Goal: Task Accomplishment & Management: Use online tool/utility

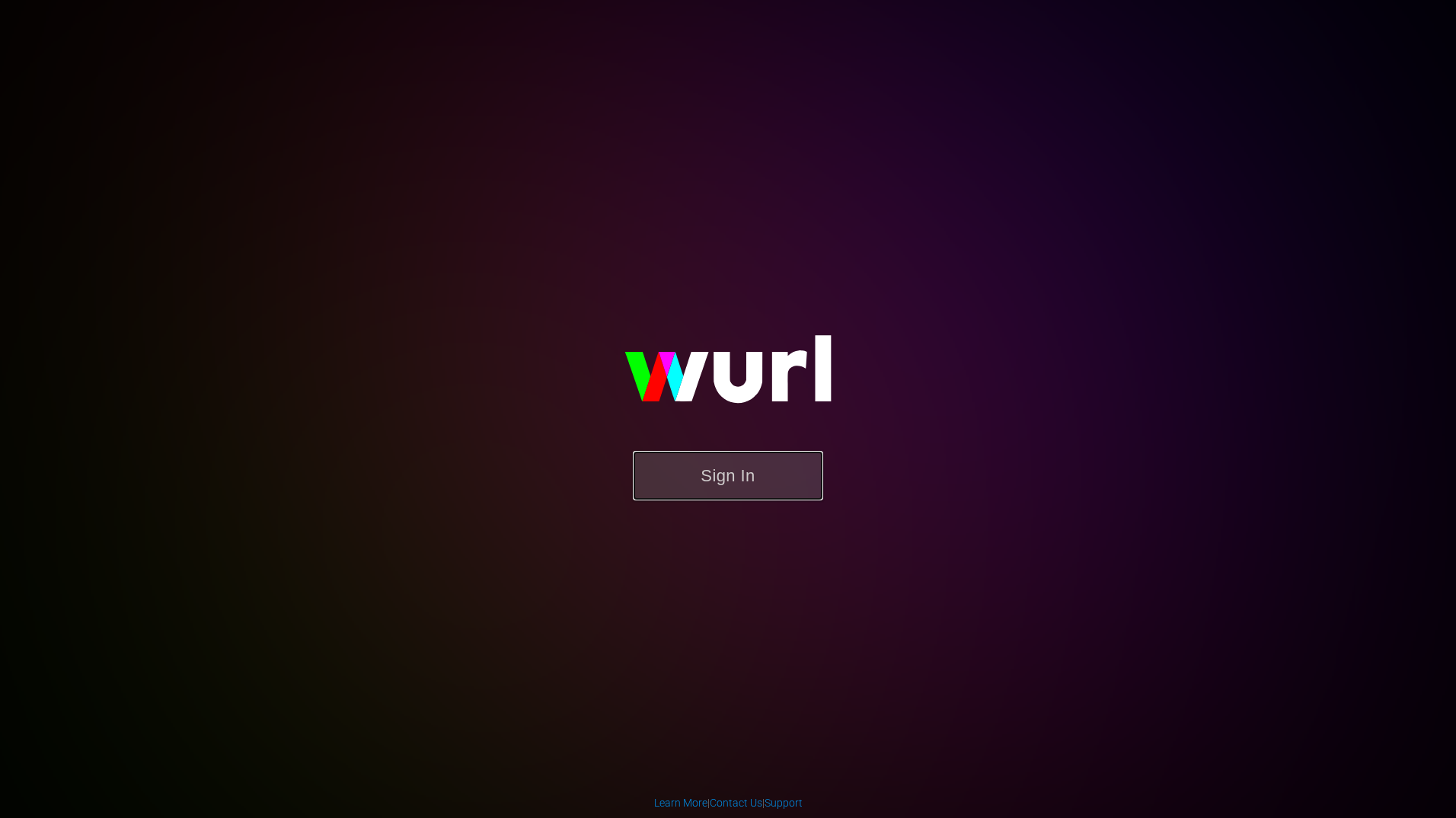
click at [662, 474] on button "Sign In" at bounding box center [728, 475] width 191 height 50
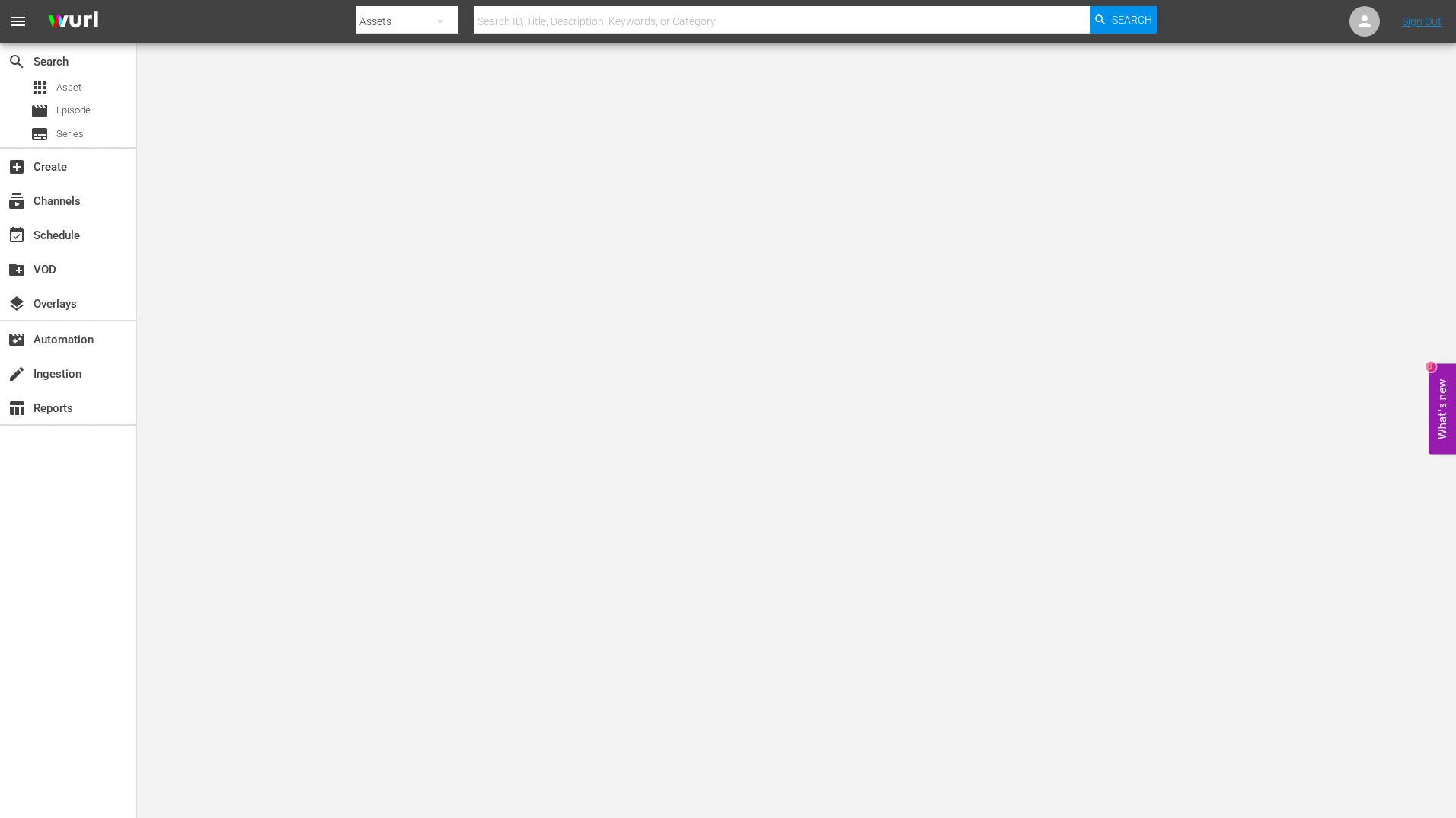
click at [42, 603] on div "search Search apps Asset movie Episode subtitles Series add_box Create subscrip…" at bounding box center [68, 451] width 137 height 818
click at [1228, 47] on body "menu Search By Assets Search ID, Title, Description, Keywords, or Category Sear…" at bounding box center [728, 409] width 1456 height 818
click at [59, 235] on div "event_available Schedule" at bounding box center [43, 232] width 85 height 14
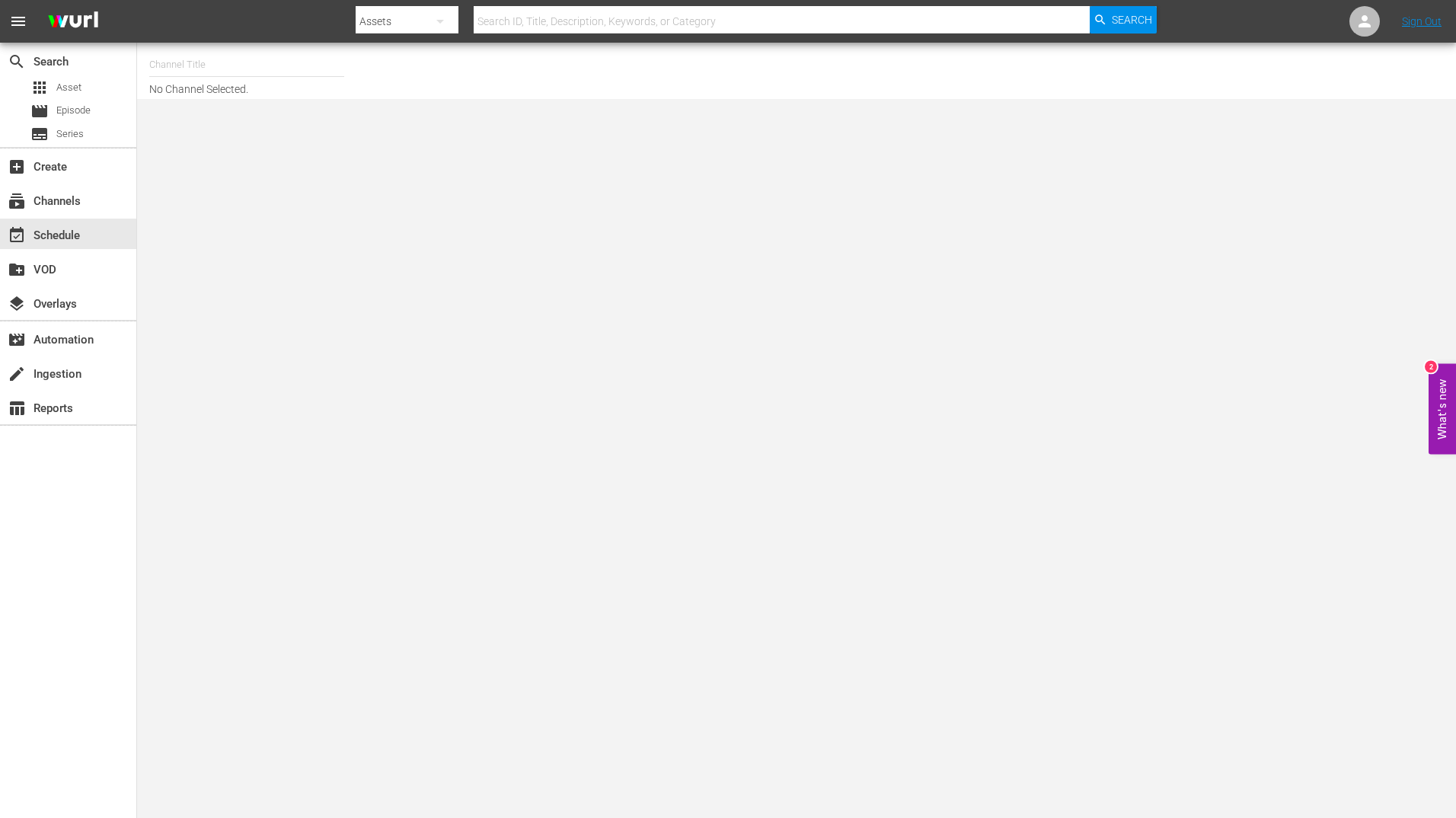
click at [177, 69] on input "text" at bounding box center [247, 64] width 195 height 36
click at [233, 106] on div "BBC Kids (1229 - bbc_bbckids_1)" at bounding box center [359, 107] width 394 height 36
type input "BBC Kids (1229 - bbc_bbckids_1)"
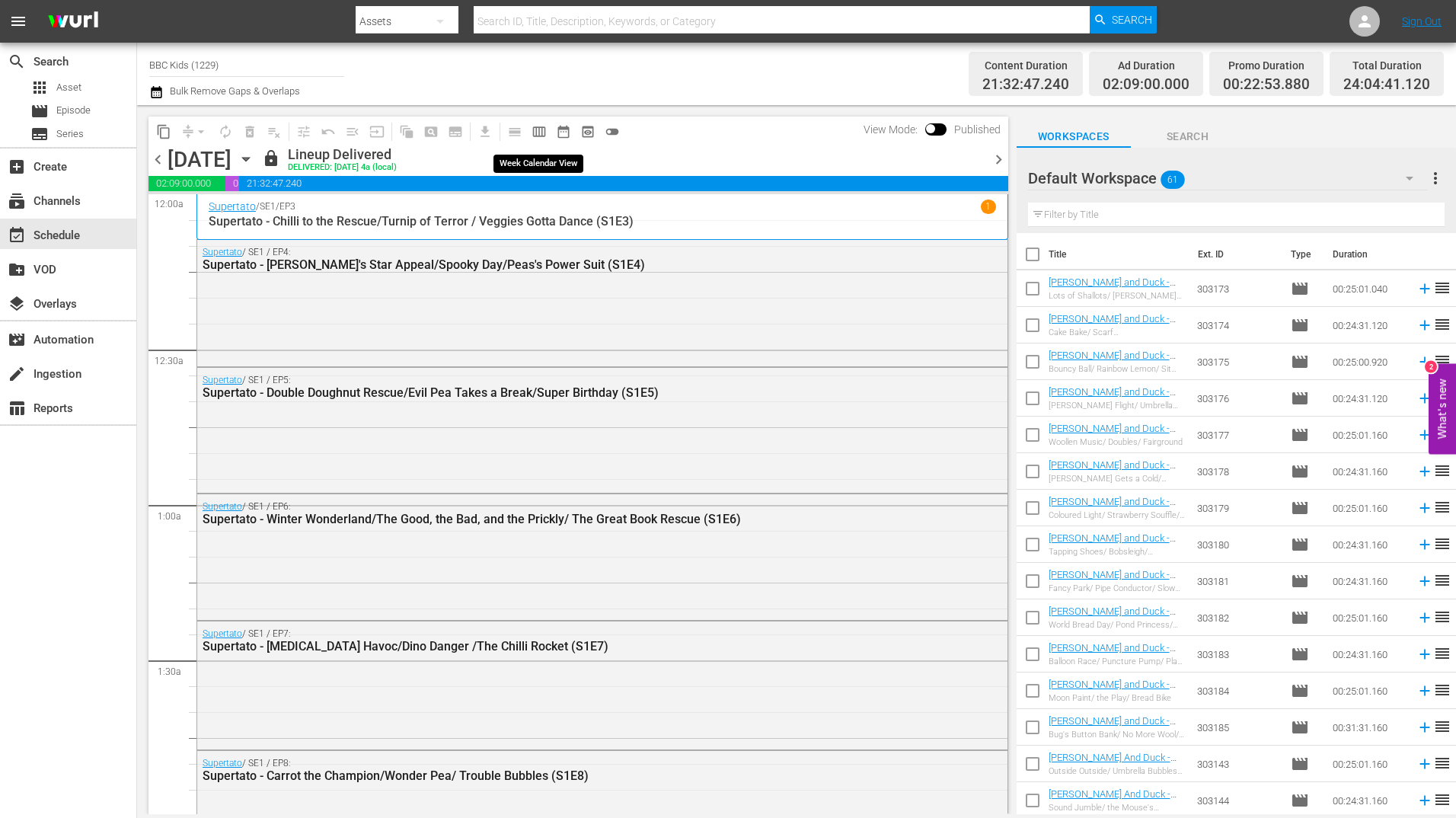
click at [542, 127] on span "calendar_view_week_outlined" at bounding box center [539, 131] width 15 height 15
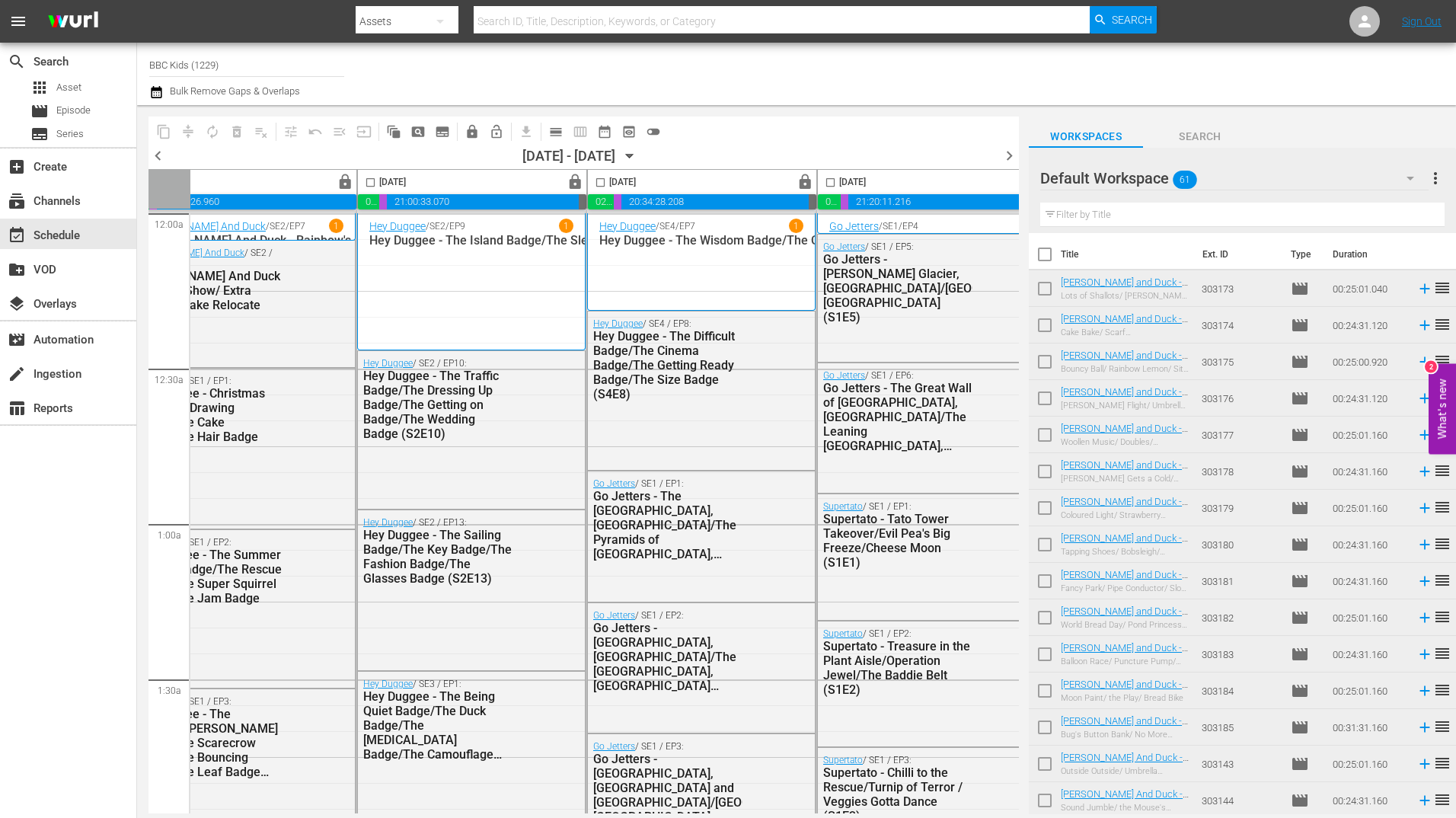
scroll to position [0, 788]
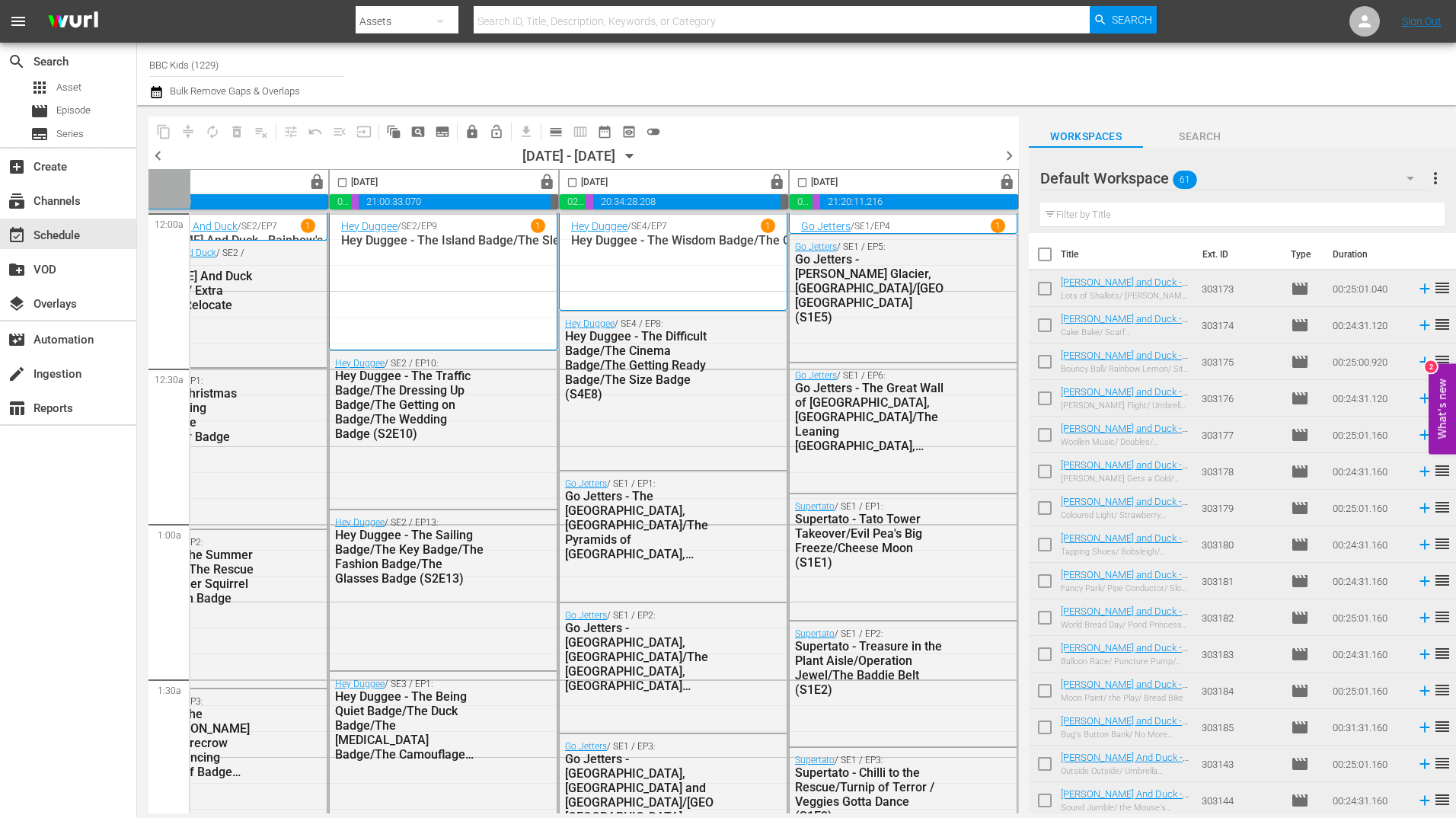
click at [1012, 154] on span "chevron_right" at bounding box center [1010, 156] width 19 height 19
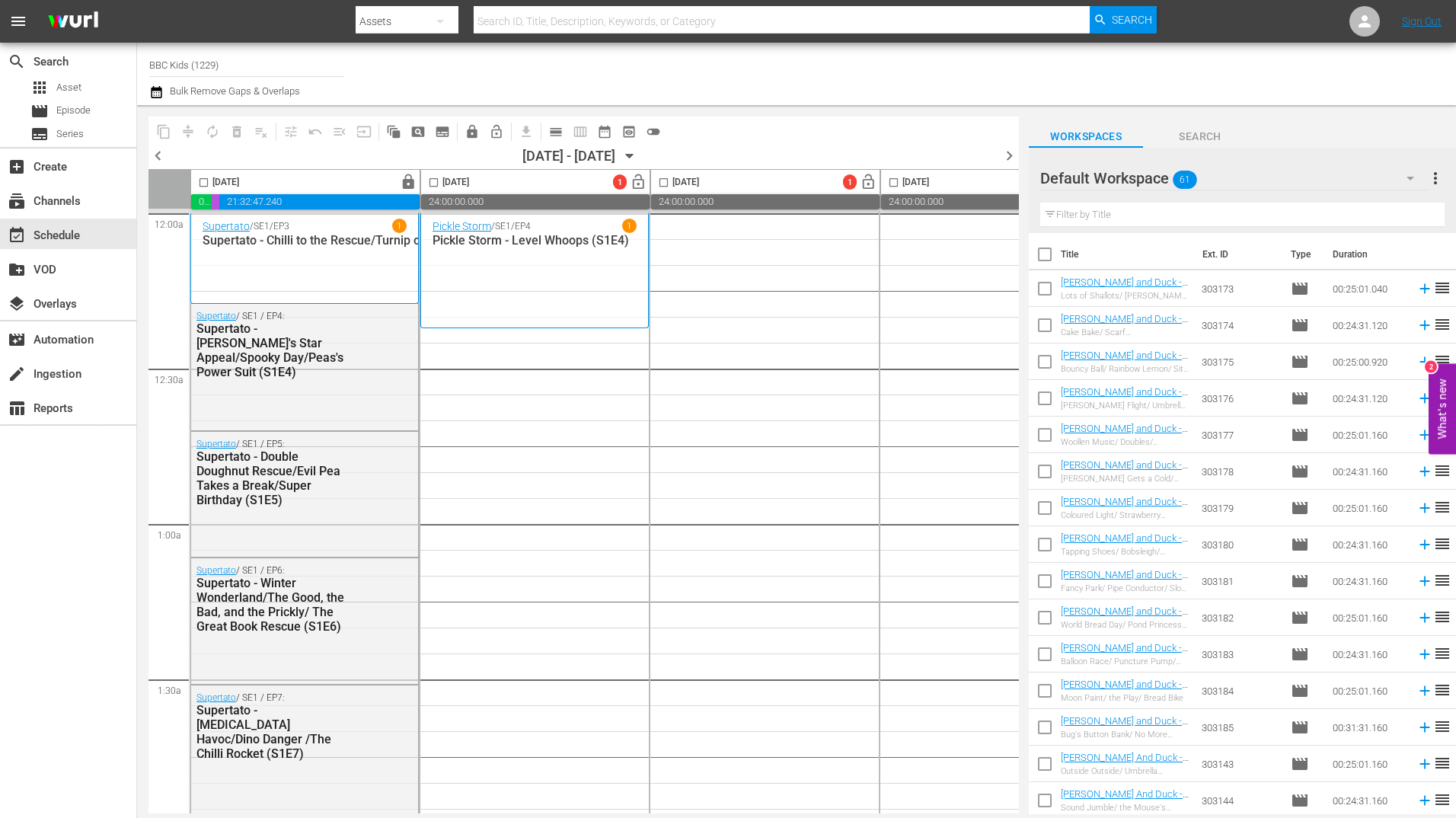
click at [761, 142] on div "content_copy compress autorenew_outlined delete_forever_outlined playlist_remov…" at bounding box center [584, 131] width 870 height 30
click at [638, 153] on icon "button" at bounding box center [629, 156] width 17 height 17
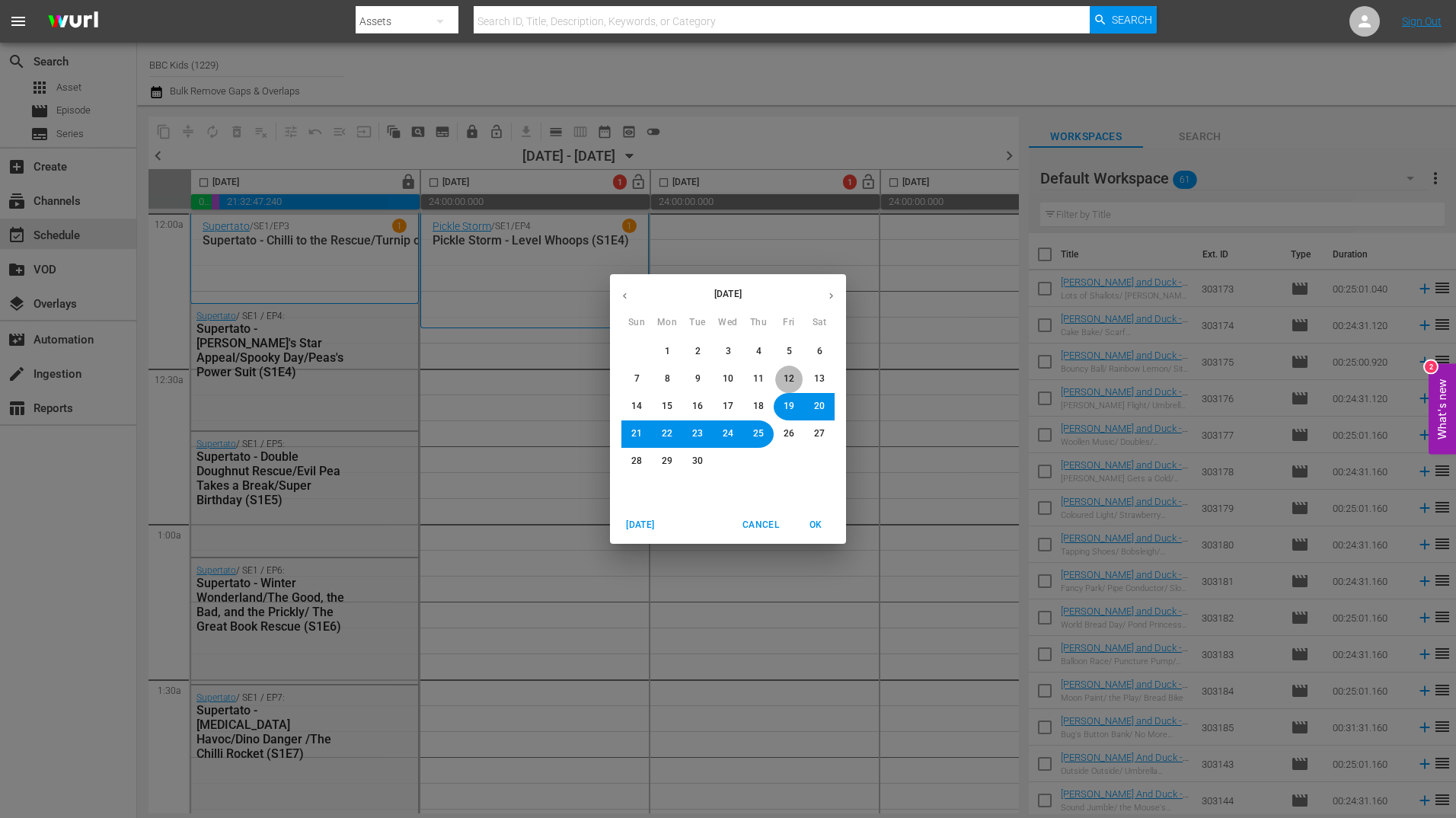
click at [791, 384] on span "12" at bounding box center [788, 379] width 10 height 13
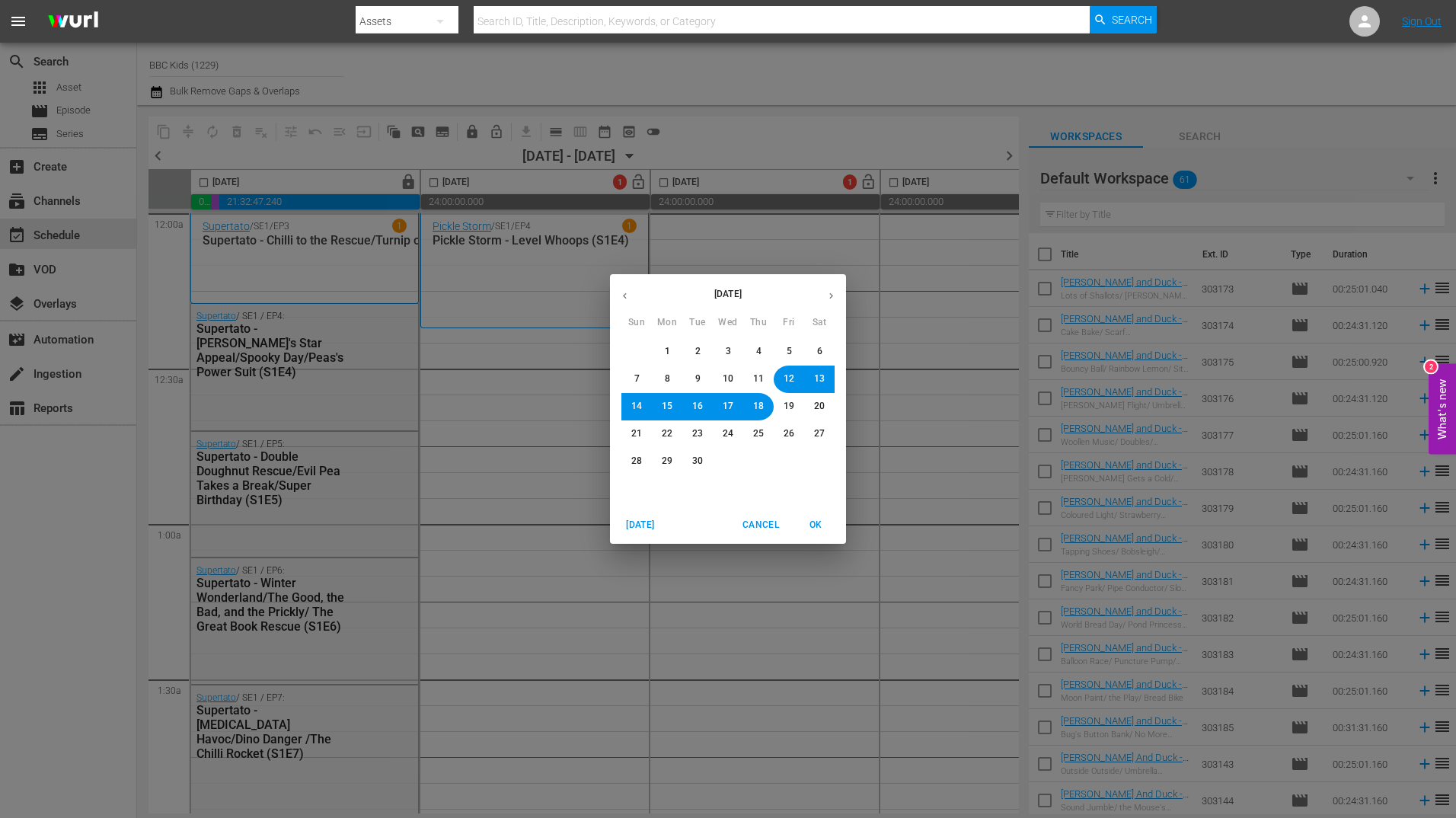
click at [820, 381] on span "13" at bounding box center [819, 379] width 10 height 13
click at [812, 520] on span "OK" at bounding box center [815, 525] width 36 height 16
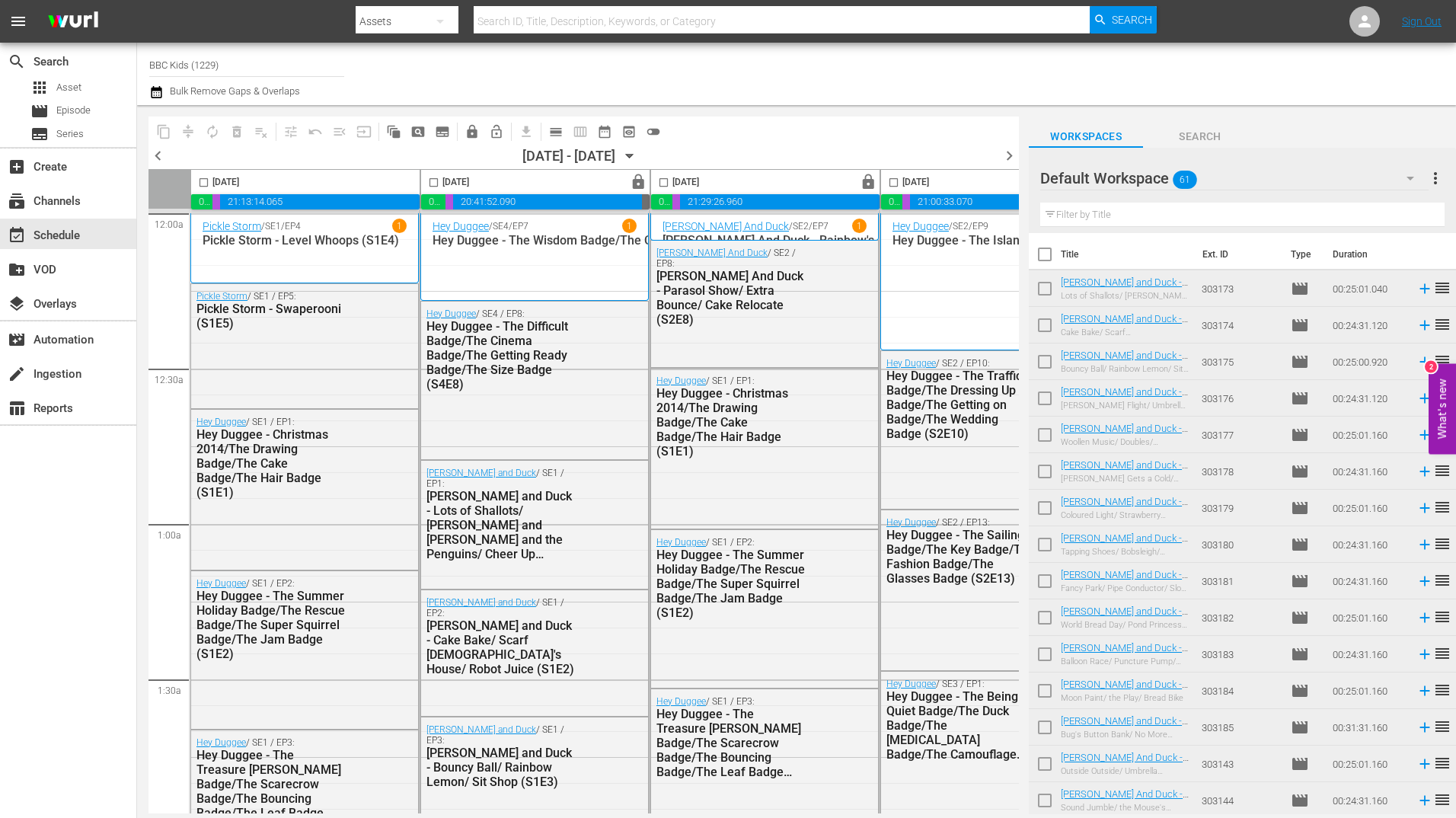
click at [201, 180] on input "checkbox" at bounding box center [204, 186] width 18 height 18
checkbox input "true"
click at [430, 184] on input "checkbox" at bounding box center [434, 186] width 18 height 18
checkbox input "true"
click at [659, 183] on input "checkbox" at bounding box center [664, 186] width 18 height 18
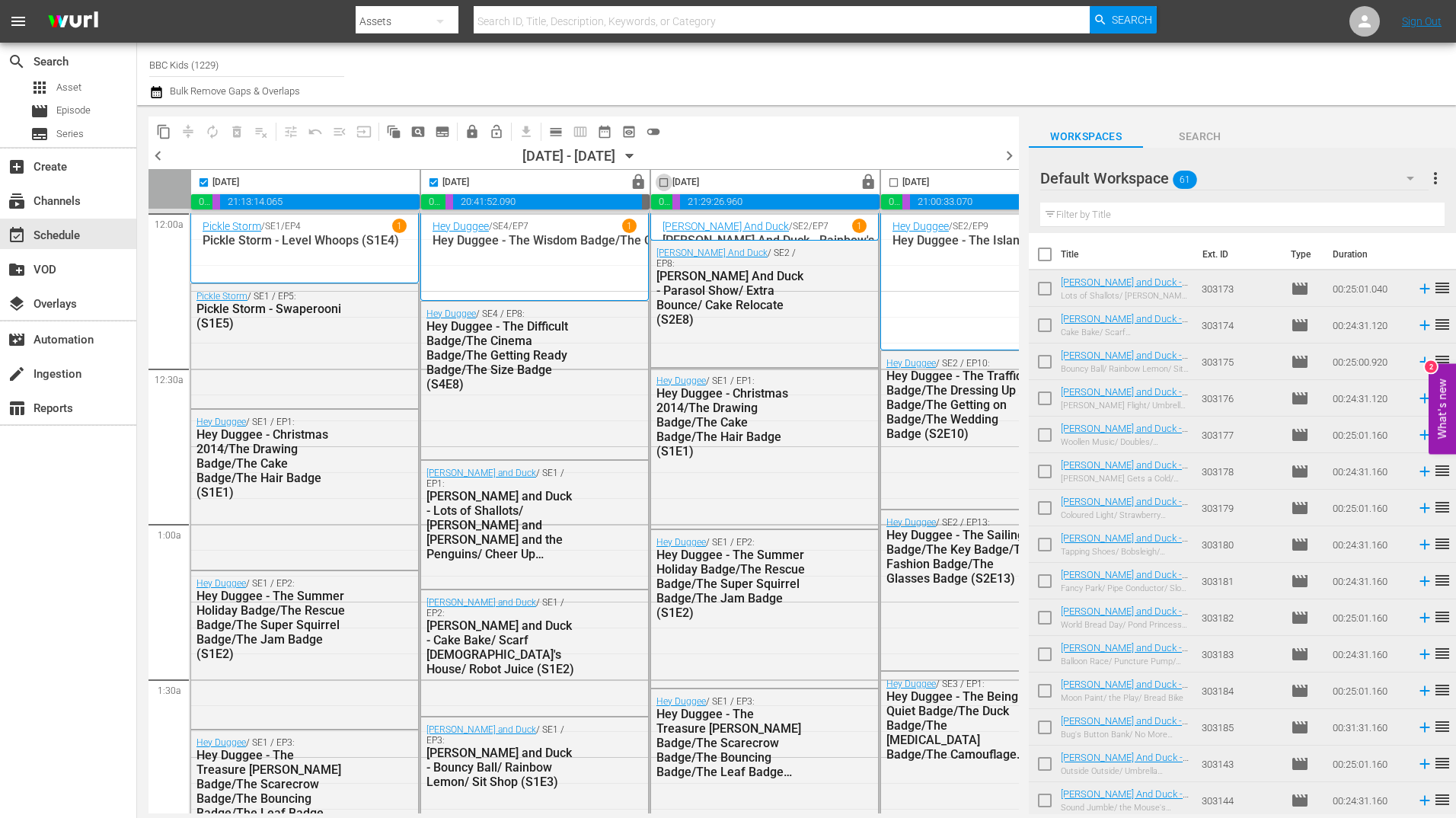
checkbox input "true"
click at [901, 180] on input "checkbox" at bounding box center [894, 186] width 18 height 18
checkbox input "true"
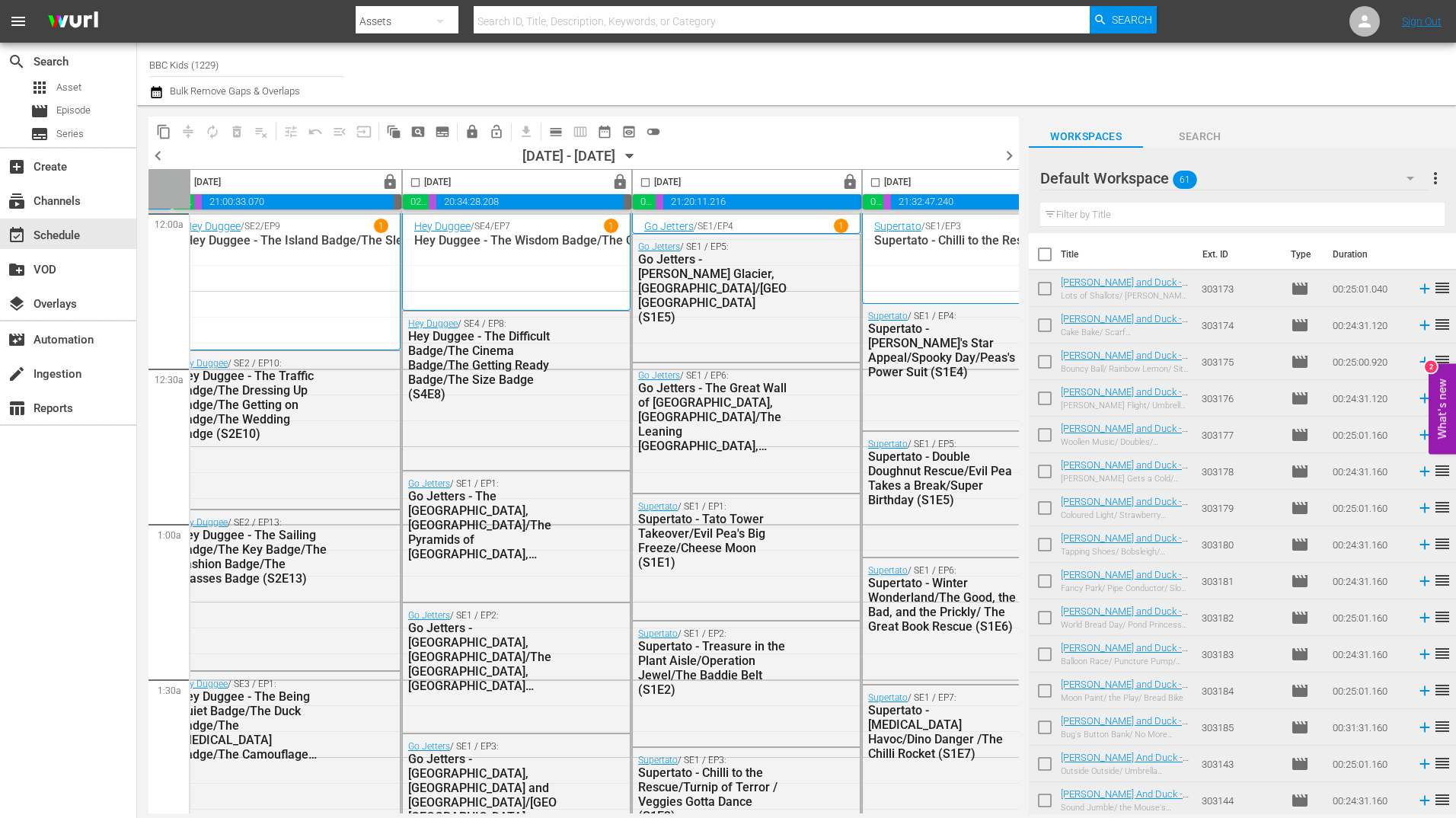
scroll to position [0, 720]
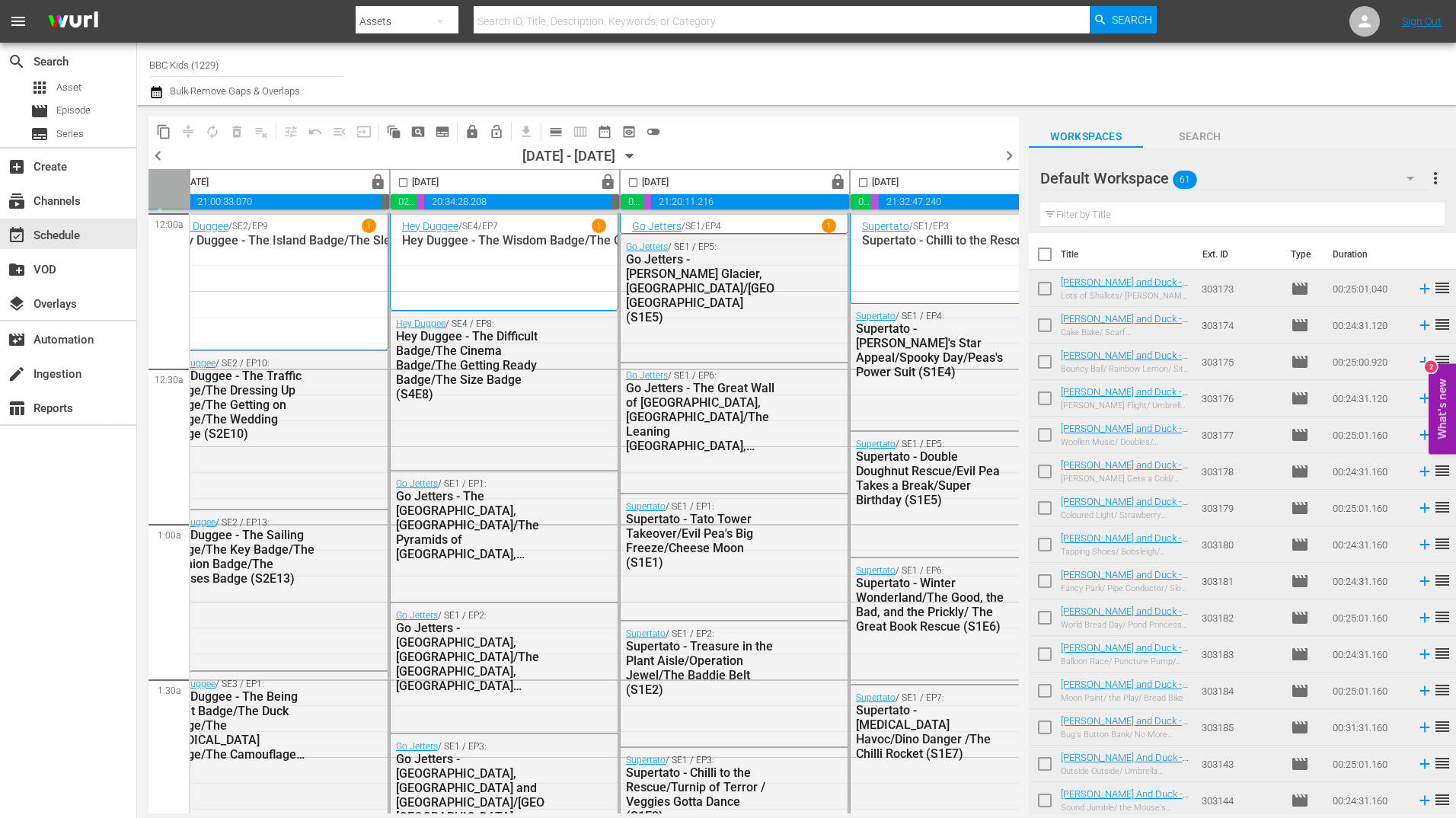
click at [398, 182] on input "checkbox" at bounding box center [403, 186] width 18 height 18
checkbox input "true"
click at [637, 187] on input "checkbox" at bounding box center [633, 186] width 18 height 18
checkbox input "true"
click at [858, 187] on input "checkbox" at bounding box center [863, 186] width 18 height 18
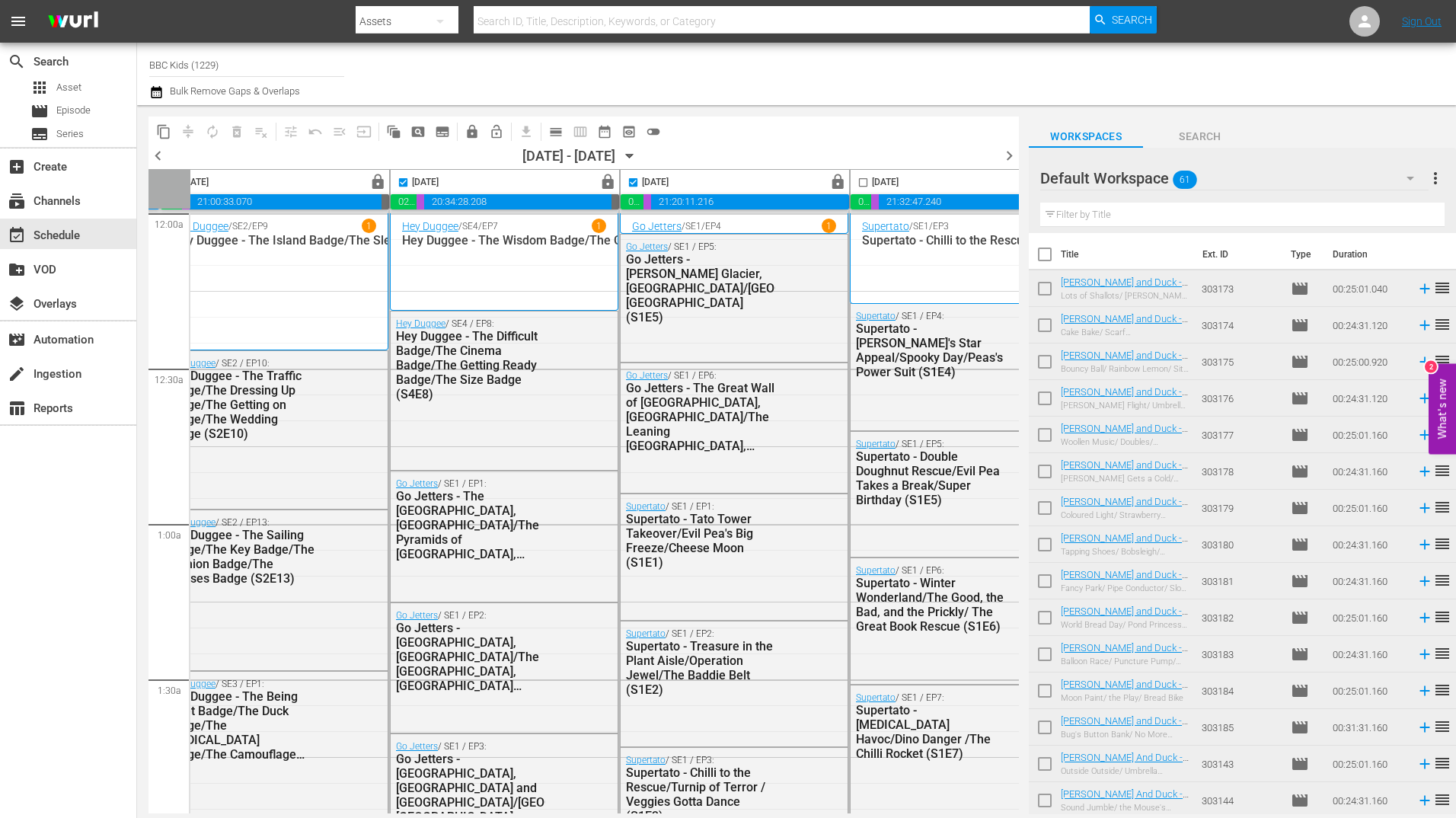
checkbox input "true"
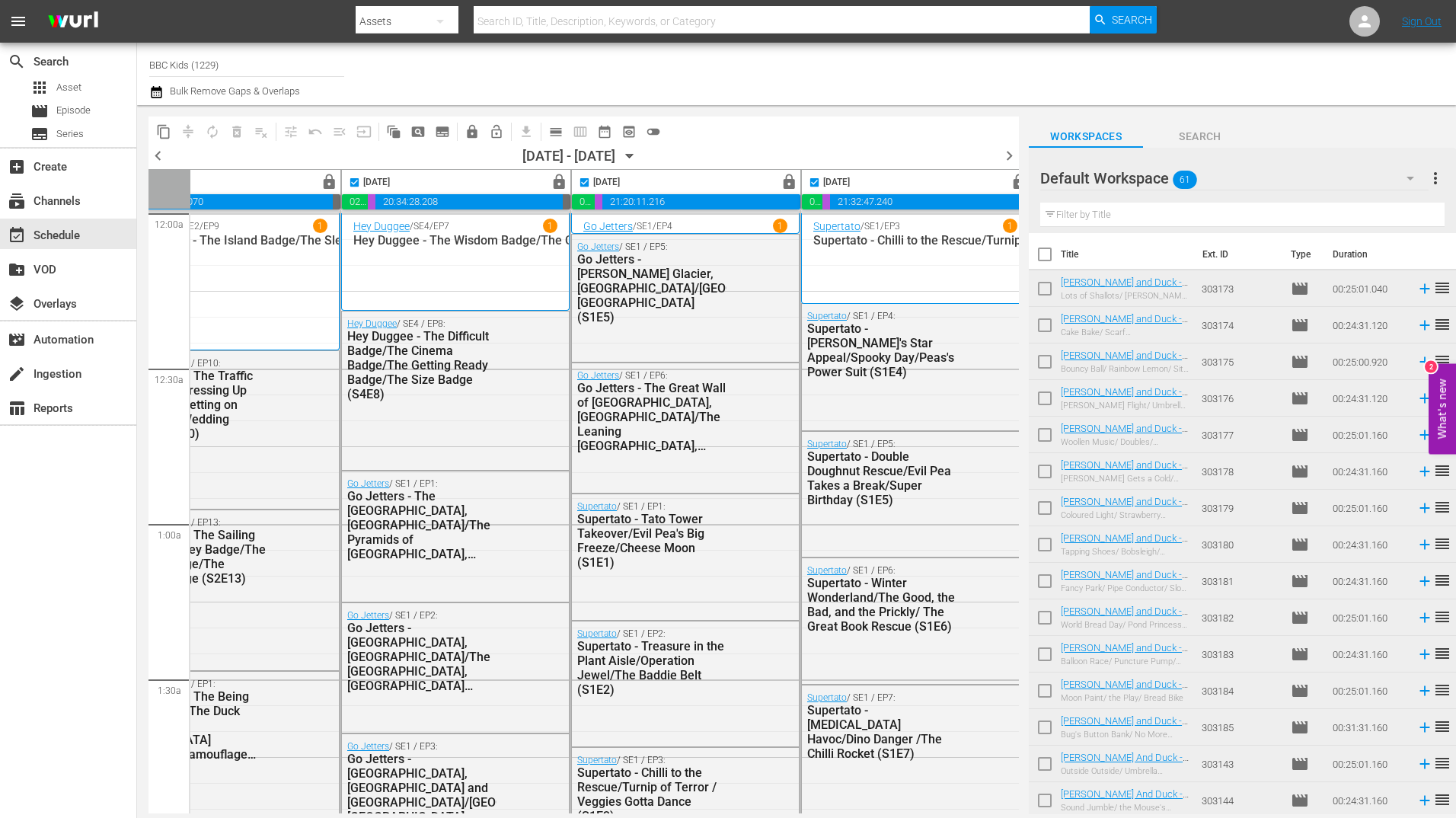
scroll to position [0, 788]
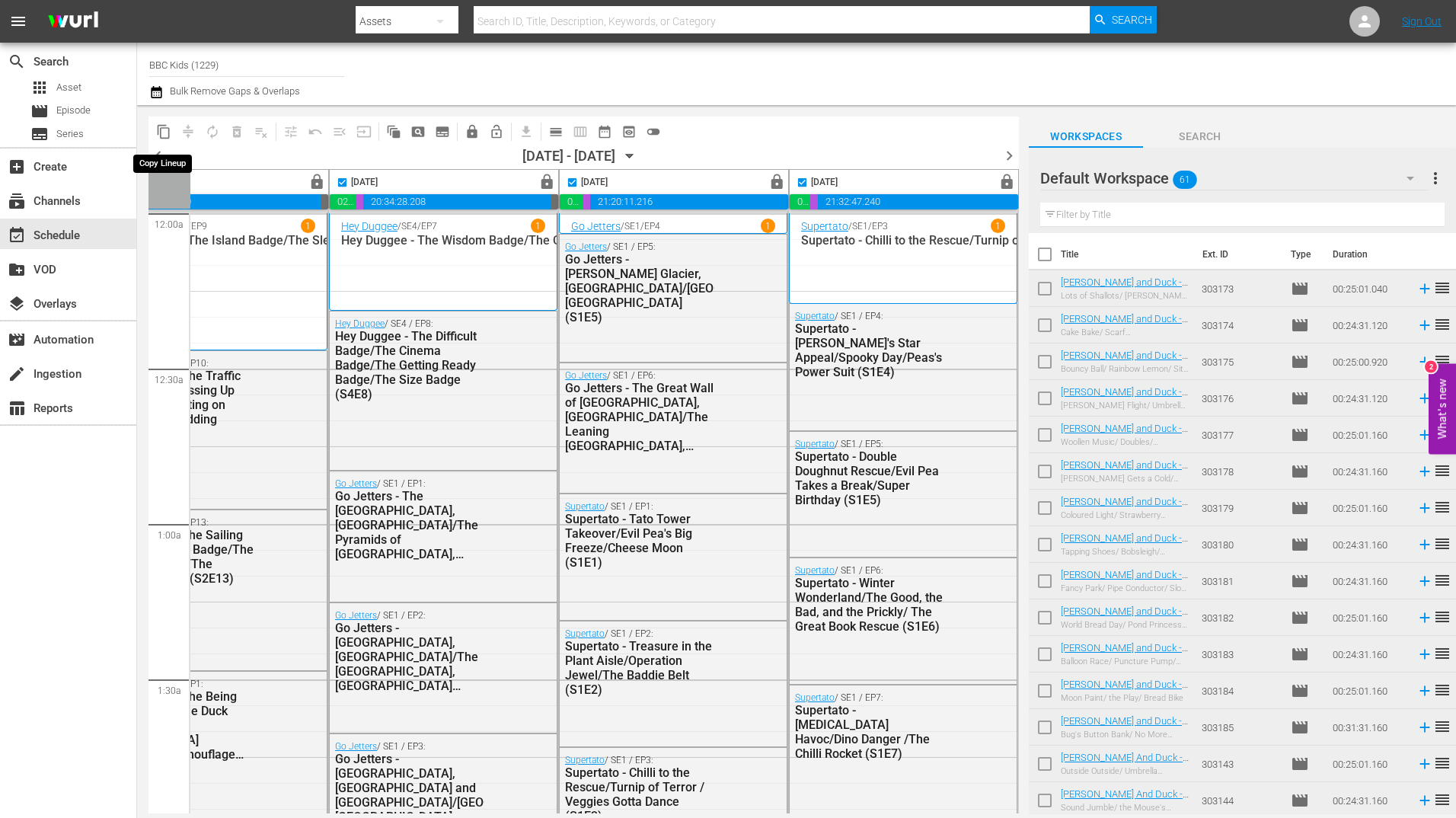
click at [175, 126] on span "content_copy" at bounding box center [163, 132] width 24 height 24
click at [161, 127] on span "content_copy" at bounding box center [163, 131] width 15 height 15
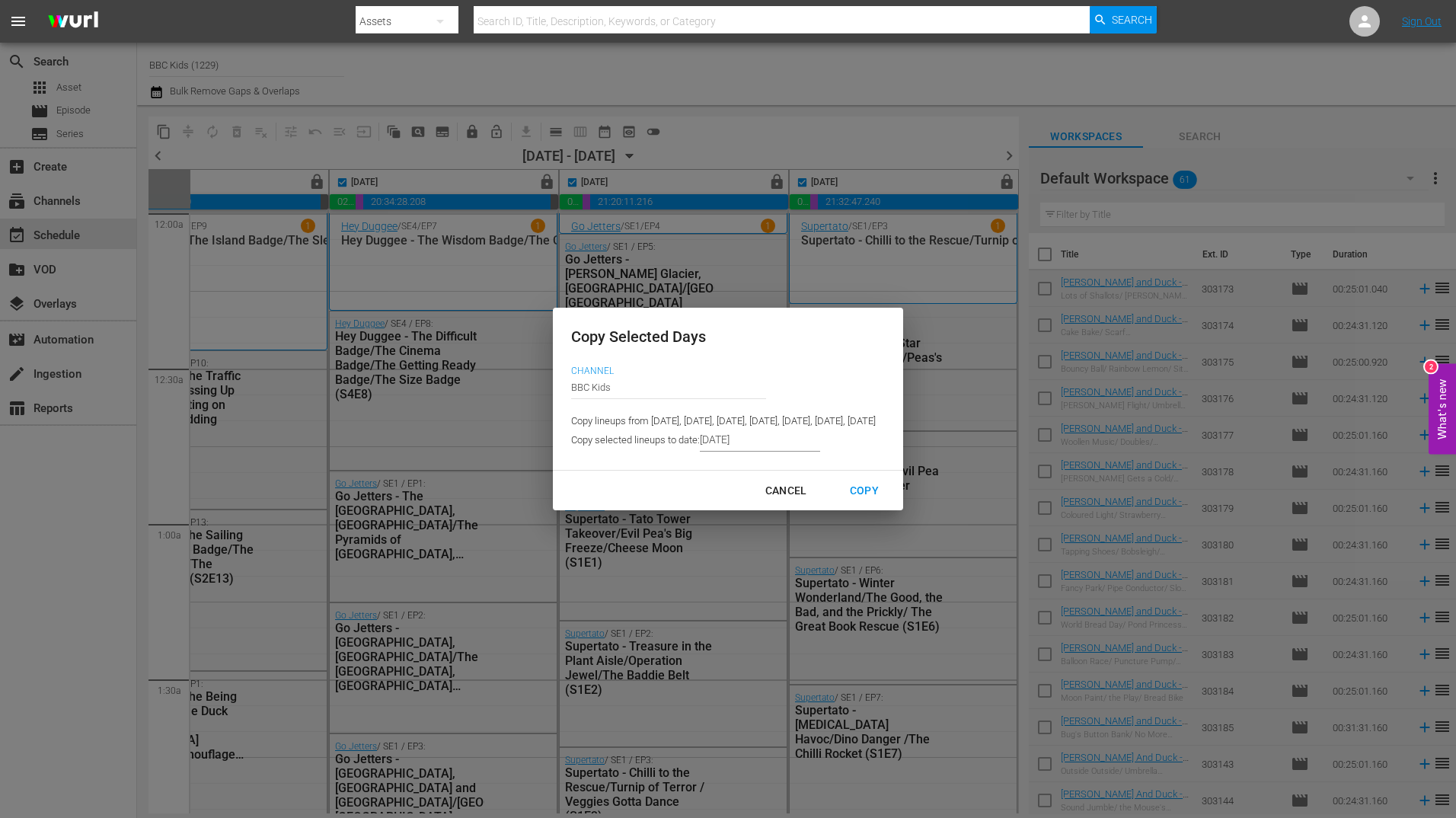
click at [718, 451] on input "[DATE]" at bounding box center [760, 440] width 121 height 23
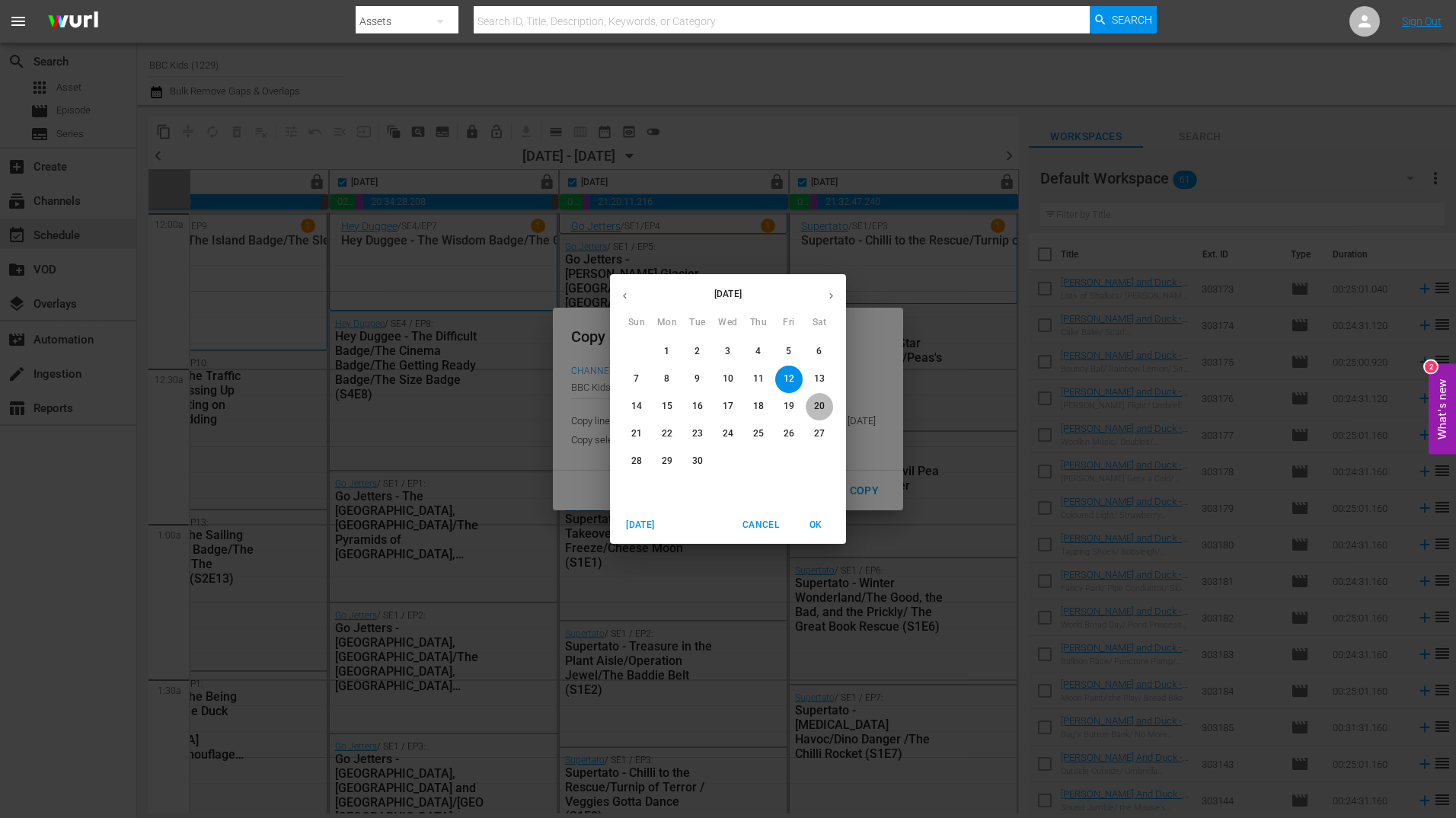
click at [818, 407] on p "20" at bounding box center [819, 406] width 10 height 13
type input "[DATE]"
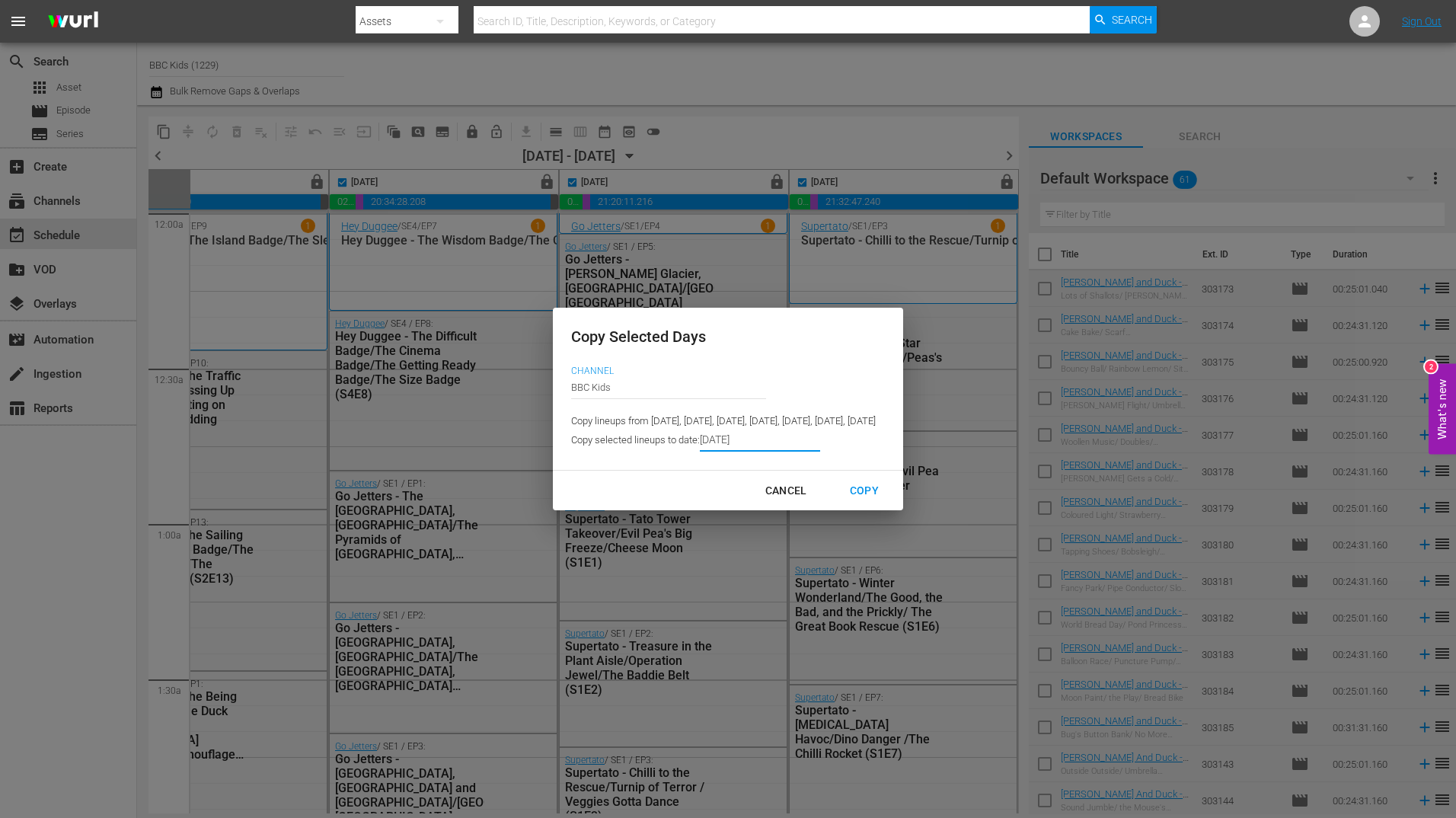
click at [890, 499] on div "Copy" at bounding box center [864, 491] width 53 height 19
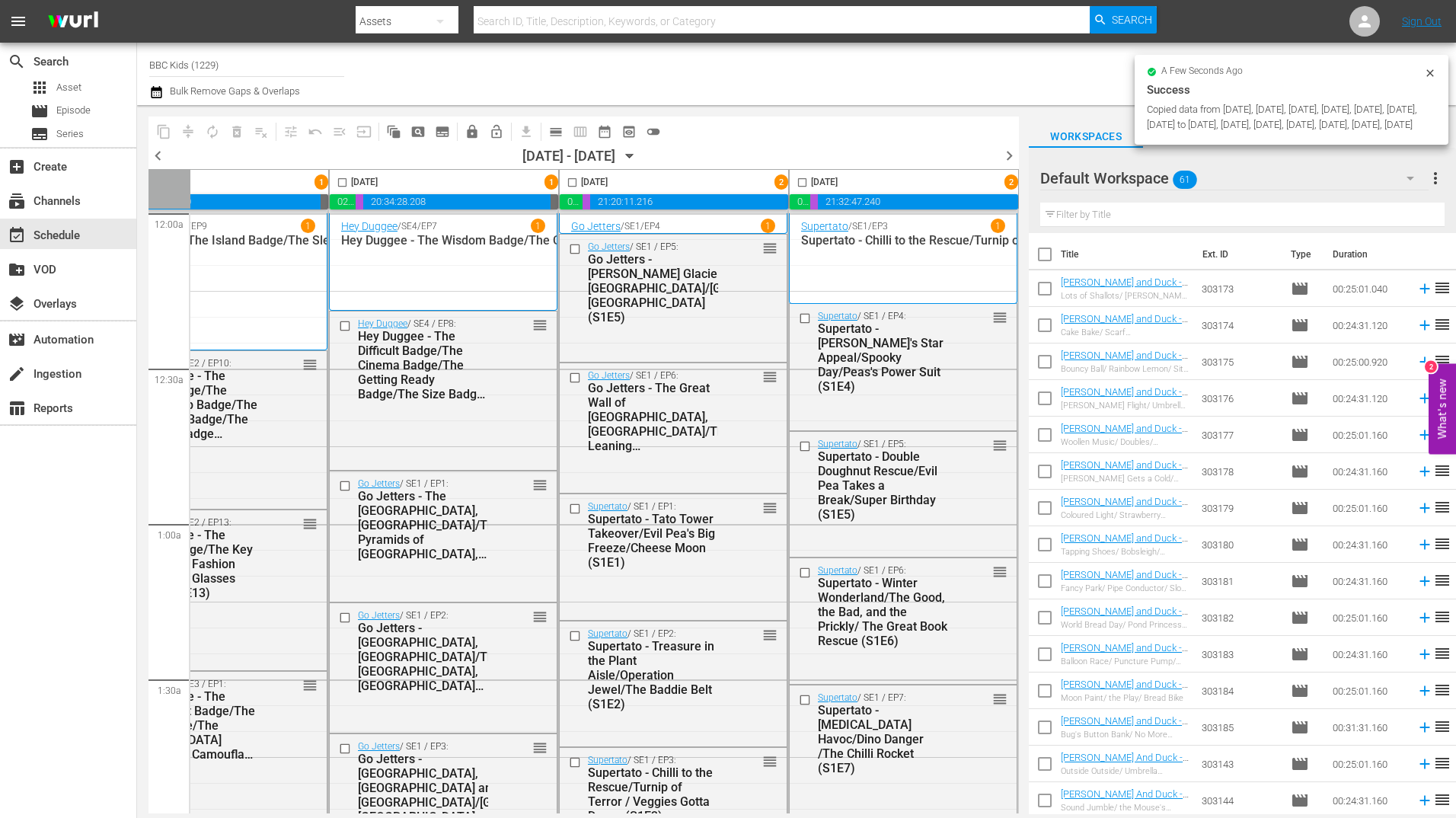
checkbox input "false"
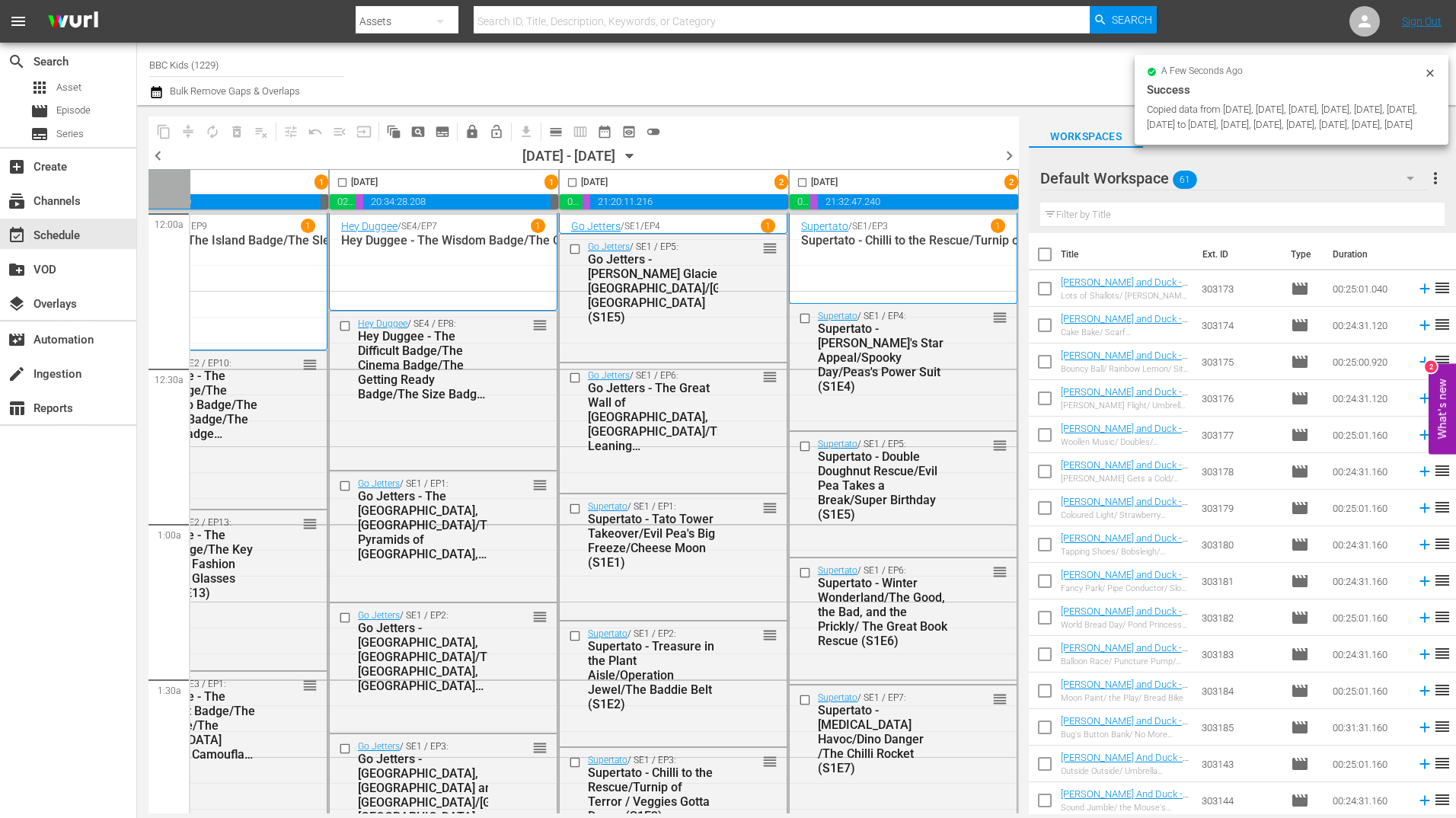
checkbox input "false"
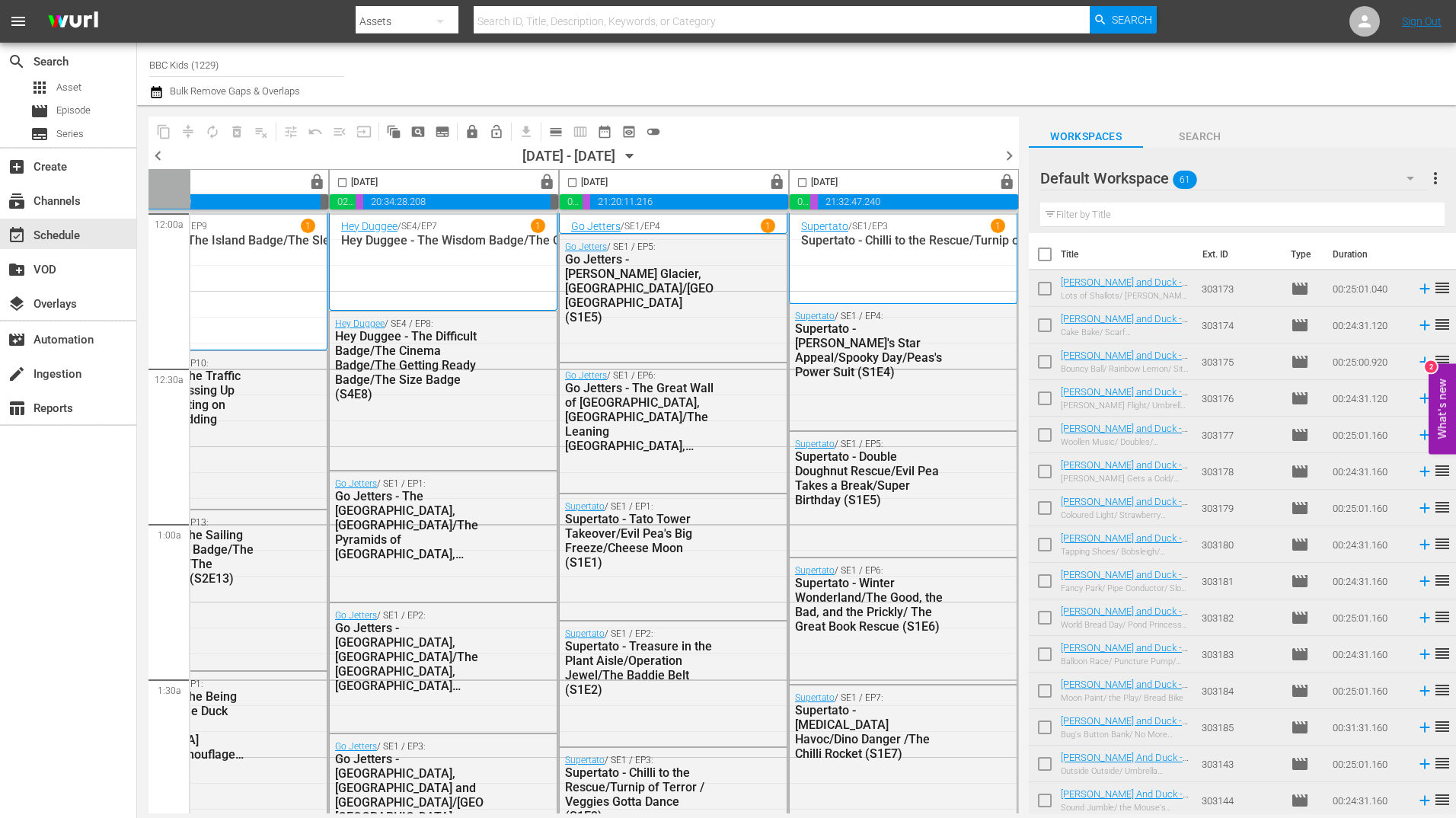
click at [638, 153] on icon "button" at bounding box center [629, 156] width 17 height 17
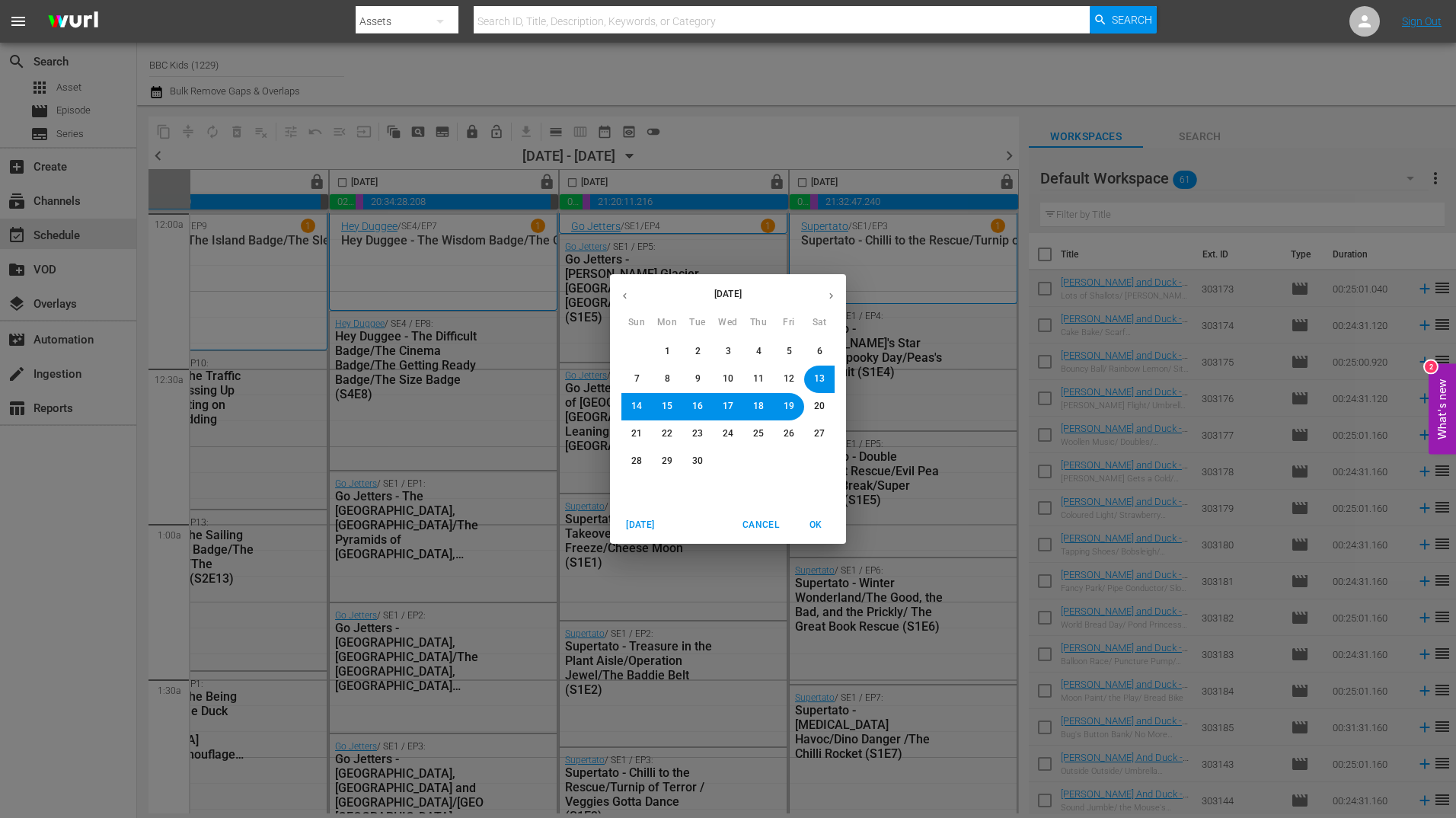
click at [821, 395] on button "20" at bounding box center [819, 406] width 27 height 27
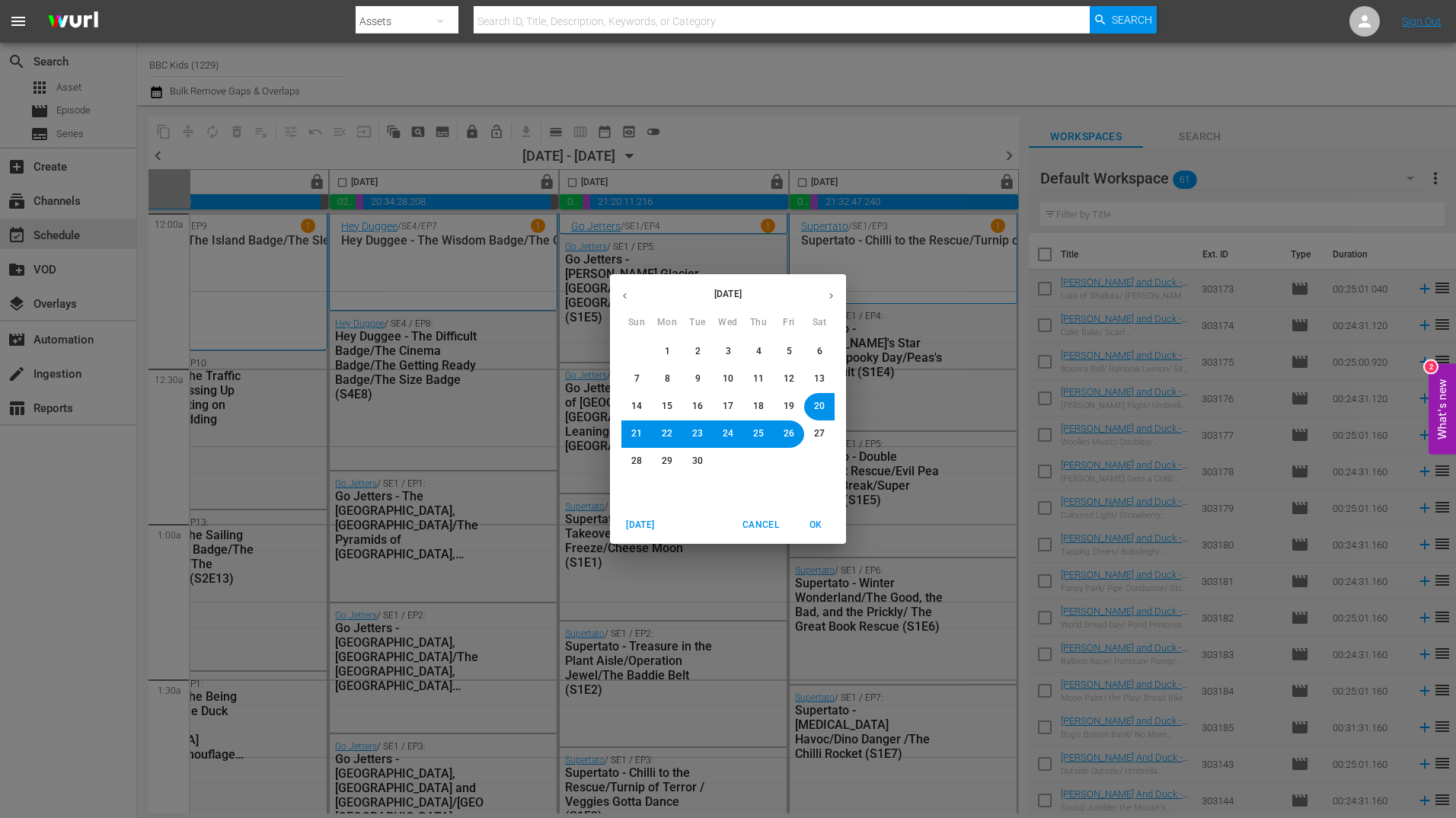
click at [820, 523] on span "OK" at bounding box center [815, 525] width 36 height 16
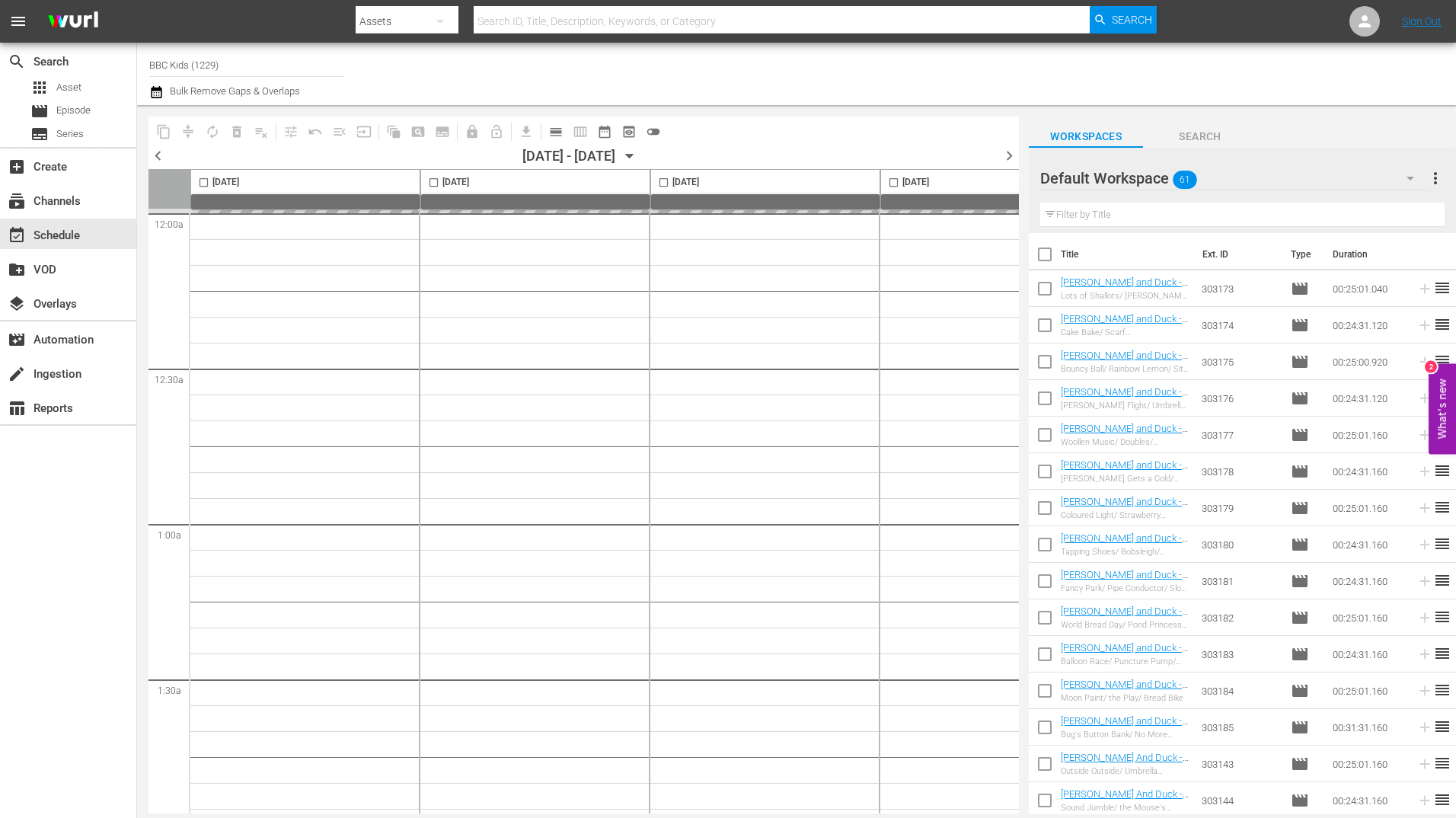
scroll to position [0, 788]
click at [157, 92] on icon "button" at bounding box center [155, 92] width 10 height 12
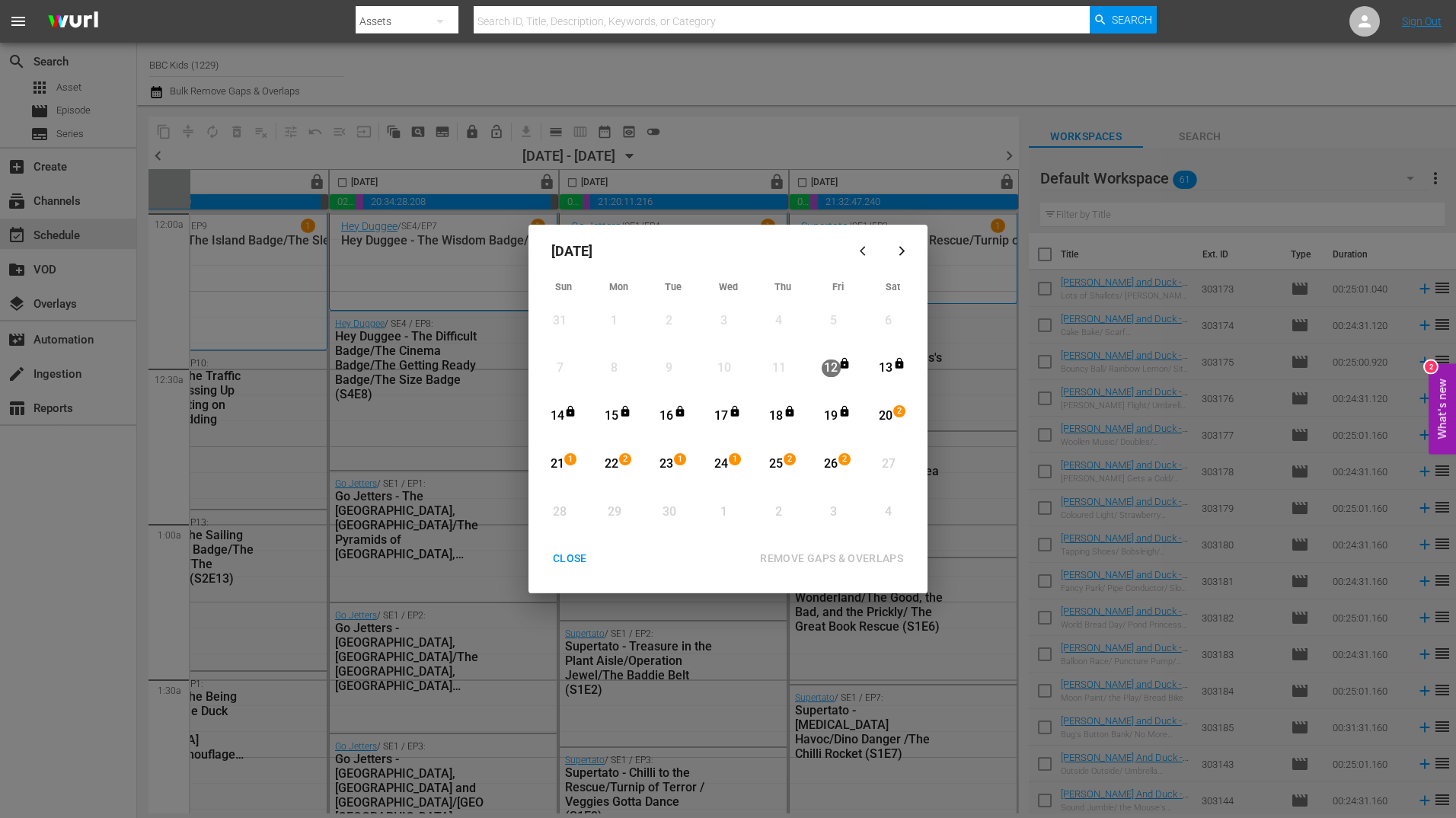
click at [890, 415] on div "20" at bounding box center [886, 416] width 19 height 18
click at [823, 462] on div "26" at bounding box center [831, 464] width 19 height 18
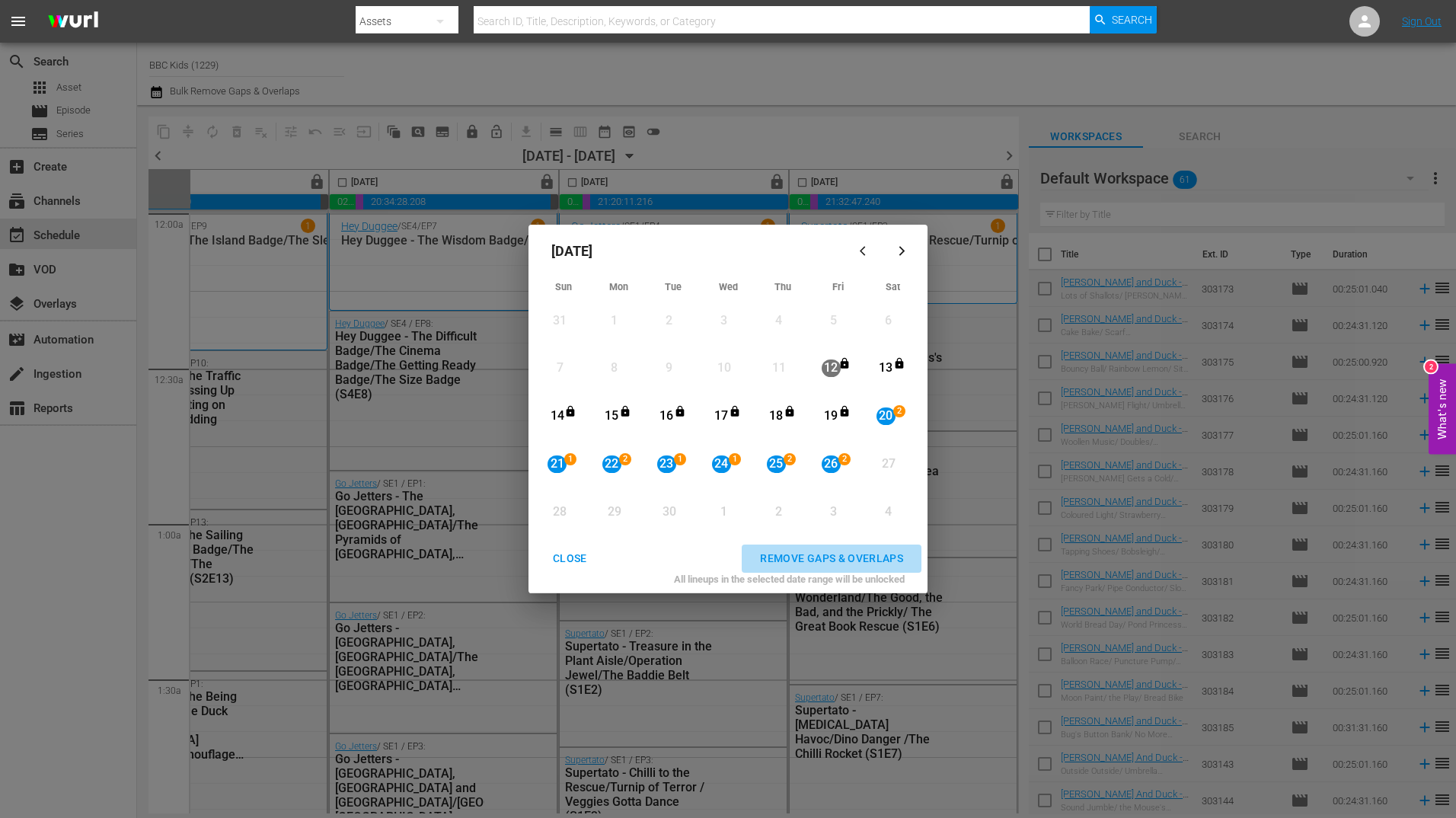
click at [840, 555] on div "REMOVE GAPS & OVERLAPS" at bounding box center [831, 558] width 167 height 19
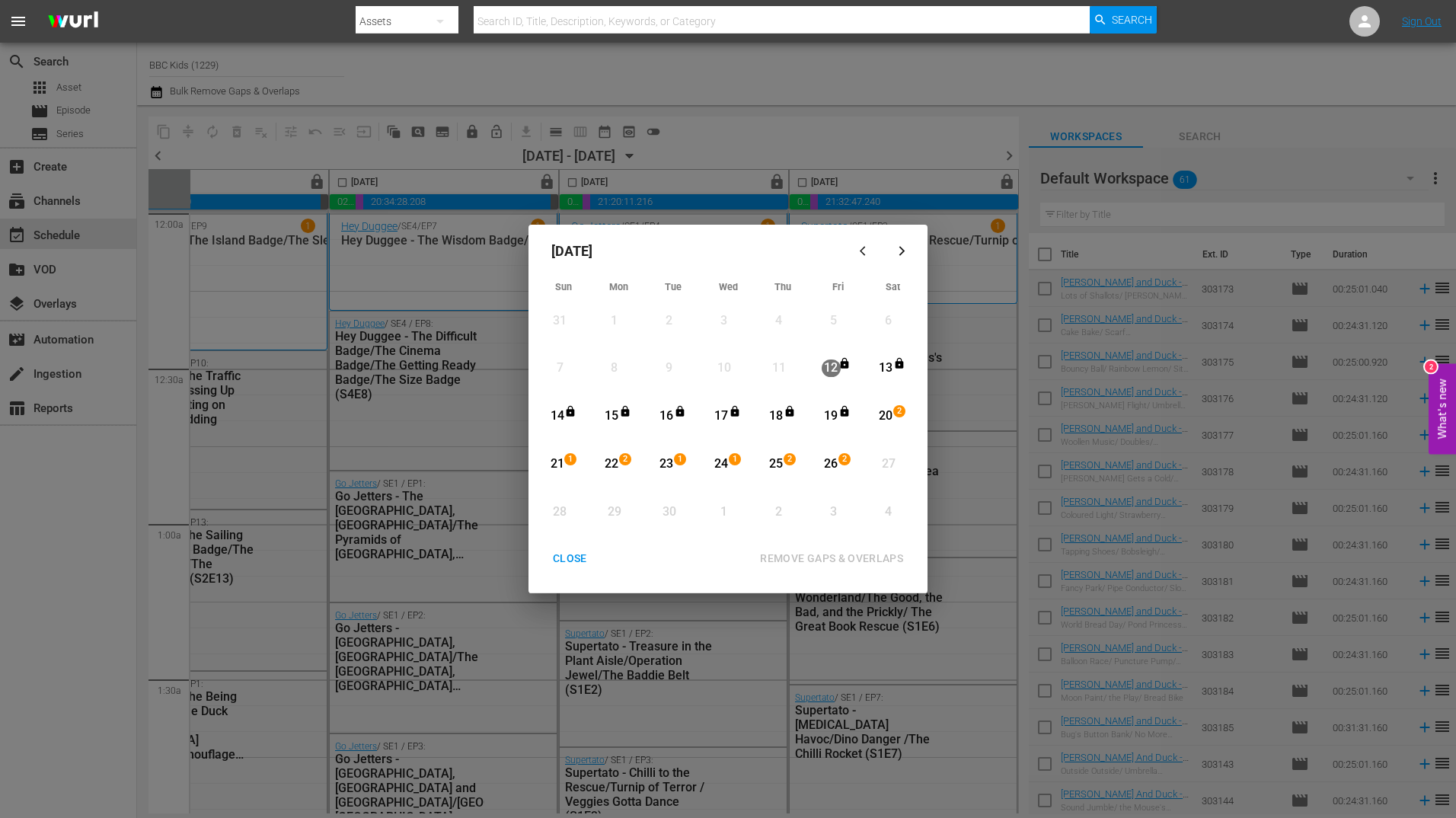
click at [580, 558] on div "CLOSE" at bounding box center [570, 558] width 59 height 19
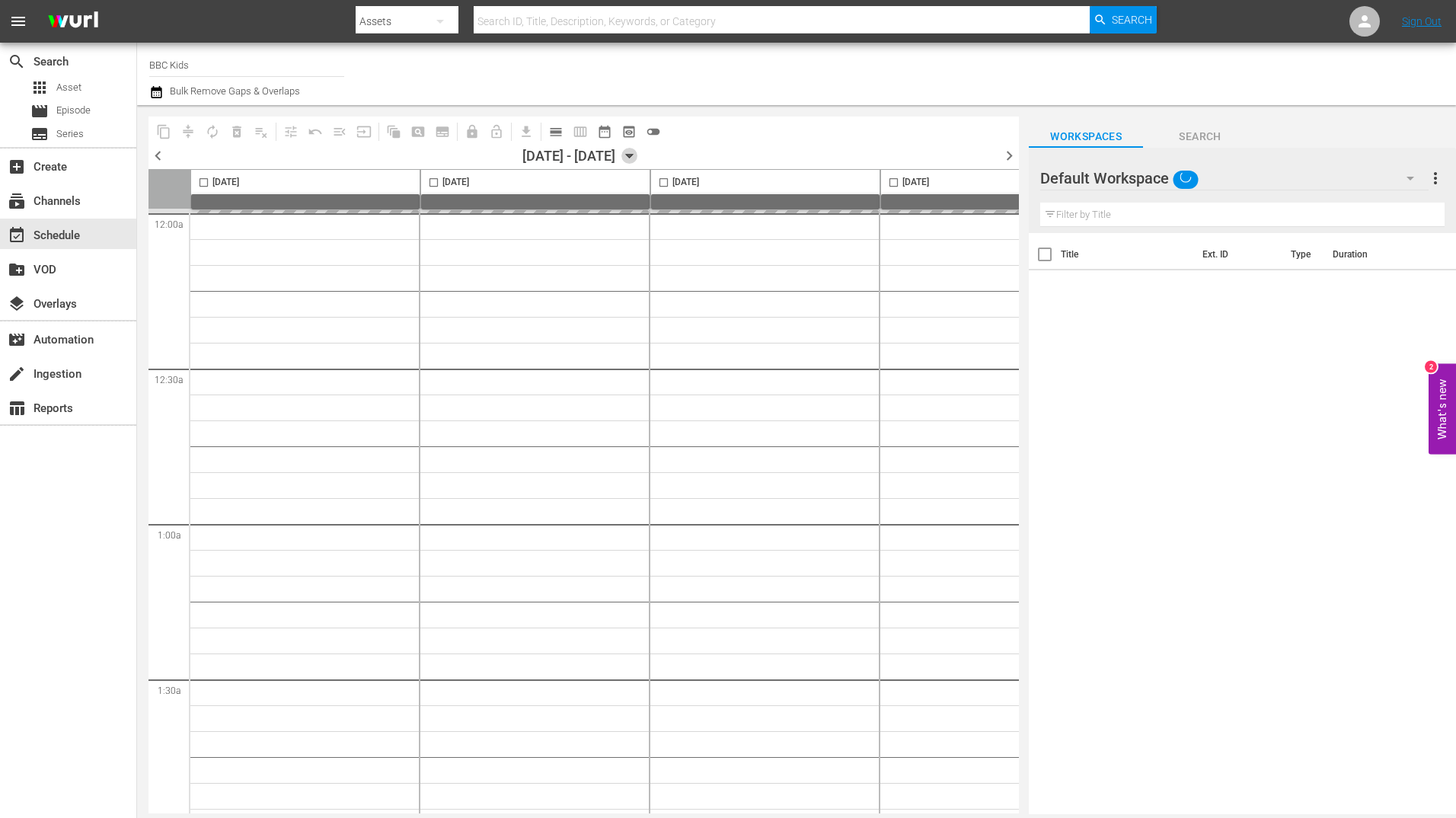
click at [638, 156] on icon "button" at bounding box center [629, 156] width 17 height 17
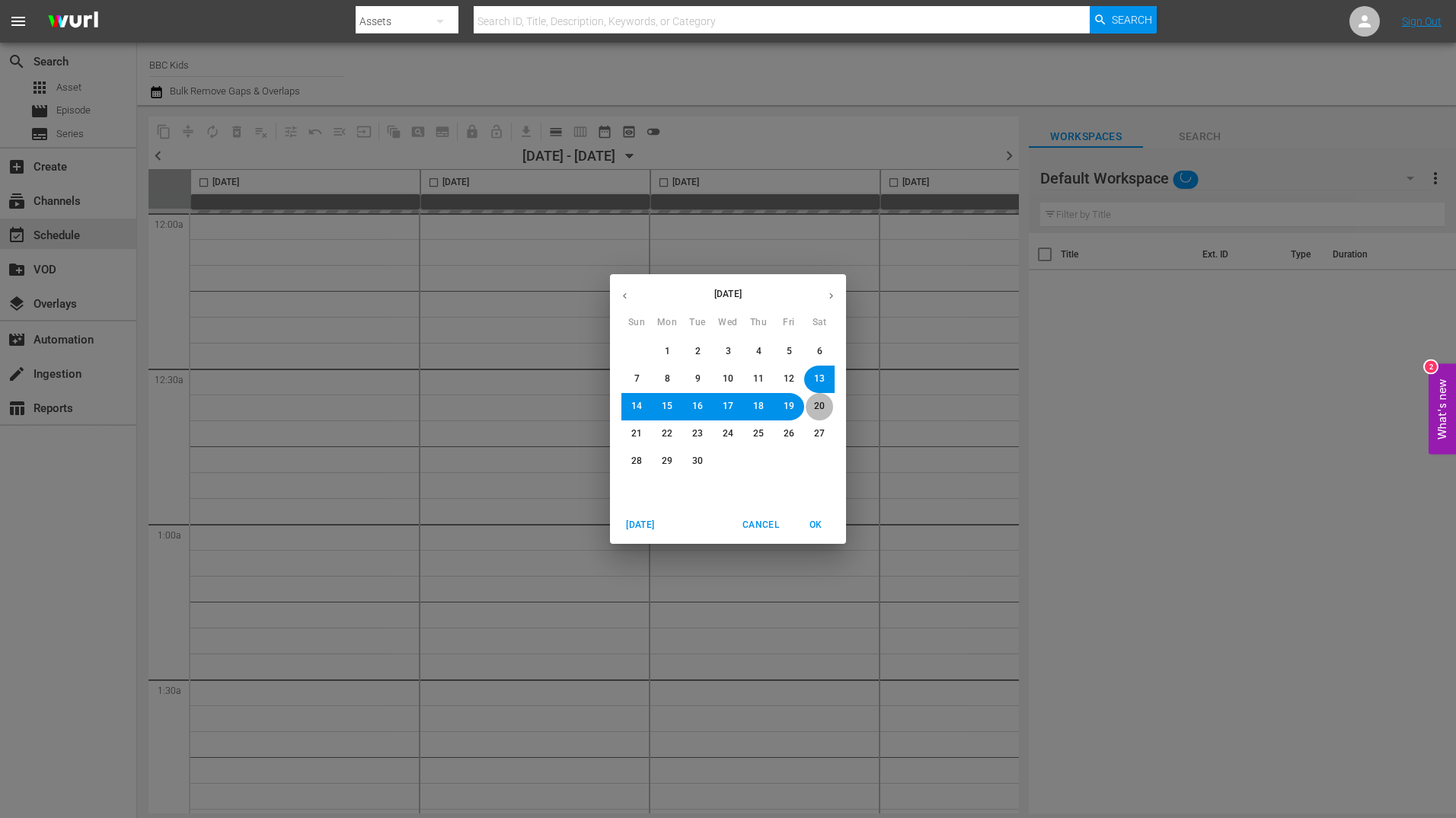
click at [816, 405] on span "20" at bounding box center [819, 406] width 10 height 13
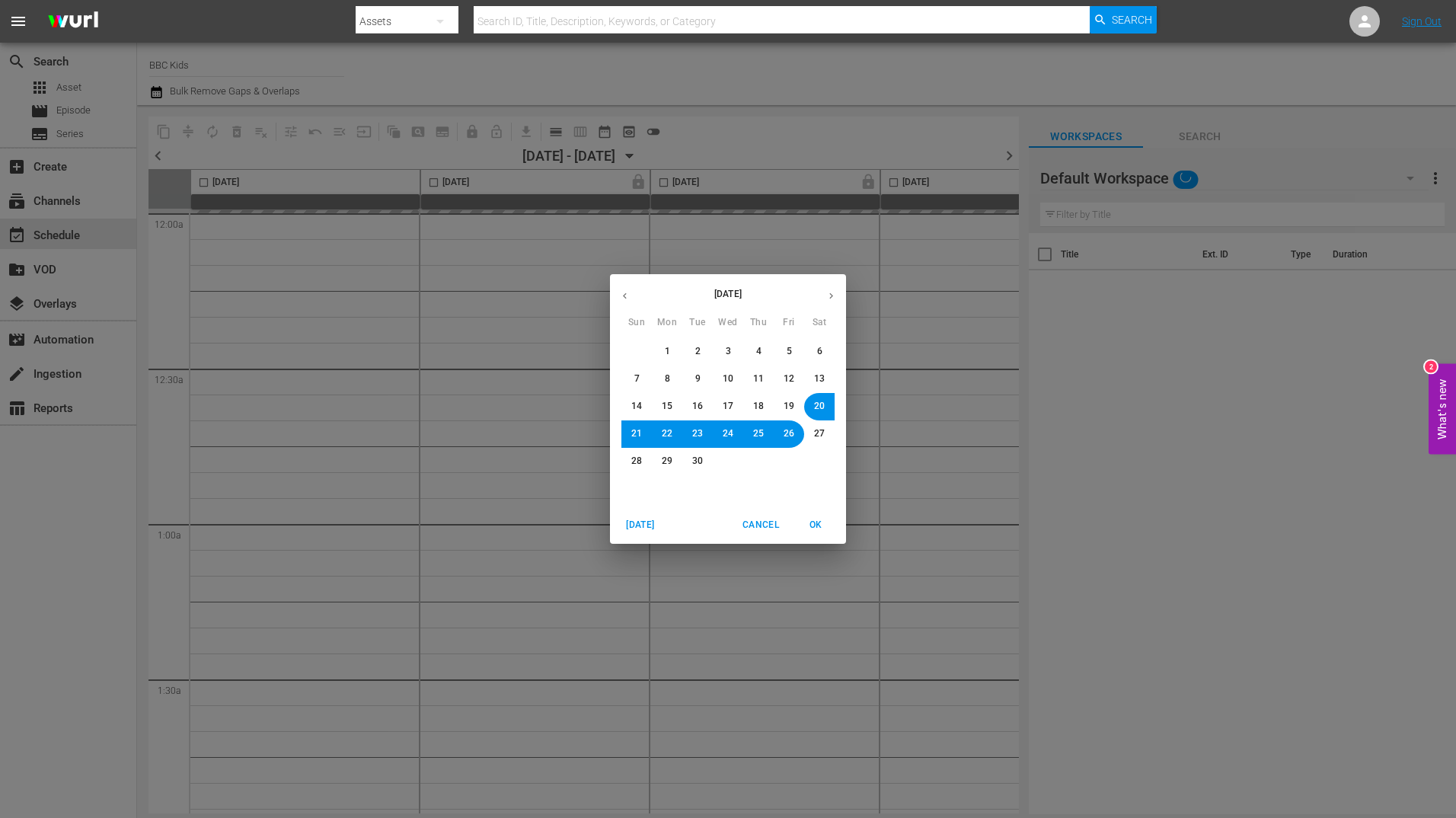
click at [824, 527] on span "OK" at bounding box center [815, 525] width 36 height 16
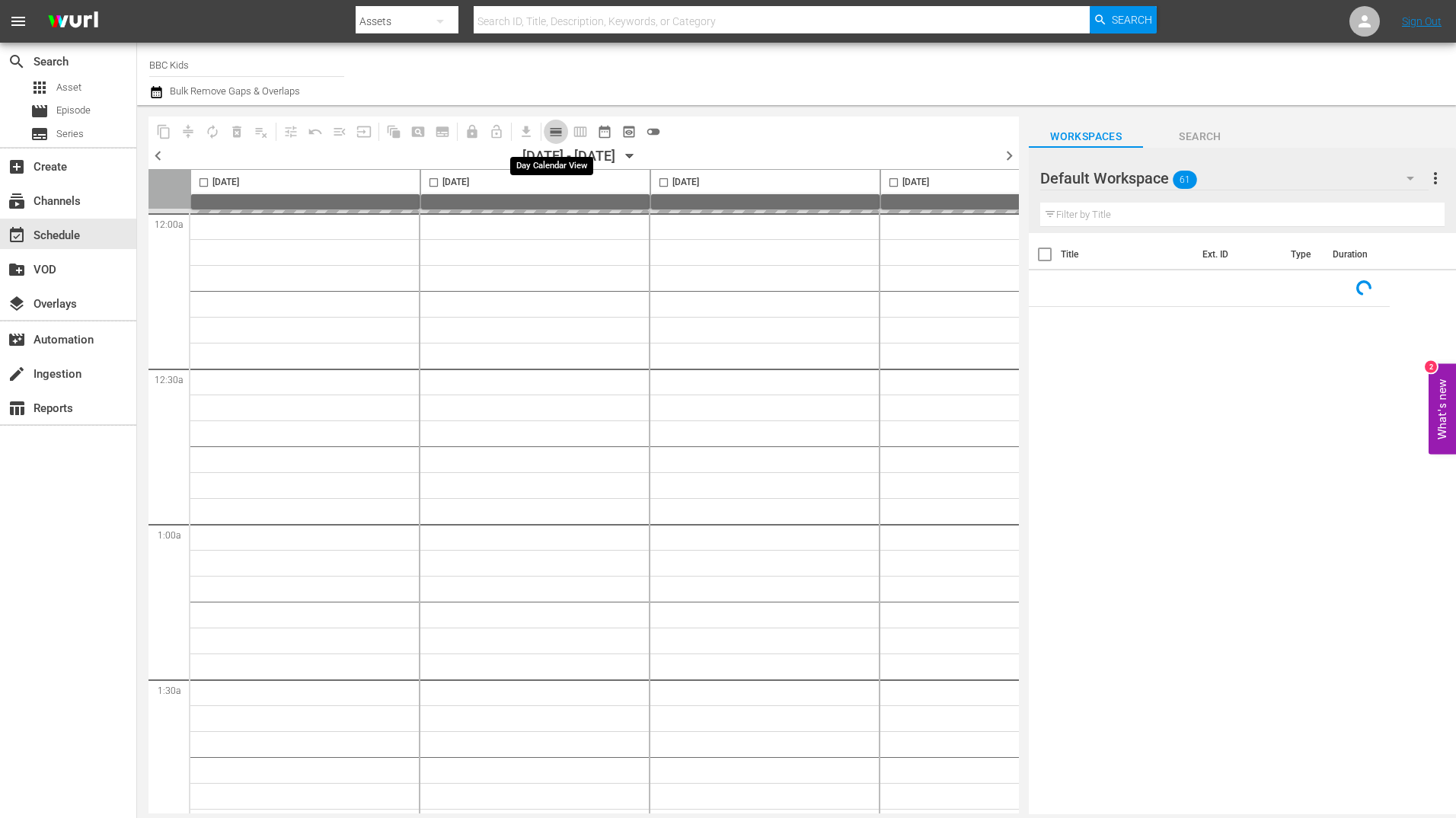
click at [555, 134] on span "calendar_view_day_outlined" at bounding box center [555, 131] width 15 height 15
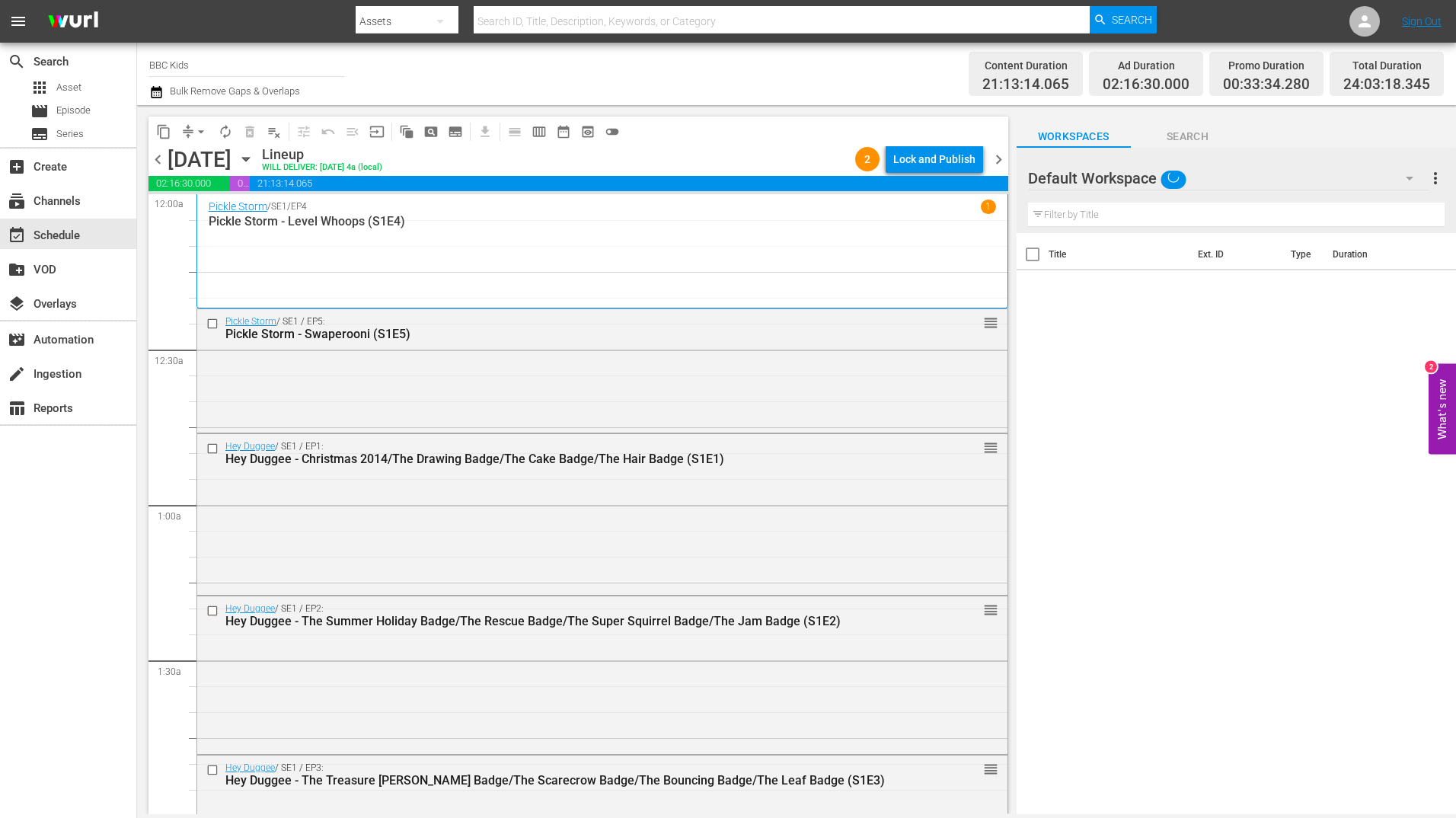
click at [150, 91] on icon "button" at bounding box center [157, 92] width 14 height 18
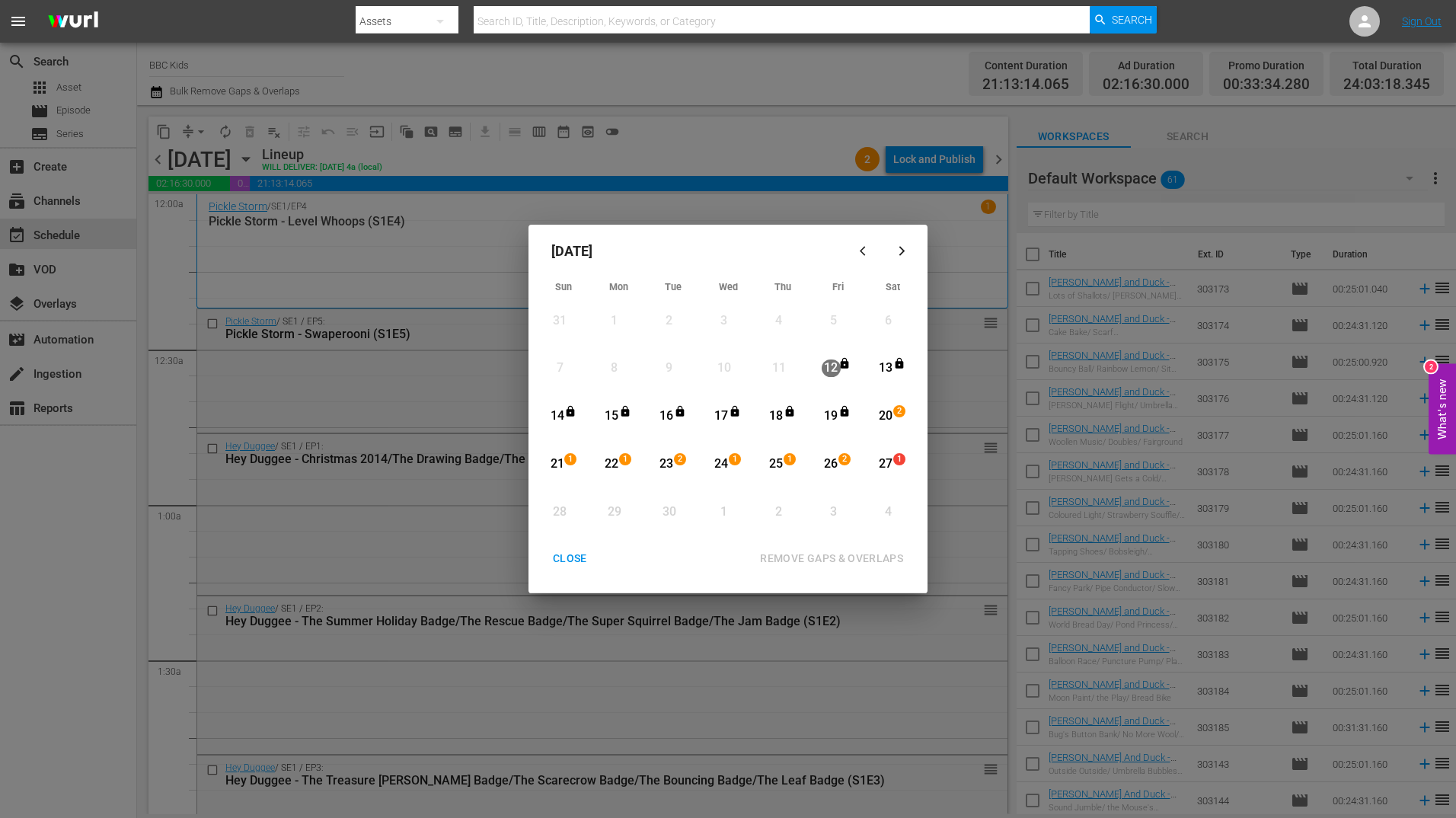
click at [571, 549] on div "CLOSE" at bounding box center [570, 558] width 59 height 19
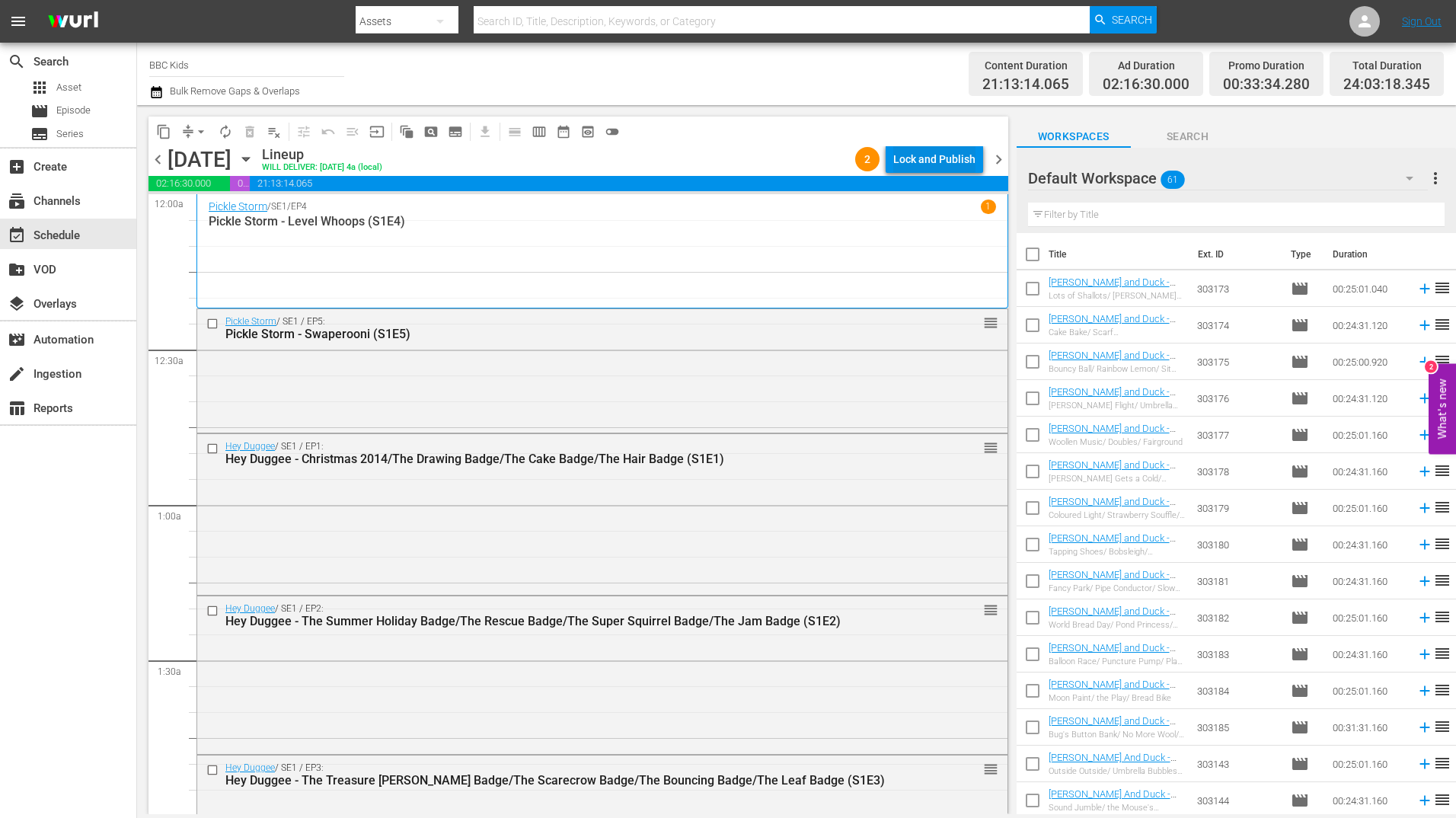
click at [911, 162] on div "Lock and Publish" at bounding box center [934, 159] width 82 height 27
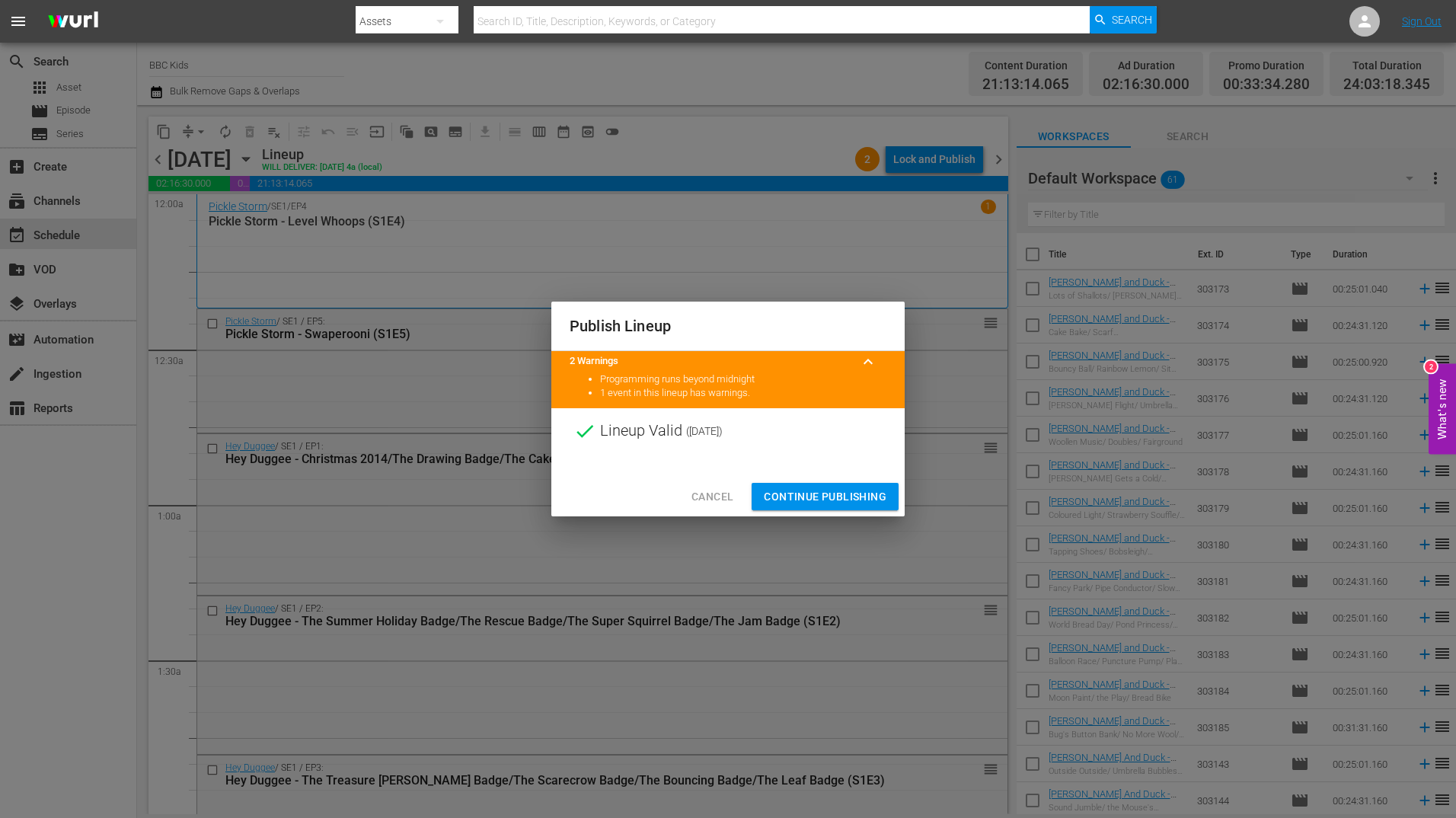
click at [819, 495] on span "Continue Publishing" at bounding box center [825, 497] width 122 height 19
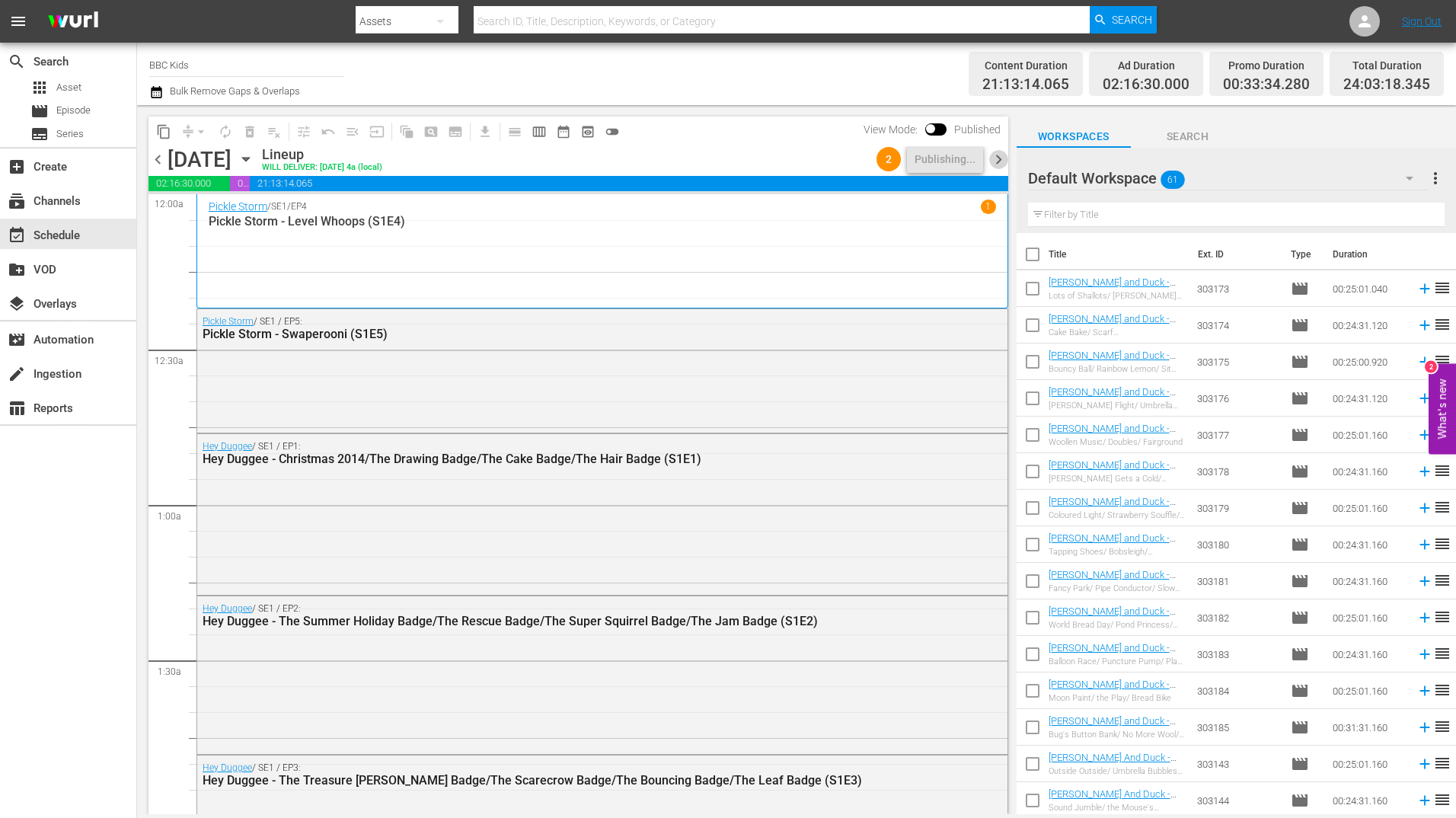
click at [994, 162] on span "chevron_right" at bounding box center [999, 159] width 19 height 19
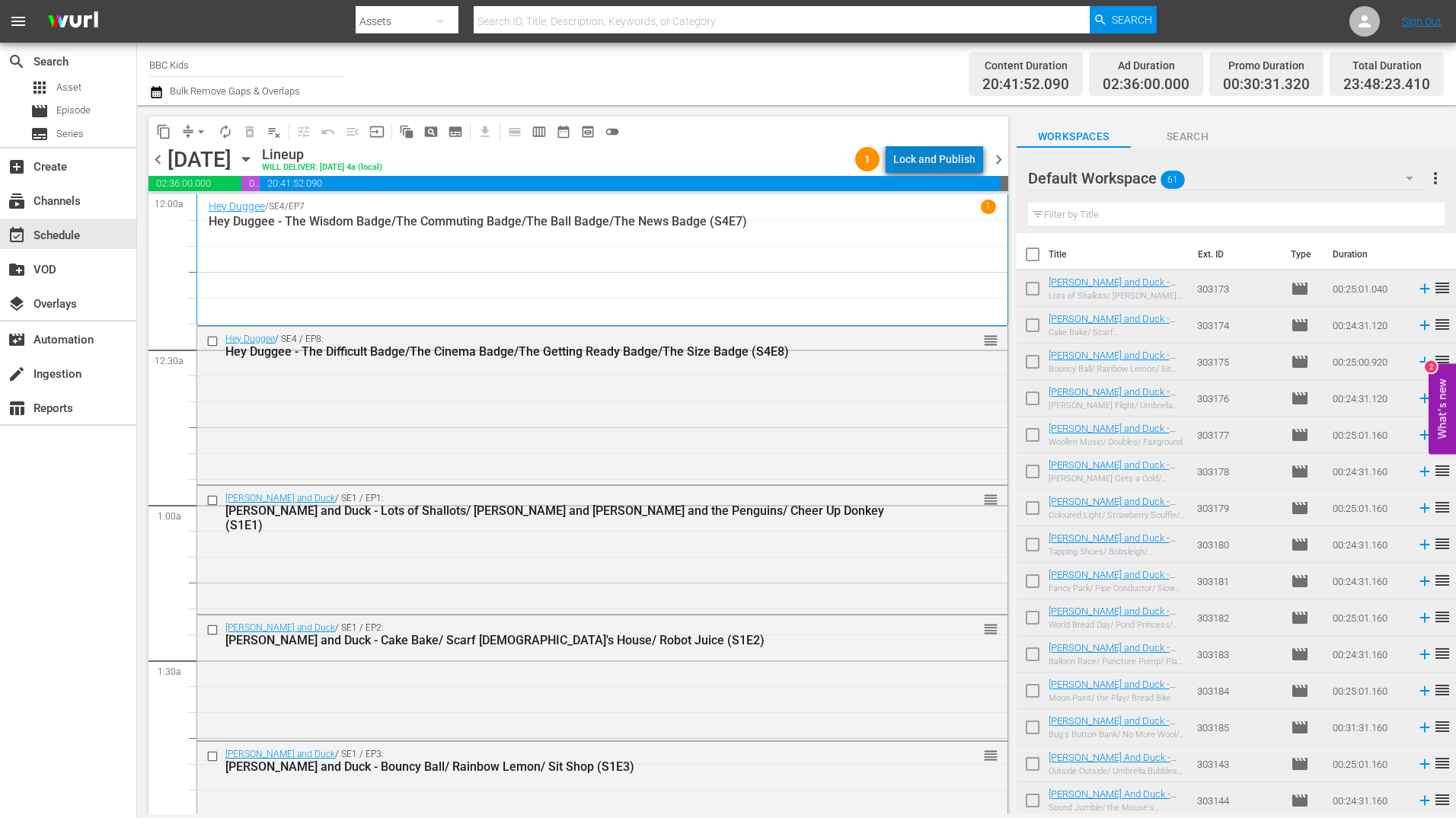
click at [955, 162] on div "Lock and Publish" at bounding box center [934, 159] width 82 height 27
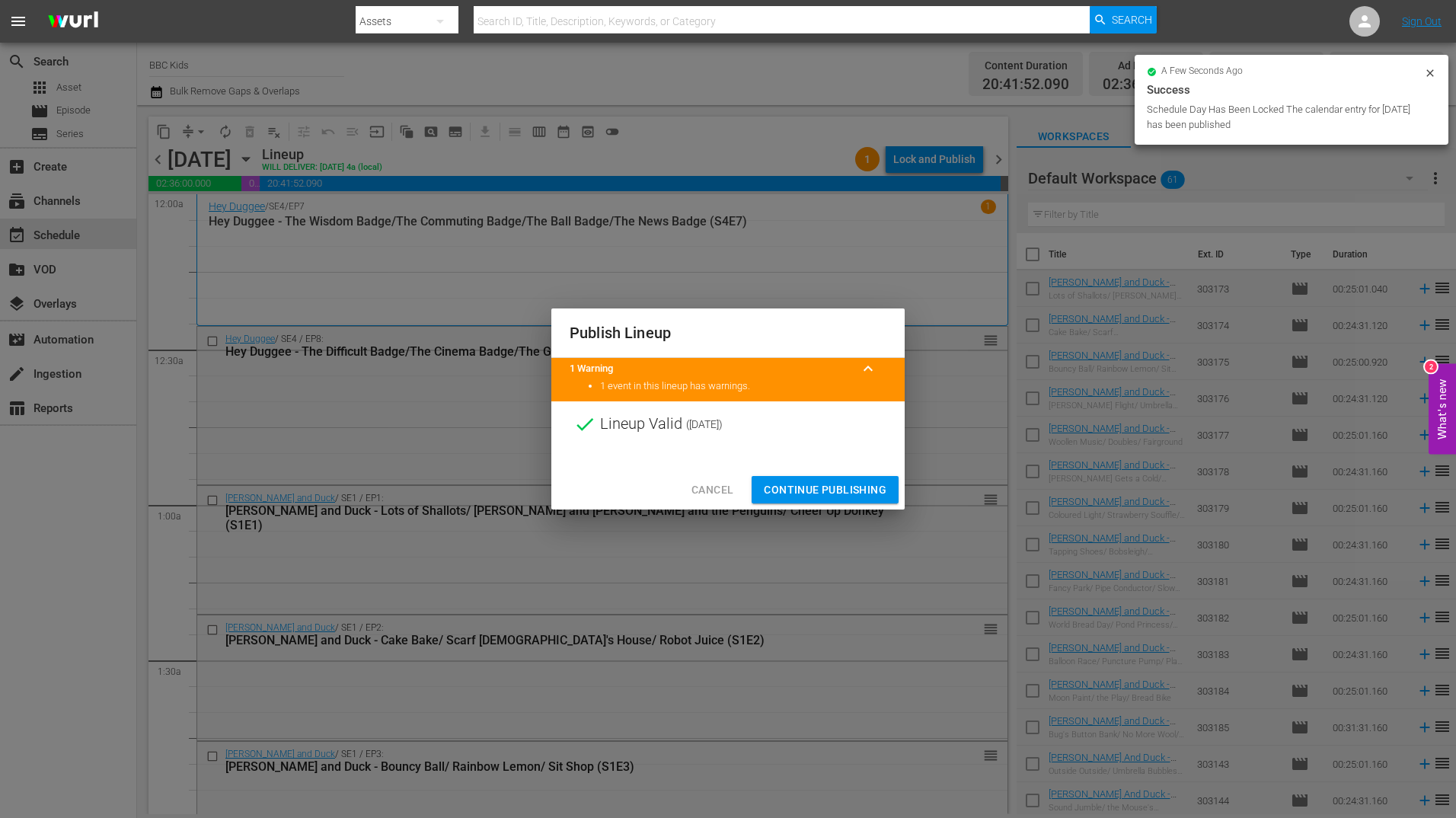
click at [853, 485] on span "Continue Publishing" at bounding box center [825, 490] width 122 height 19
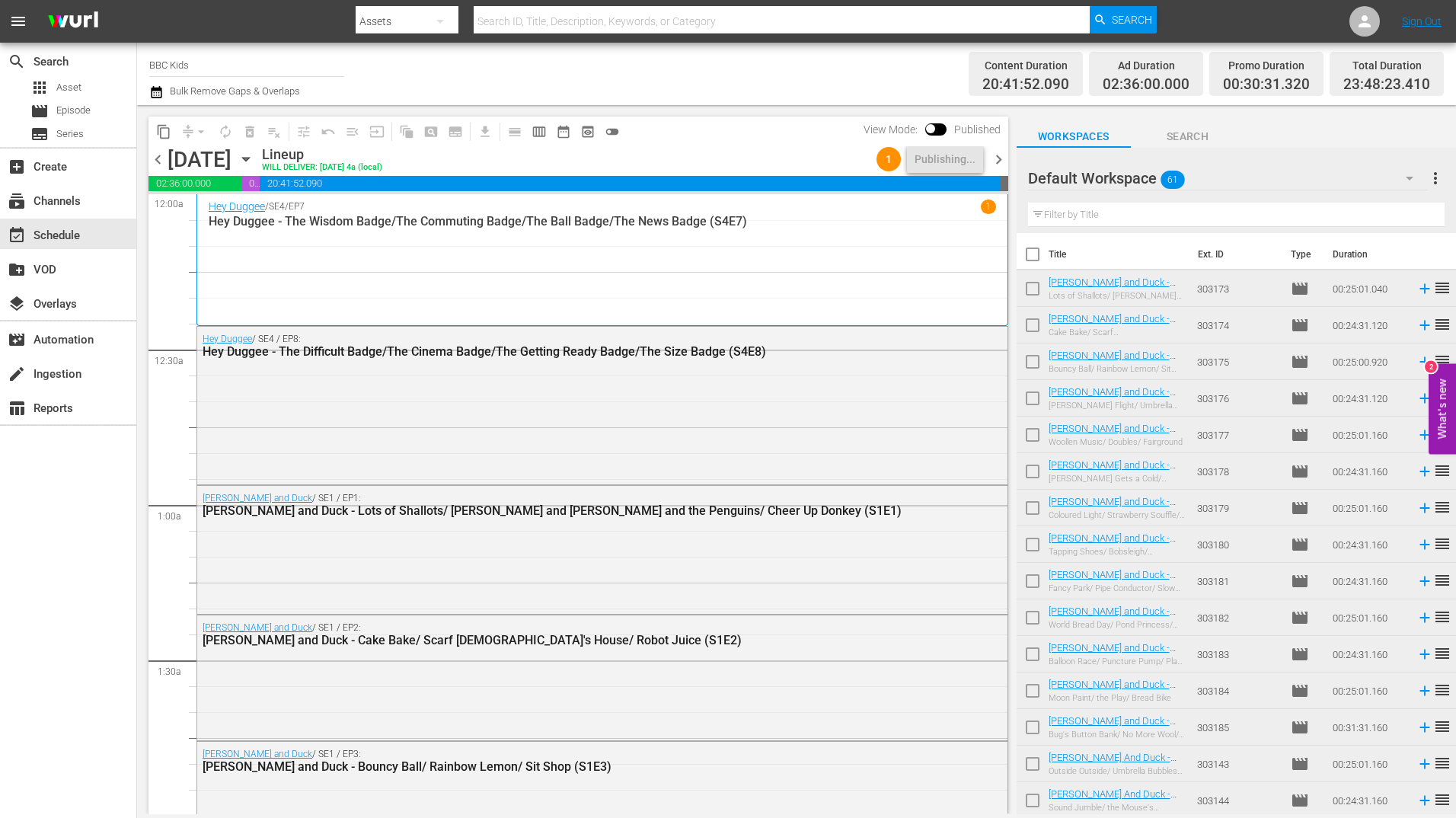
click at [1005, 157] on span "chevron_right" at bounding box center [999, 159] width 19 height 19
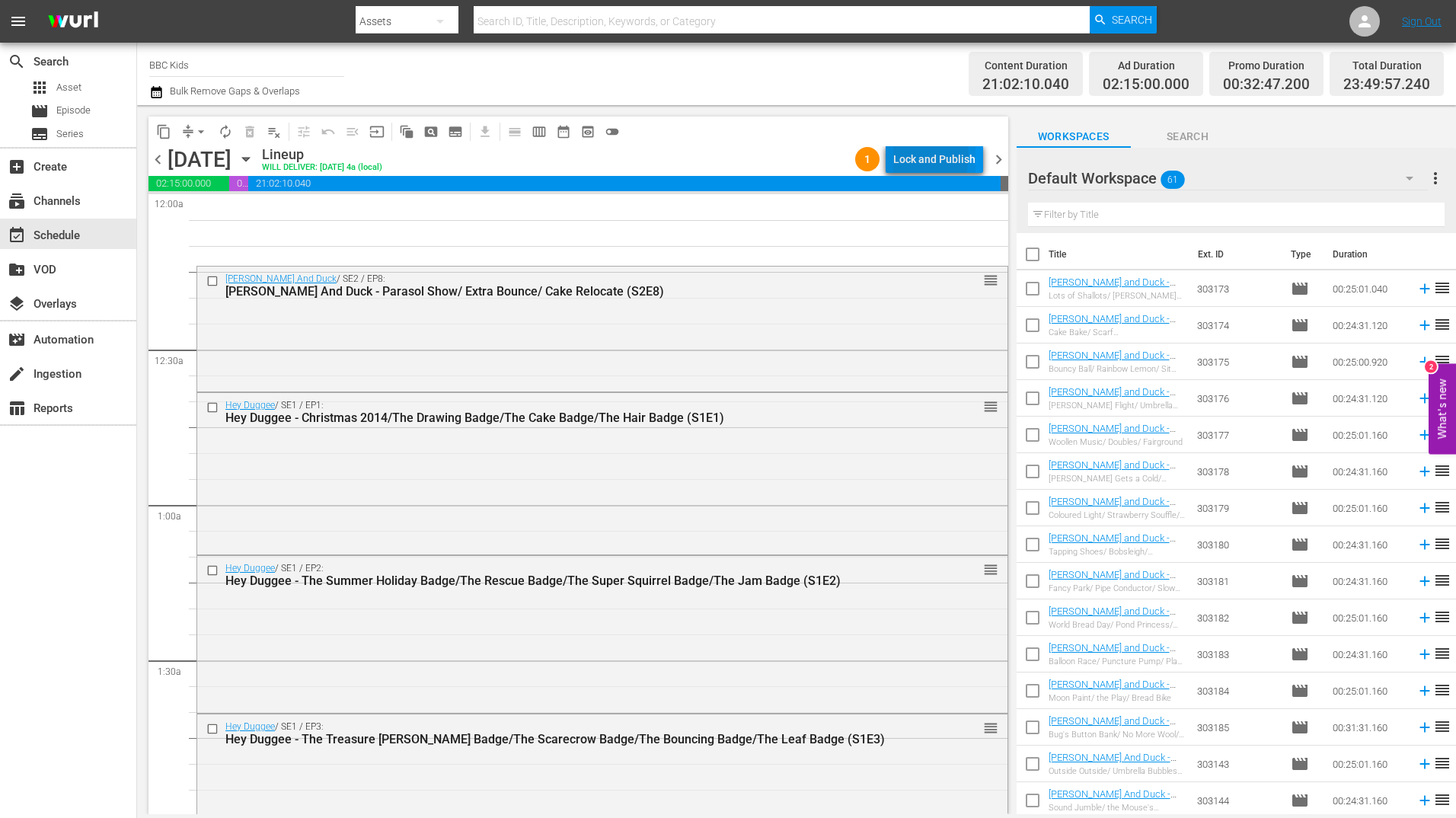
click at [902, 155] on div "Lock and Publish" at bounding box center [934, 159] width 82 height 27
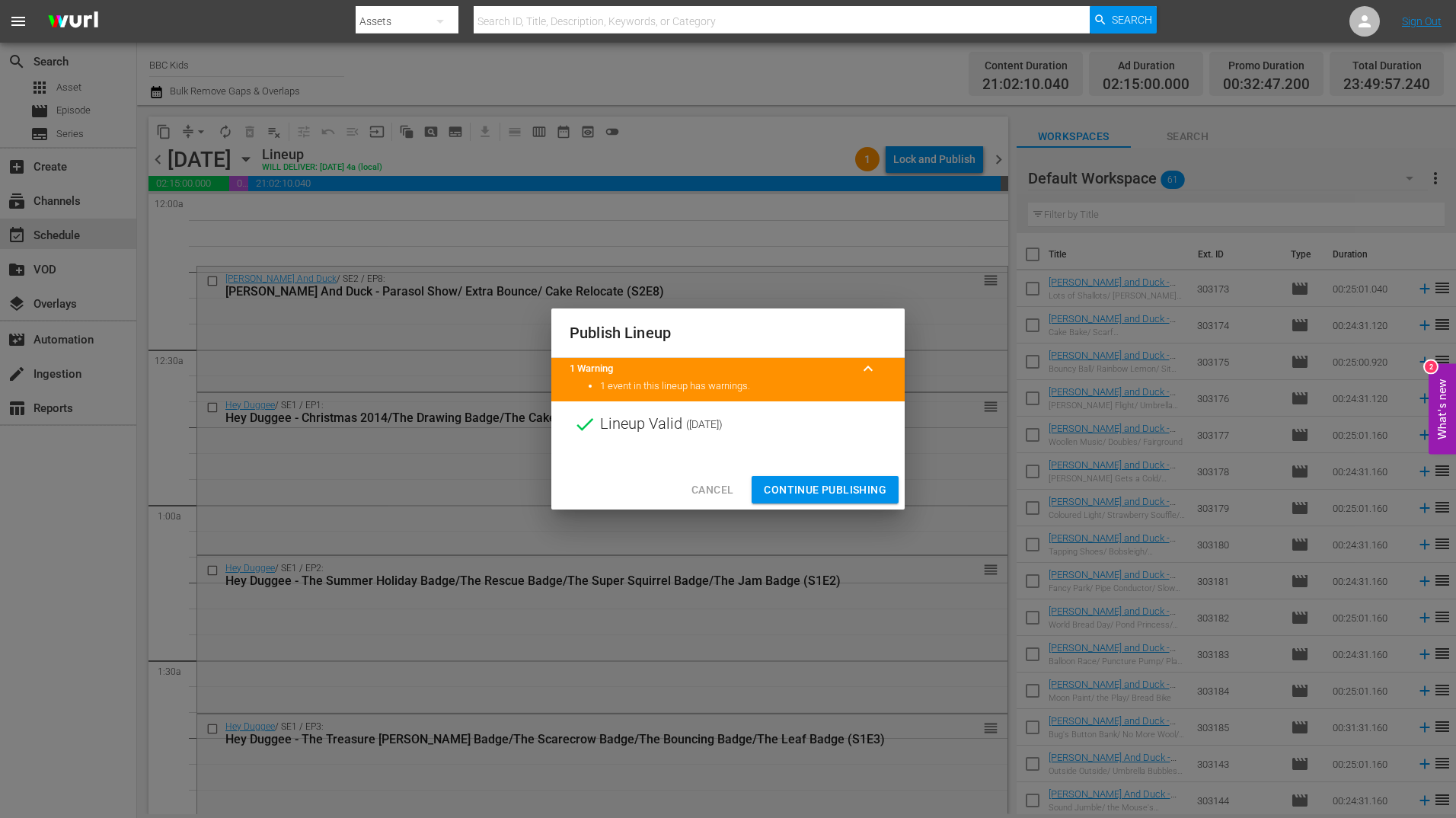
click at [869, 495] on span "Continue Publishing" at bounding box center [825, 490] width 122 height 19
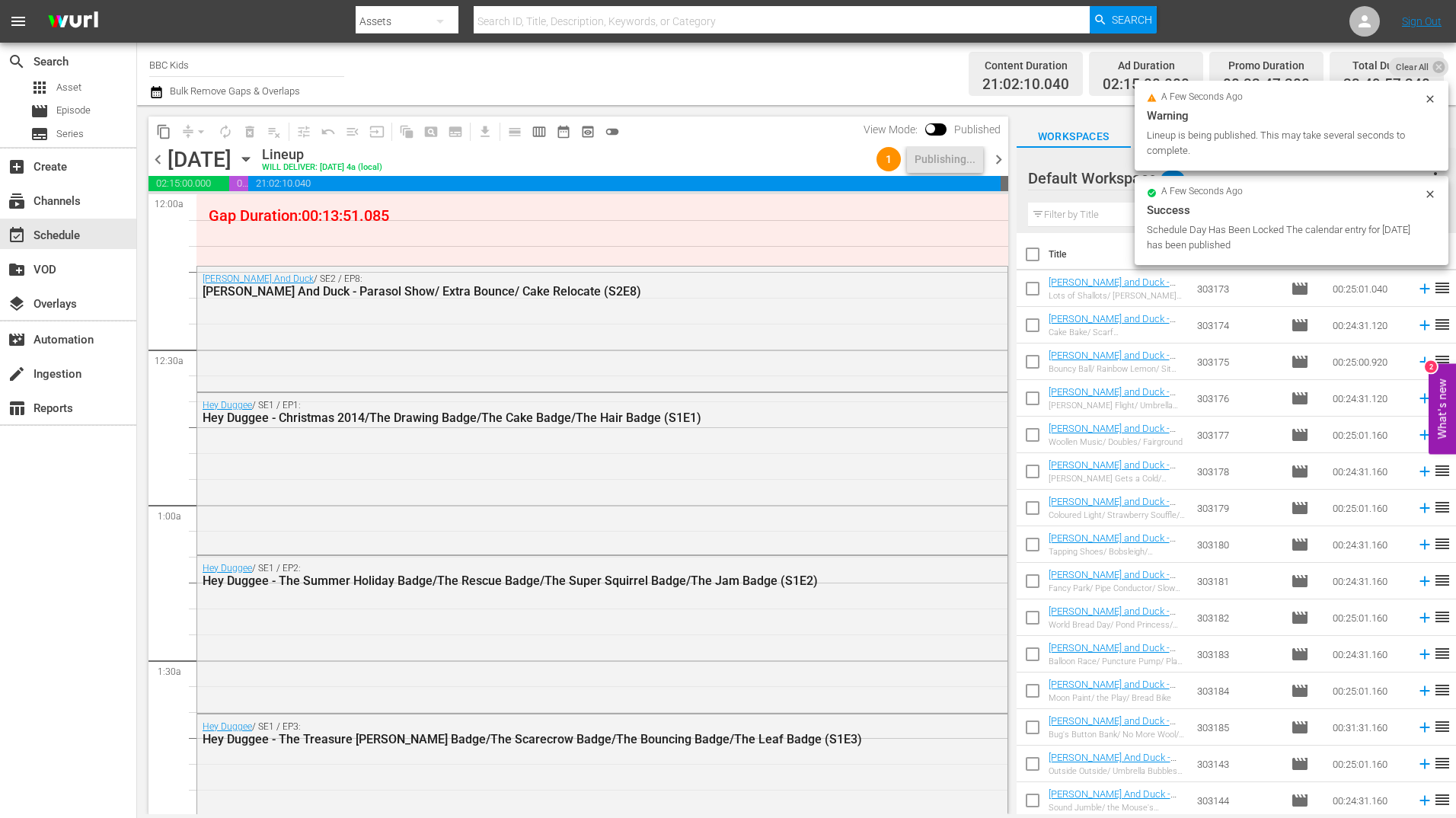
click at [996, 165] on span "chevron_right" at bounding box center [999, 159] width 19 height 19
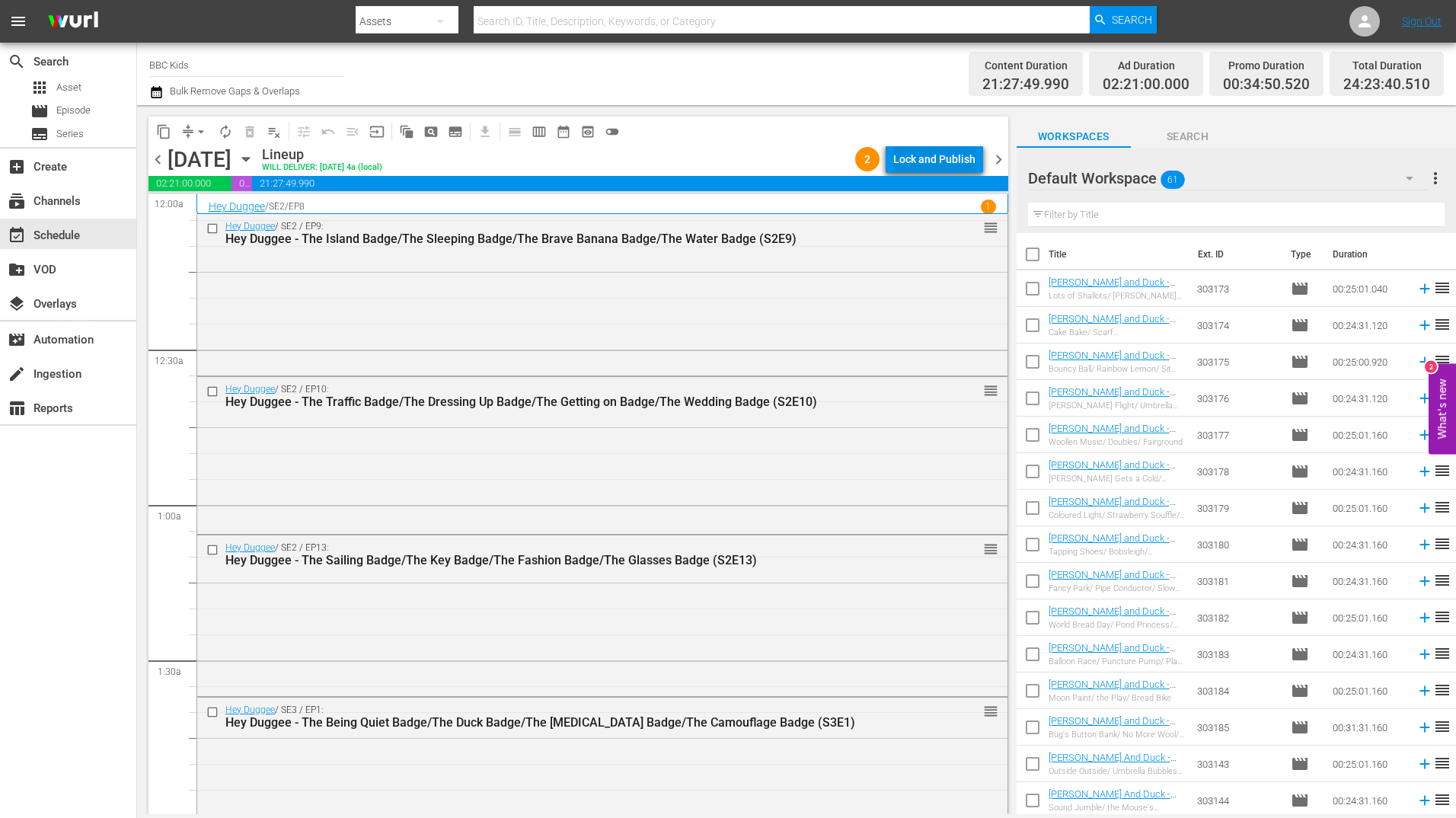
click at [955, 165] on div "Lock and Publish" at bounding box center [934, 159] width 82 height 27
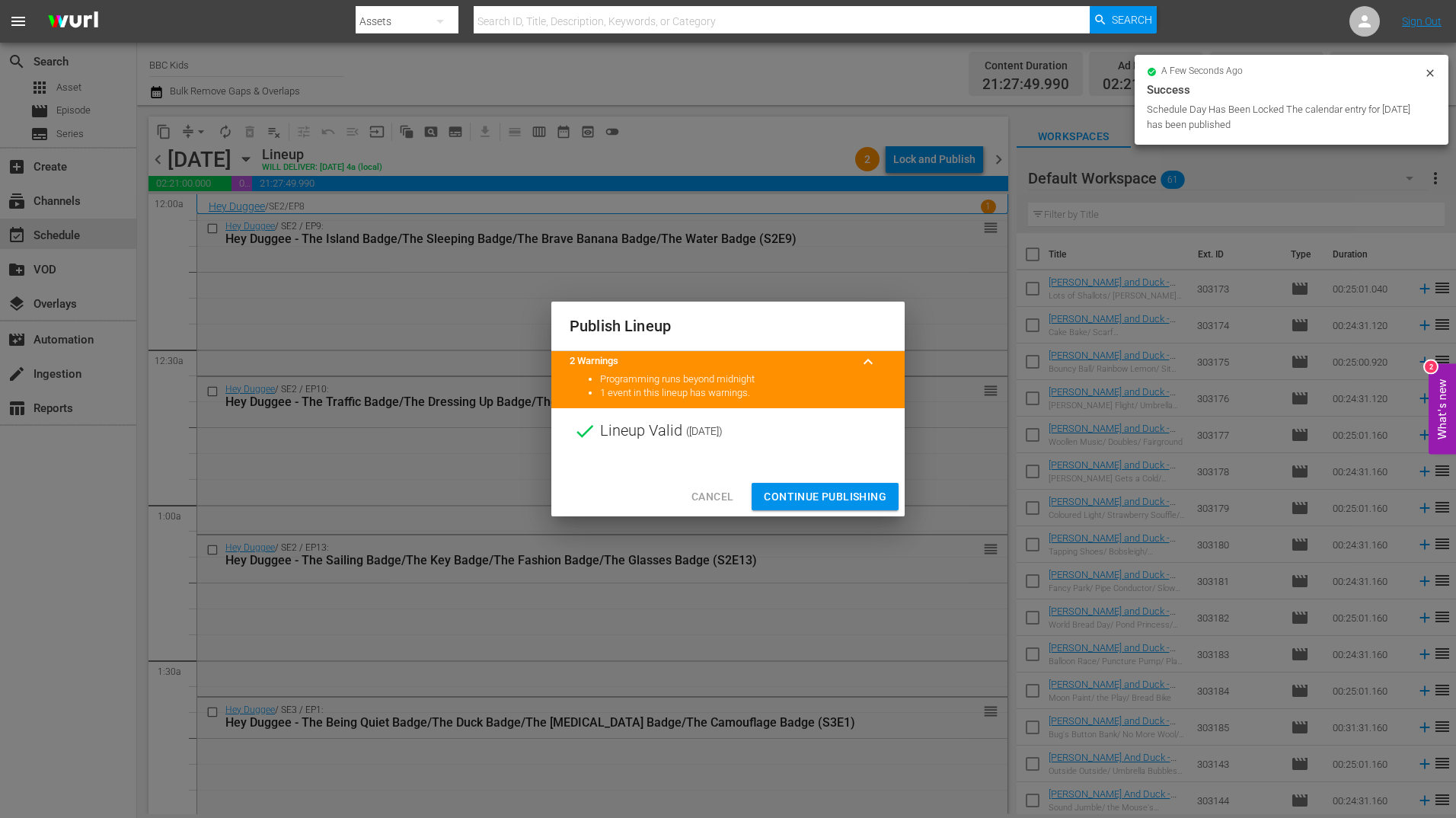
click at [822, 492] on span "Continue Publishing" at bounding box center [825, 497] width 122 height 19
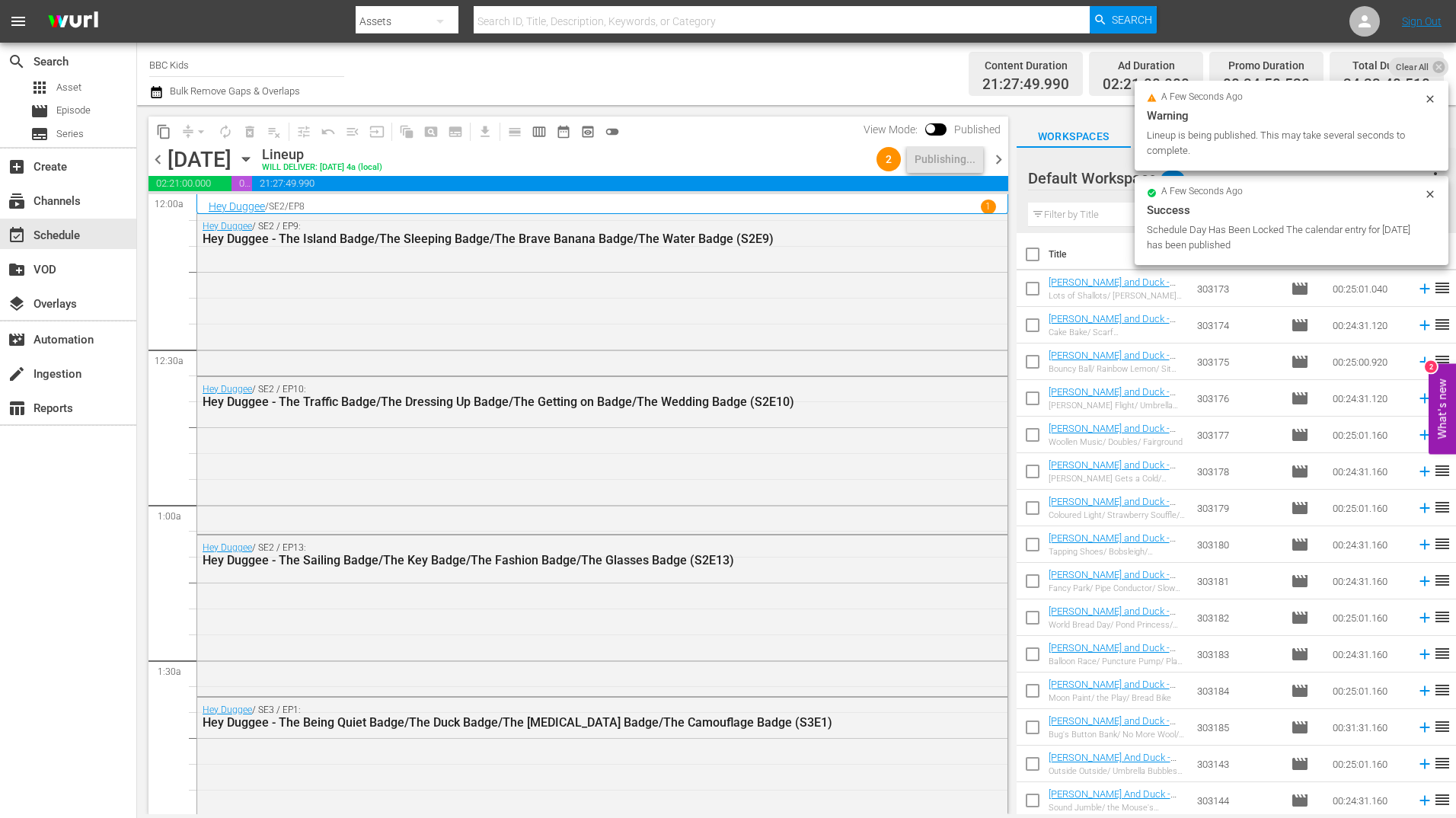
click at [1002, 161] on span "chevron_right" at bounding box center [999, 159] width 19 height 19
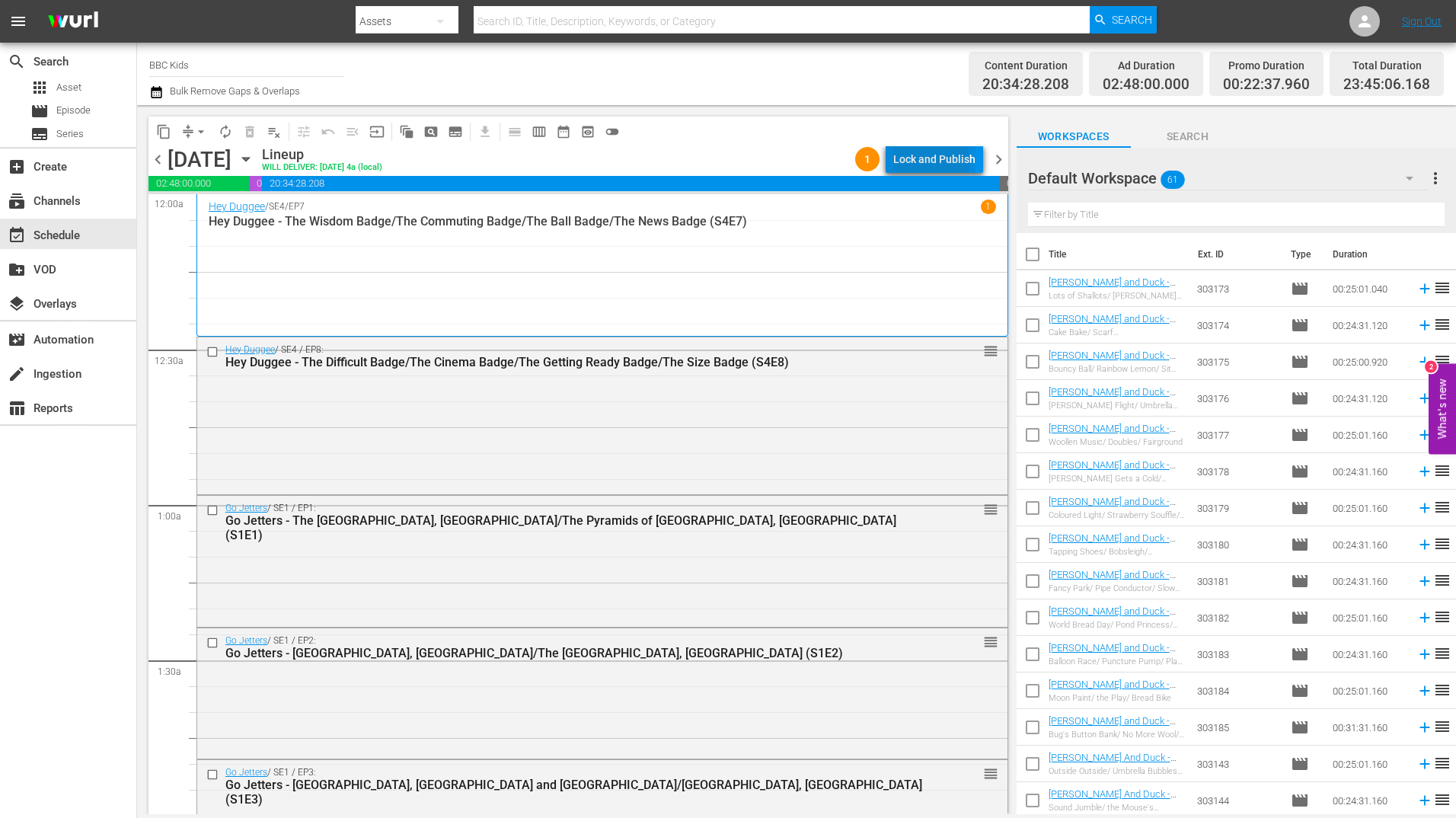
click at [909, 163] on div "Lock and Publish" at bounding box center [934, 159] width 82 height 27
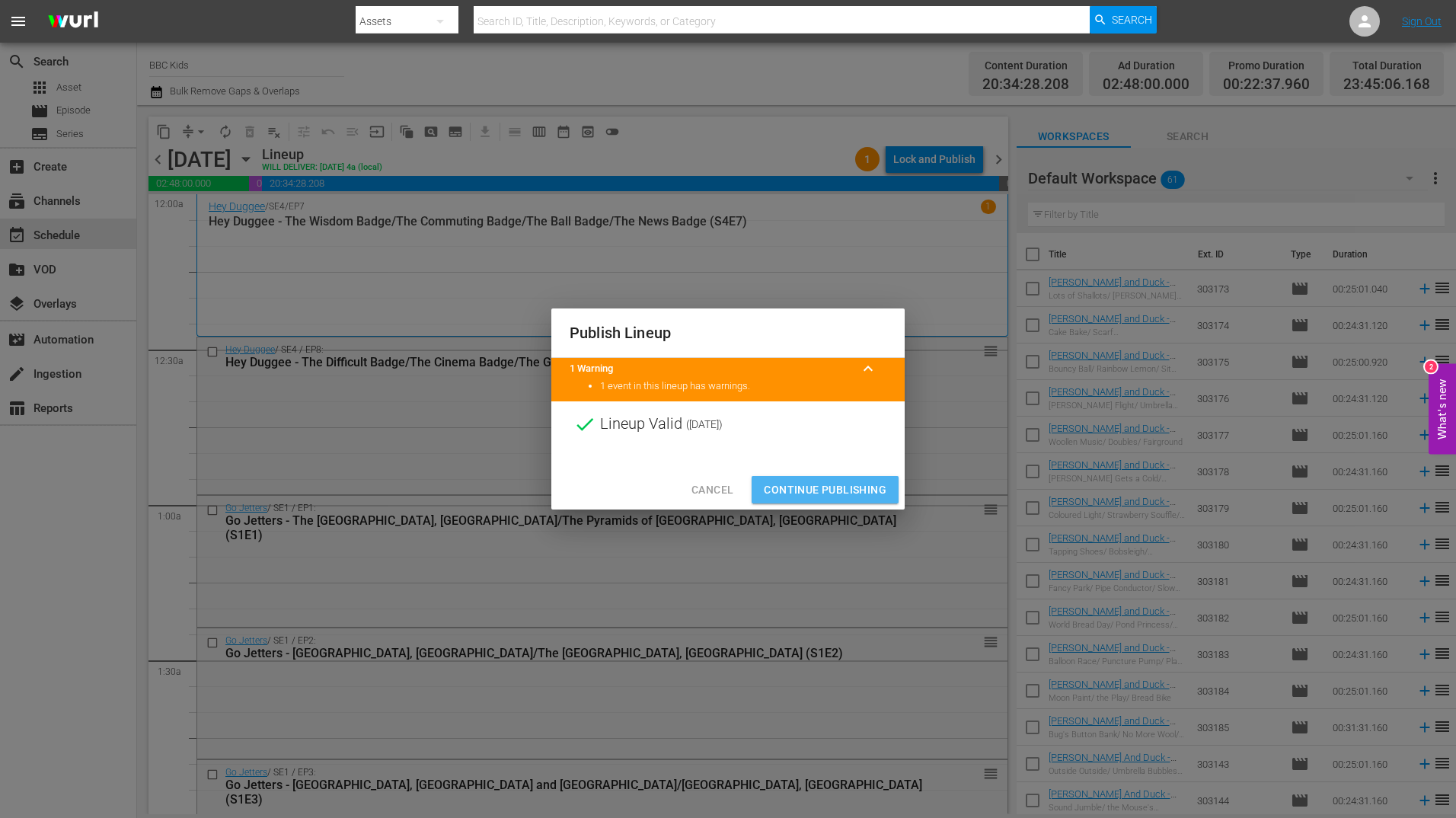
click at [841, 498] on span "Continue Publishing" at bounding box center [825, 490] width 122 height 19
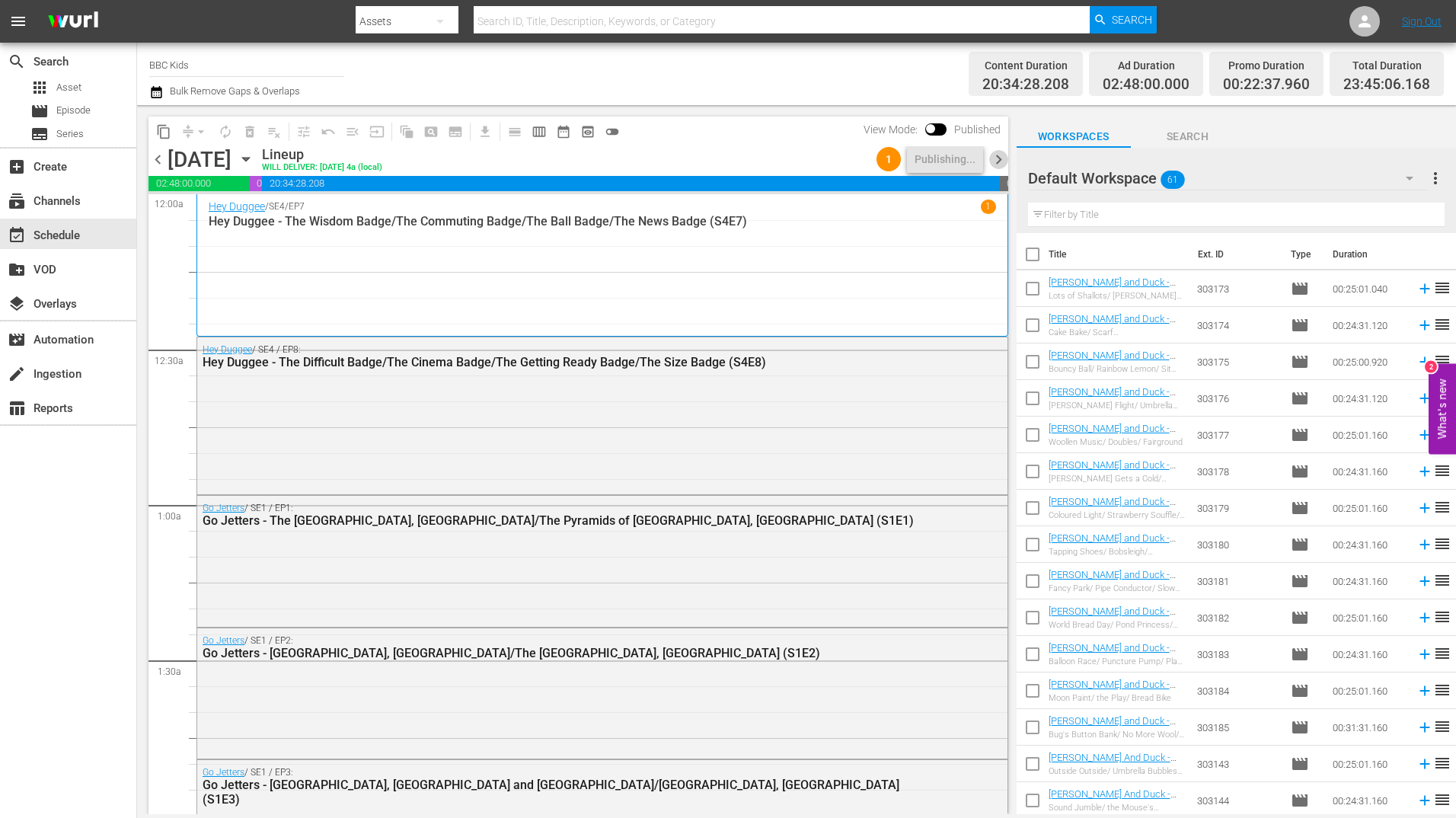
click at [996, 161] on span "chevron_right" at bounding box center [999, 159] width 19 height 19
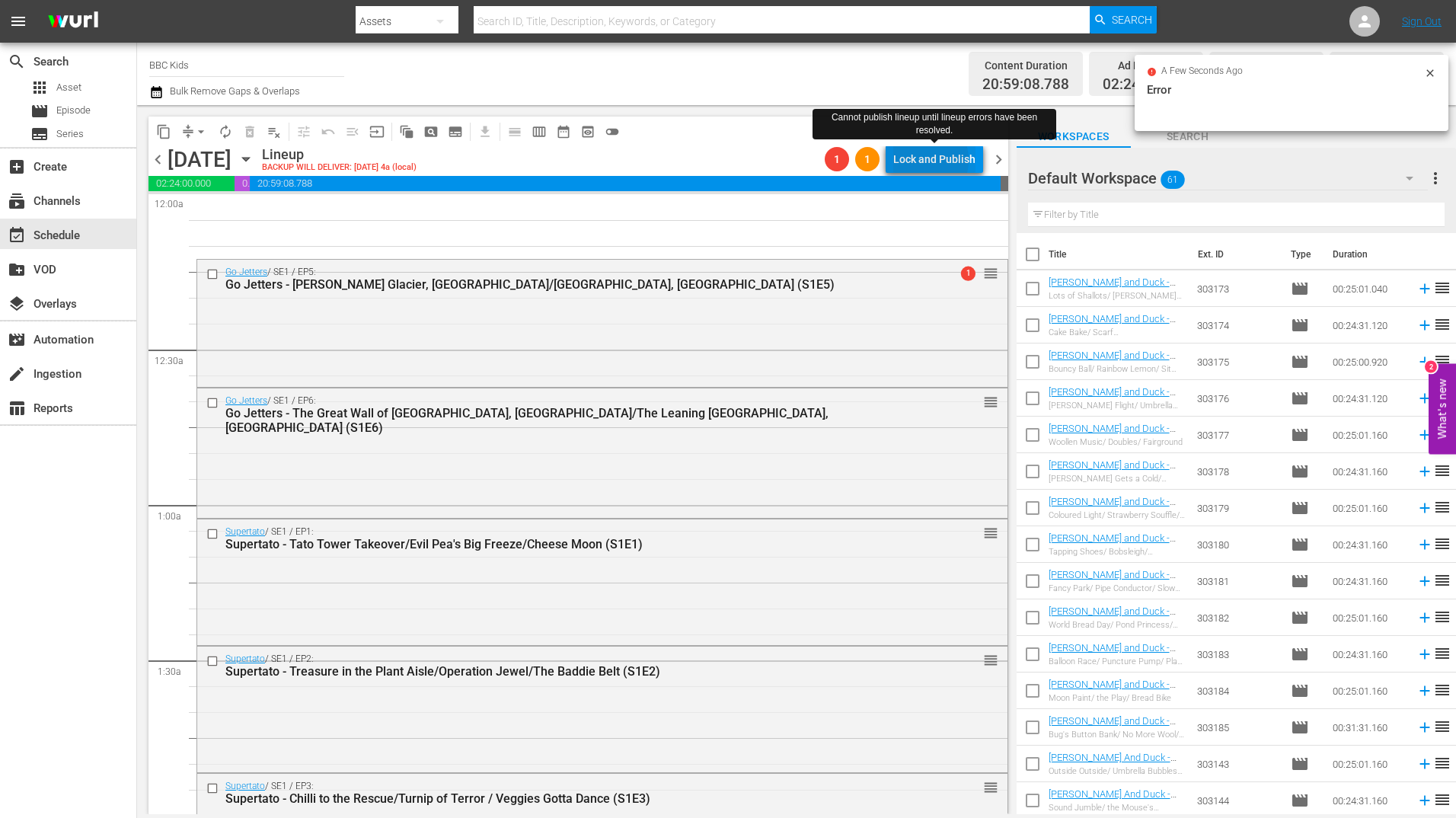
click at [923, 160] on div "Lock and Publish" at bounding box center [934, 159] width 82 height 27
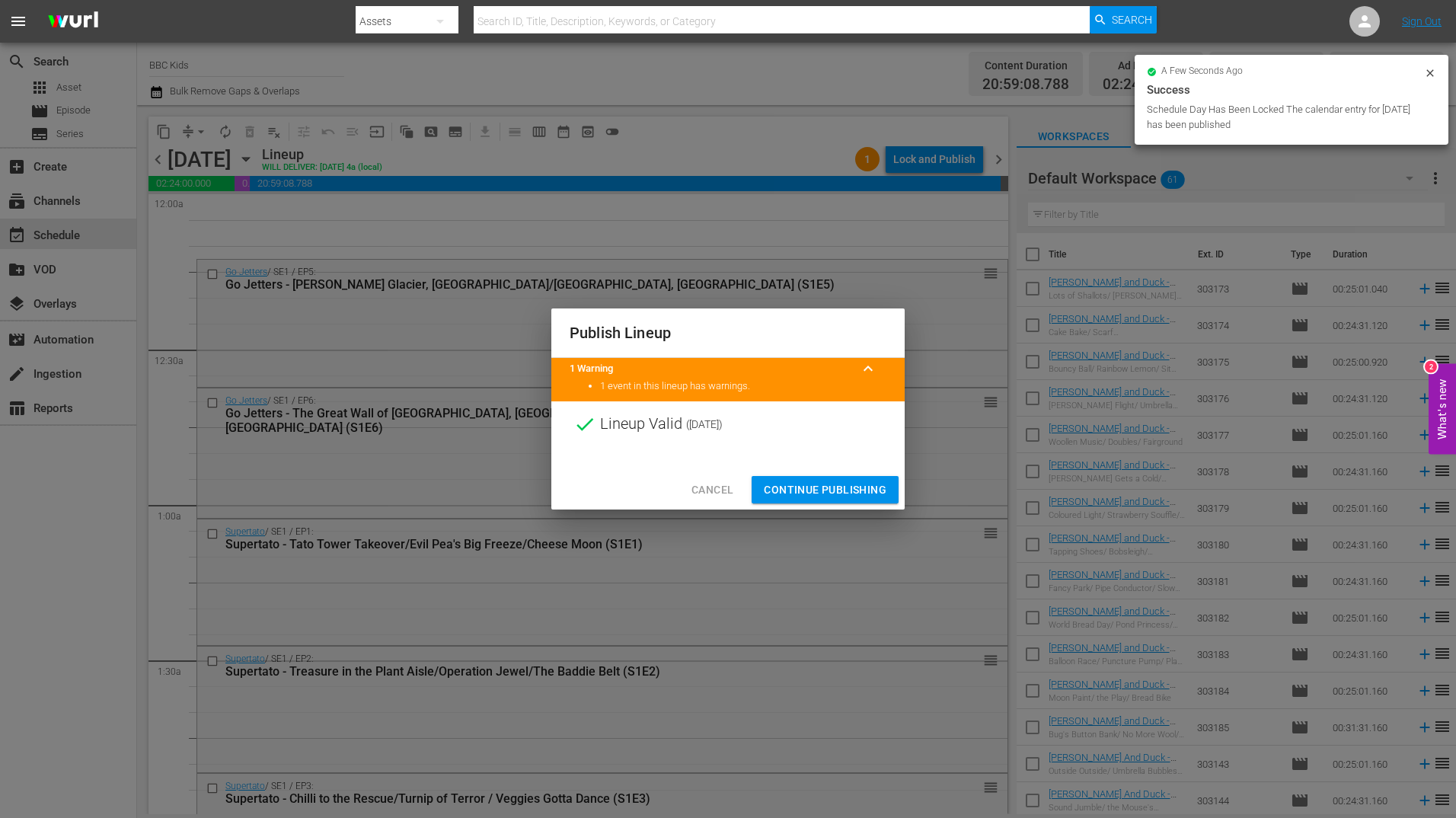
click at [823, 481] on span "Continue Publishing" at bounding box center [825, 490] width 122 height 19
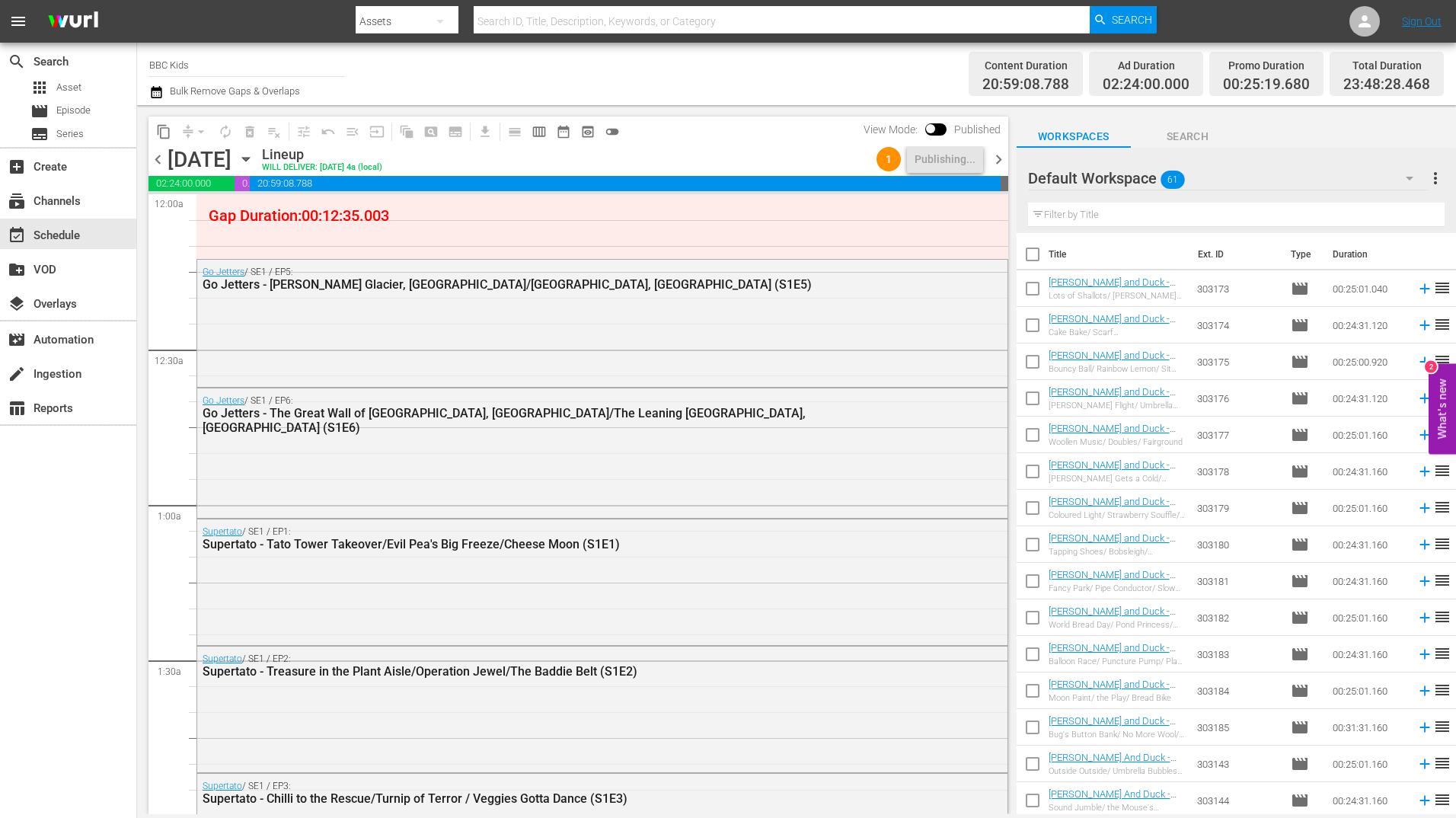
click at [996, 162] on span "chevron_right" at bounding box center [999, 159] width 19 height 19
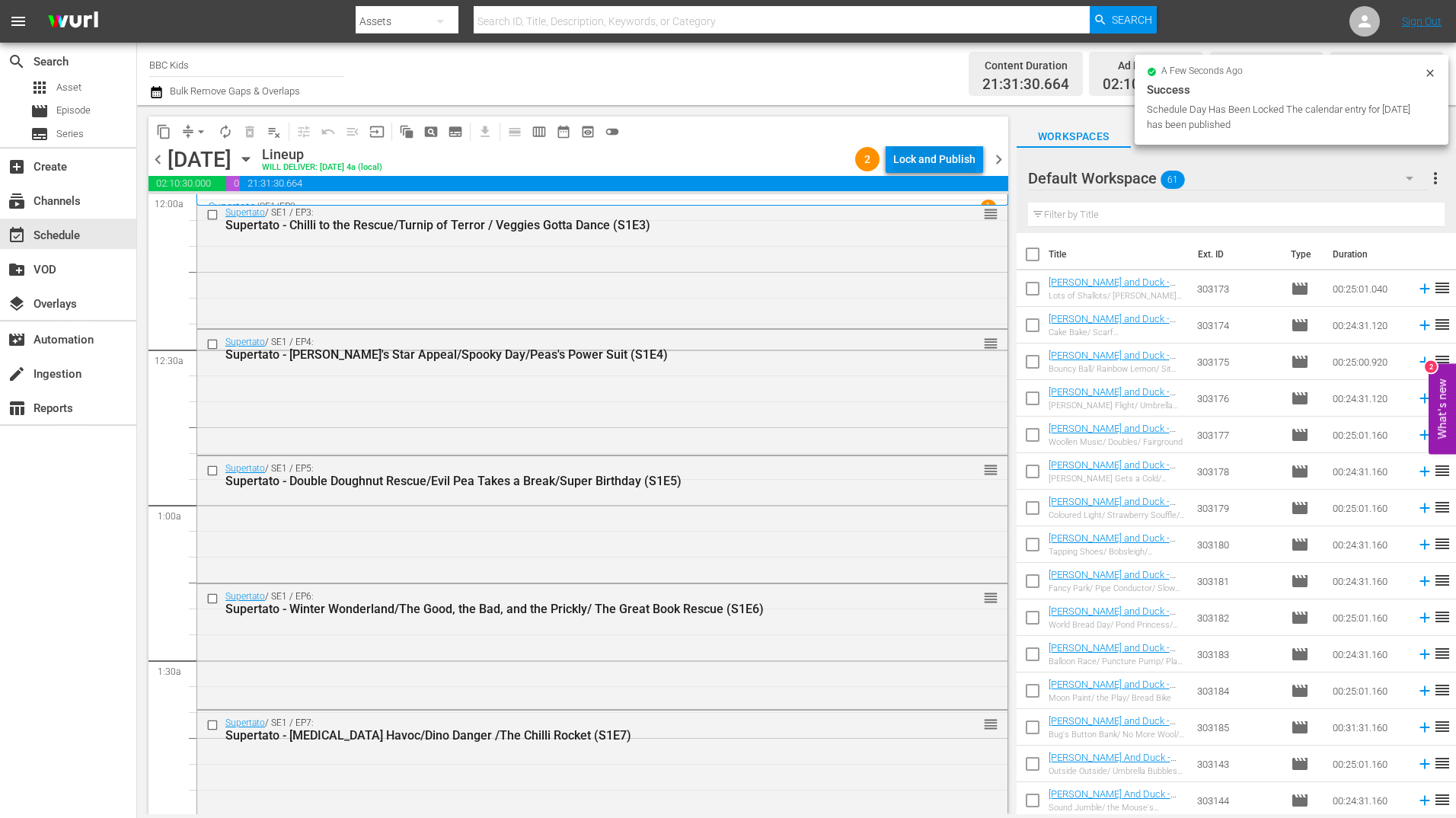
click at [937, 160] on div "Lock and Publish" at bounding box center [934, 159] width 82 height 27
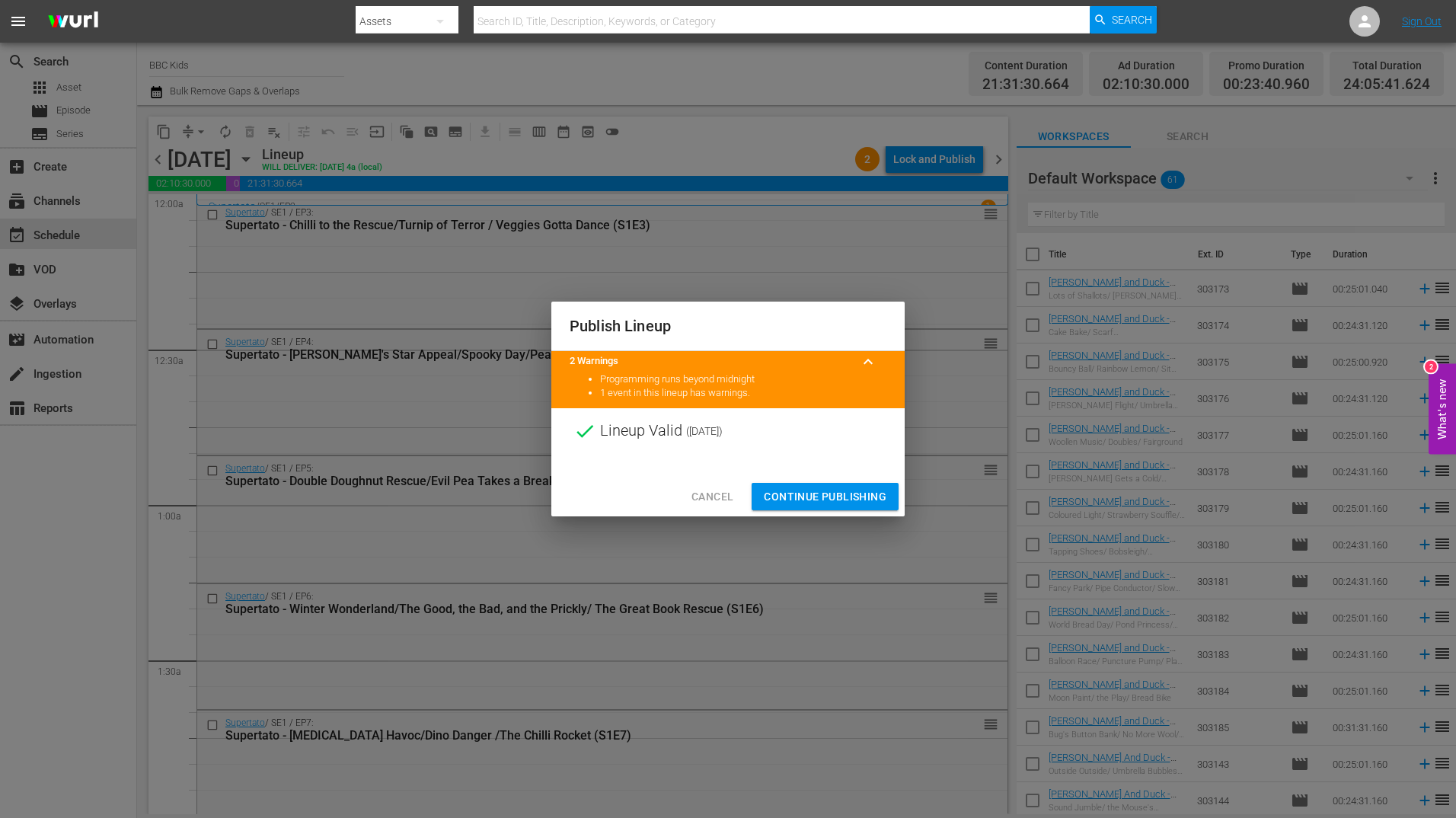
click at [838, 492] on span "Continue Publishing" at bounding box center [825, 497] width 122 height 19
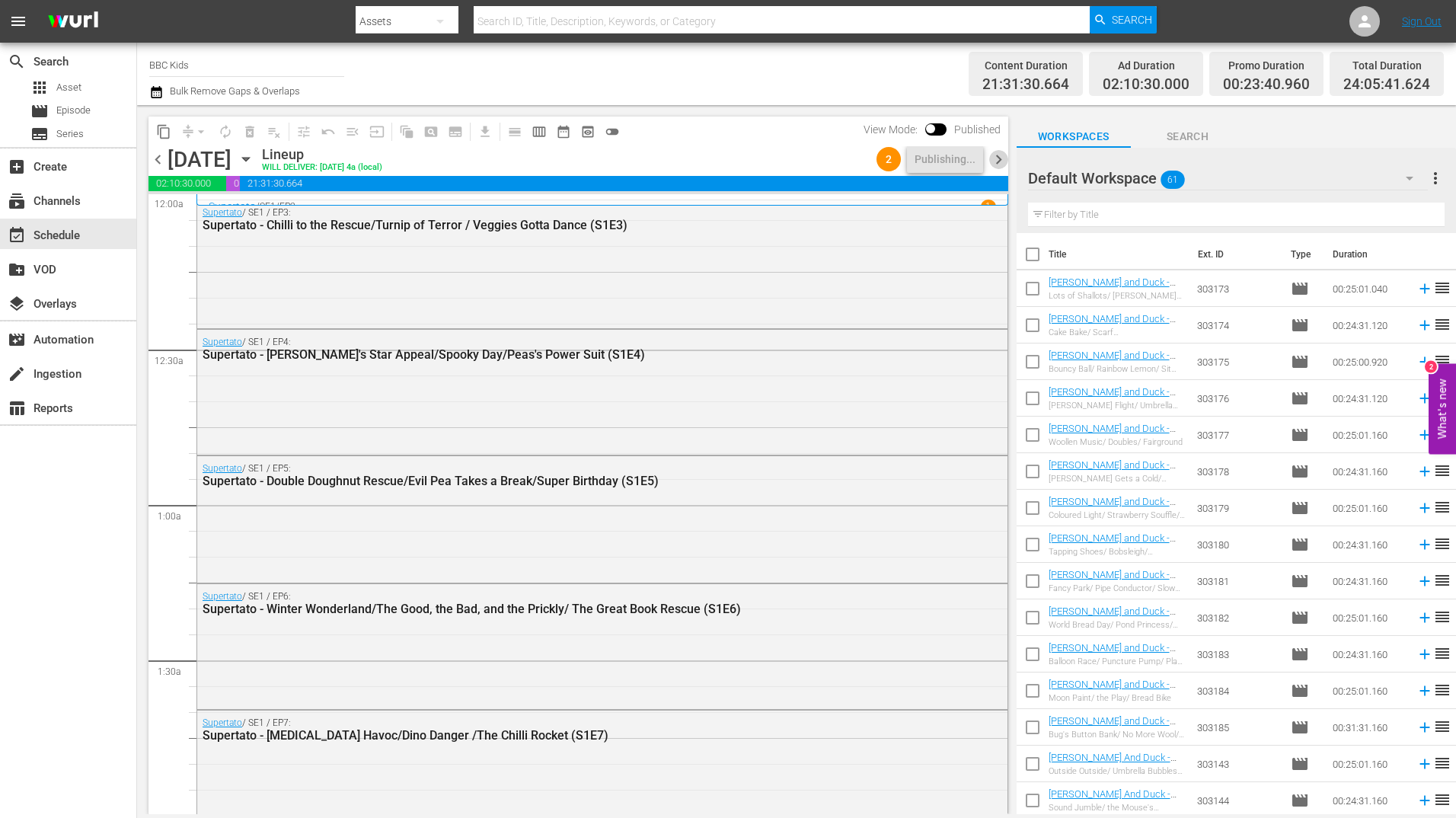
click at [1003, 163] on span "chevron_right" at bounding box center [999, 159] width 19 height 19
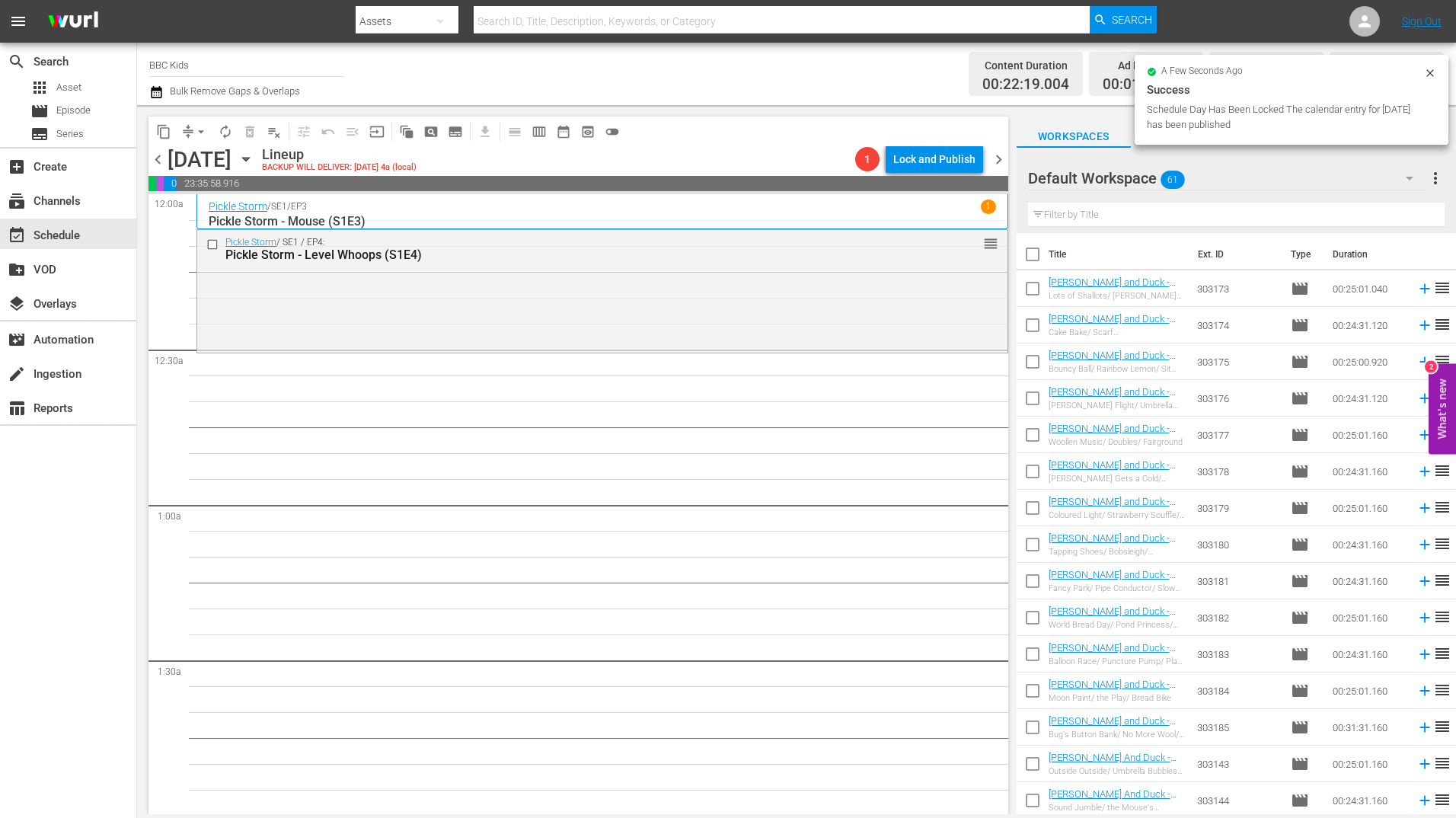
click at [157, 90] on icon "button" at bounding box center [155, 92] width 10 height 12
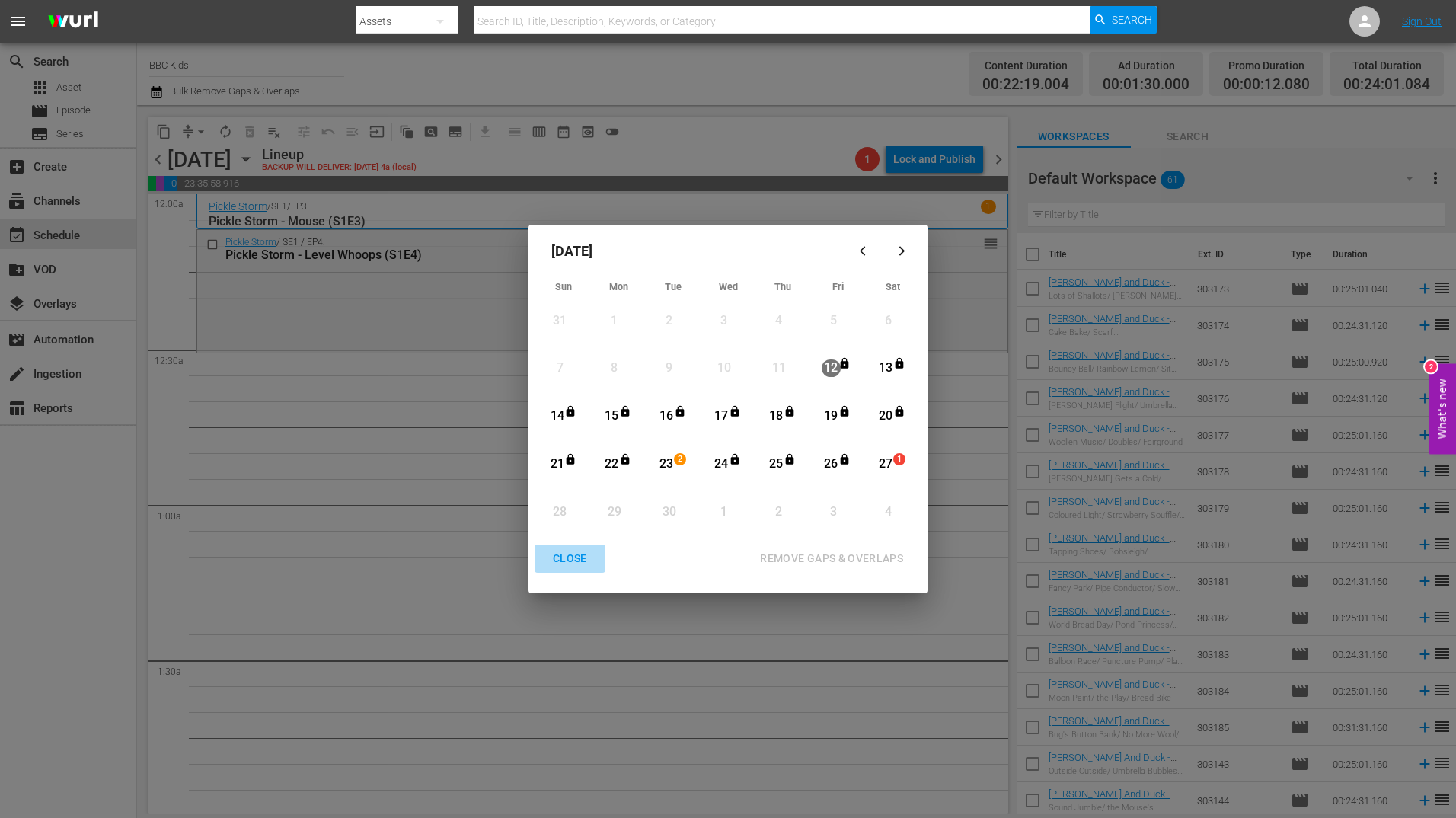
click at [568, 557] on div "CLOSE" at bounding box center [570, 558] width 59 height 19
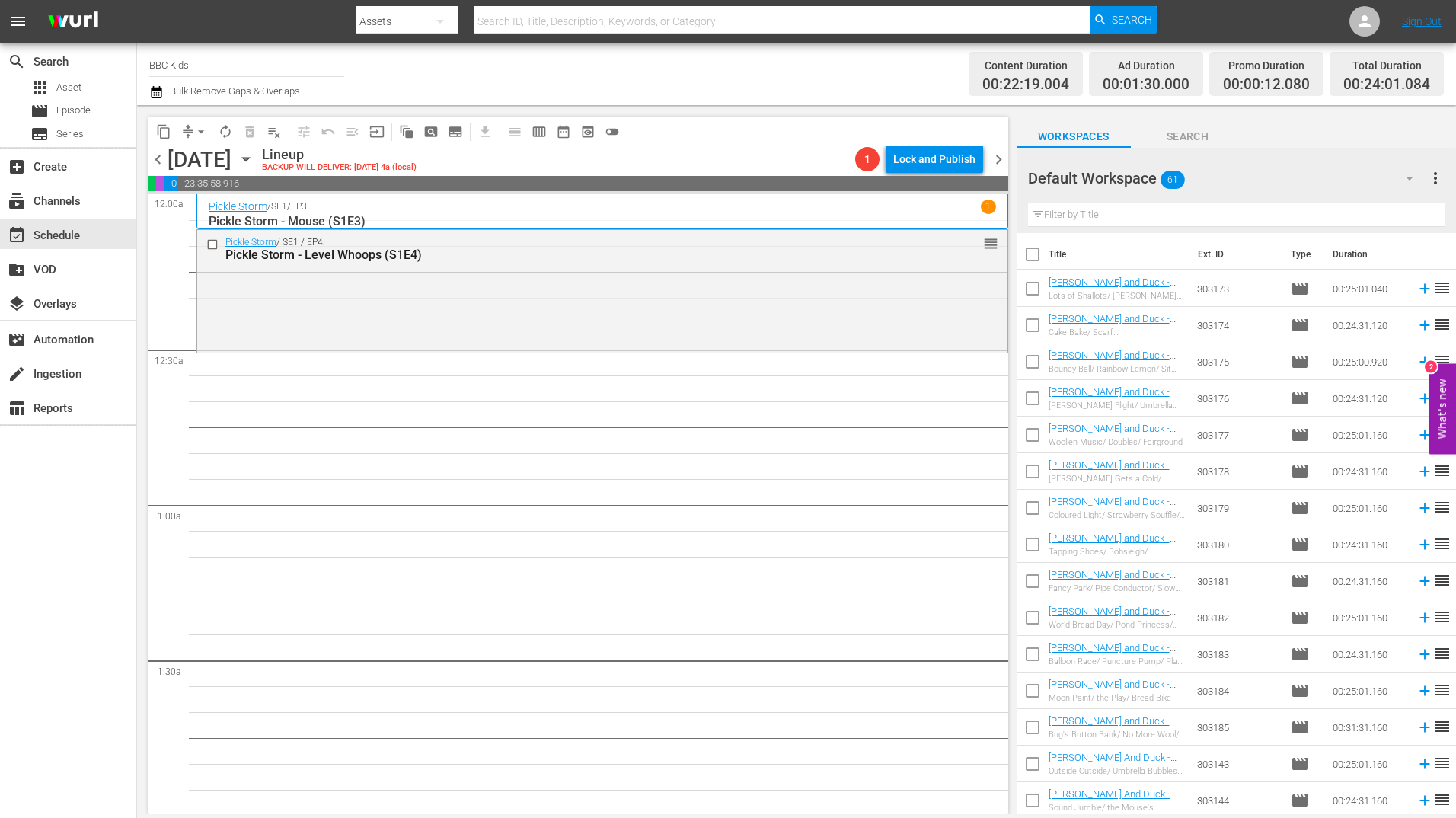
click at [258, 170] on div "Saturday, September 27th September 27th" at bounding box center [212, 159] width 91 height 25
click at [254, 162] on icon "button" at bounding box center [245, 158] width 17 height 17
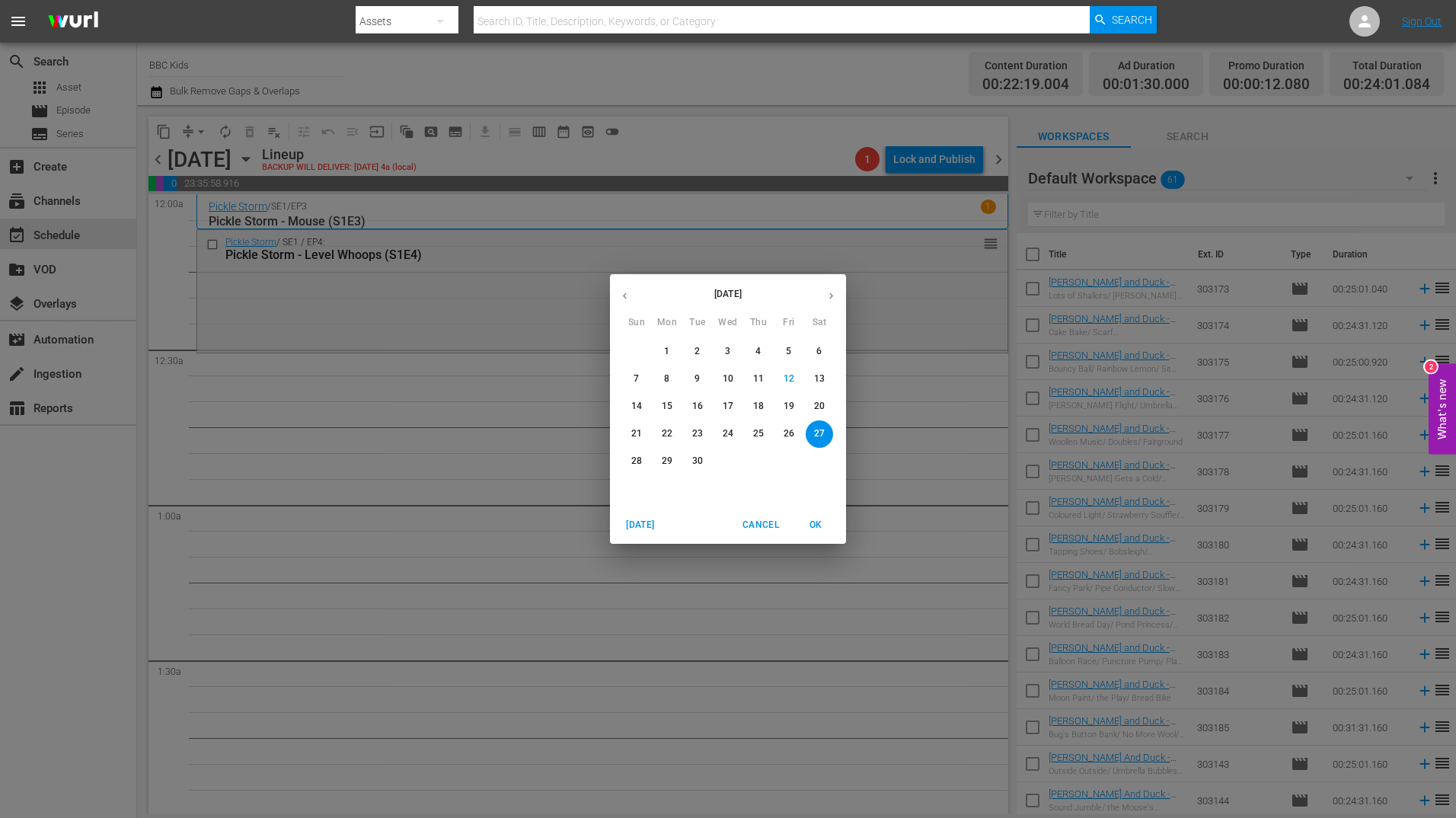
click at [697, 437] on p "23" at bounding box center [697, 434] width 10 height 13
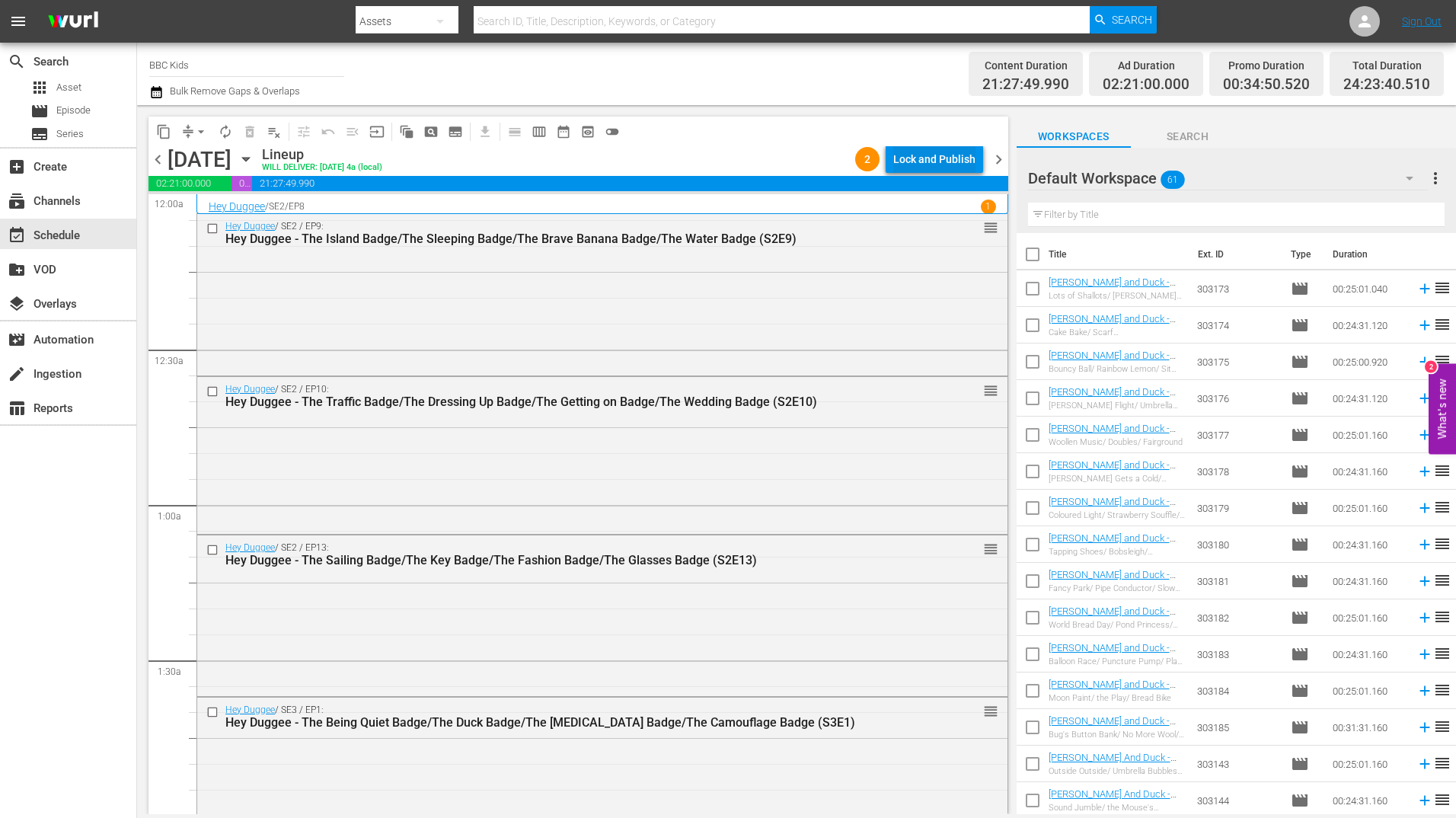
click at [927, 162] on div "Lock and Publish" at bounding box center [934, 159] width 82 height 27
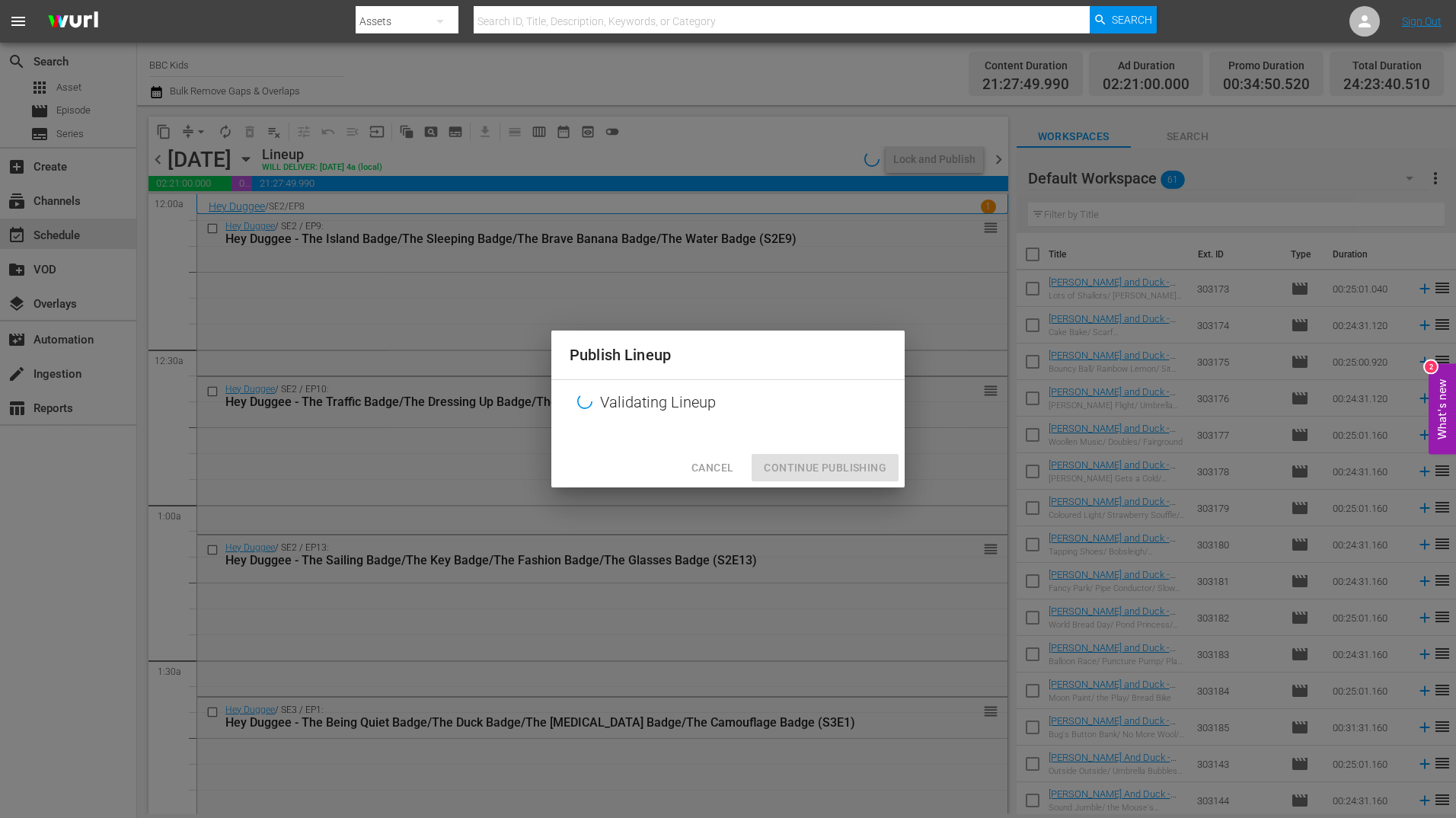
click at [894, 439] on div at bounding box center [727, 436] width 353 height 23
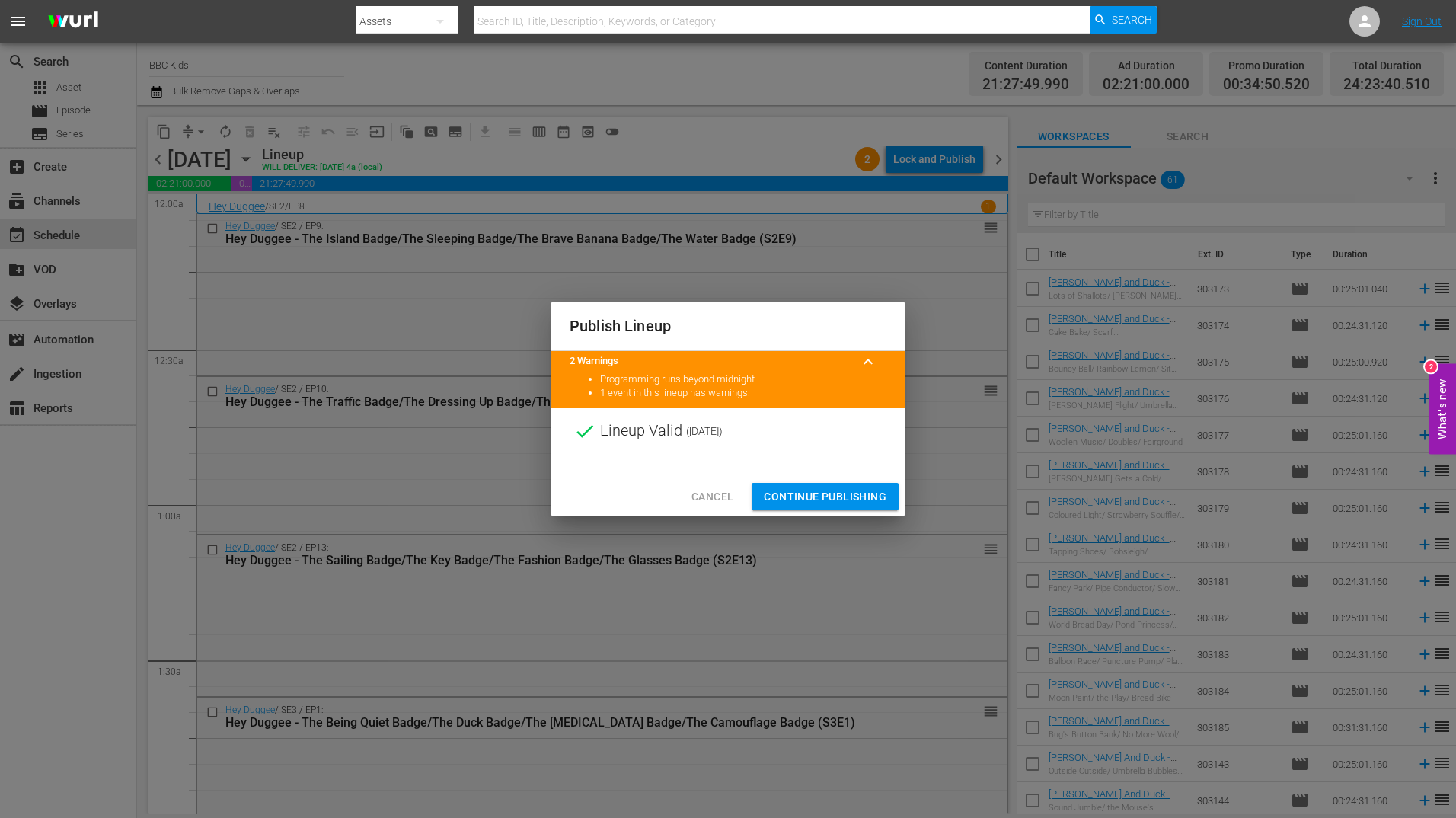
click at [847, 473] on div at bounding box center [727, 465] width 353 height 23
click at [855, 498] on span "Continue Publishing" at bounding box center [825, 497] width 122 height 19
